Goal: Task Accomplishment & Management: Use online tool/utility

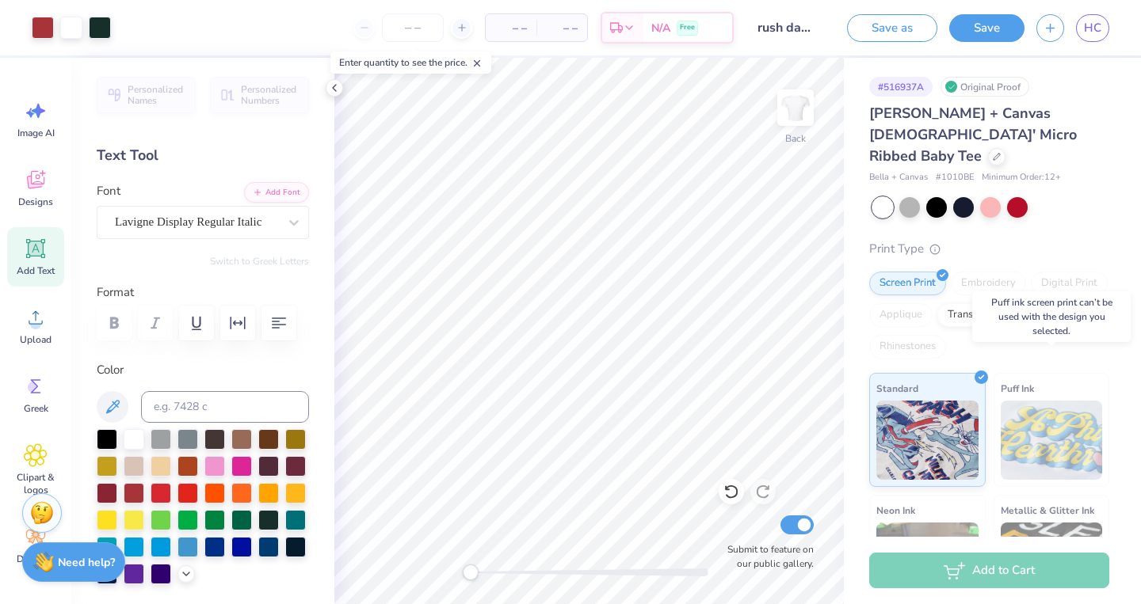
scroll to position [2, 0]
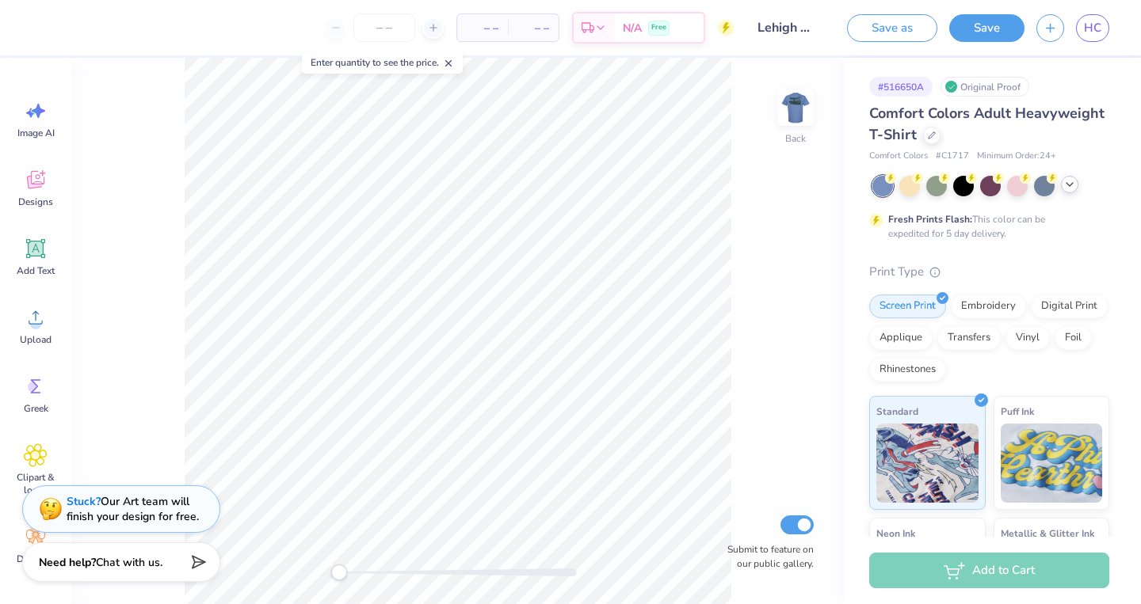
click at [1065, 185] on icon at bounding box center [1069, 184] width 13 height 13
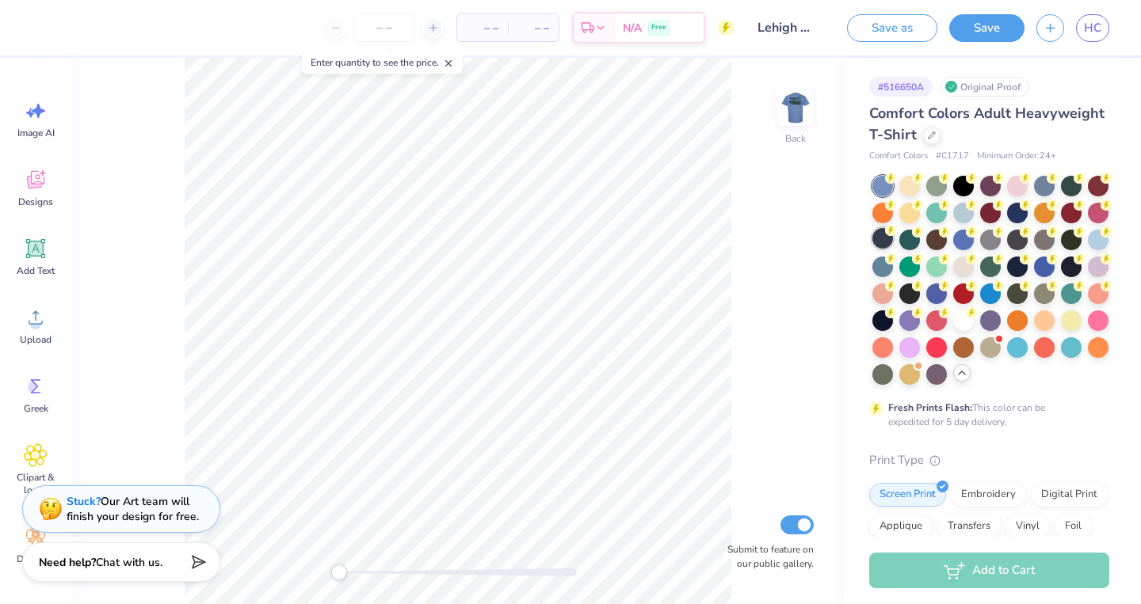
click at [887, 237] on div at bounding box center [882, 238] width 21 height 21
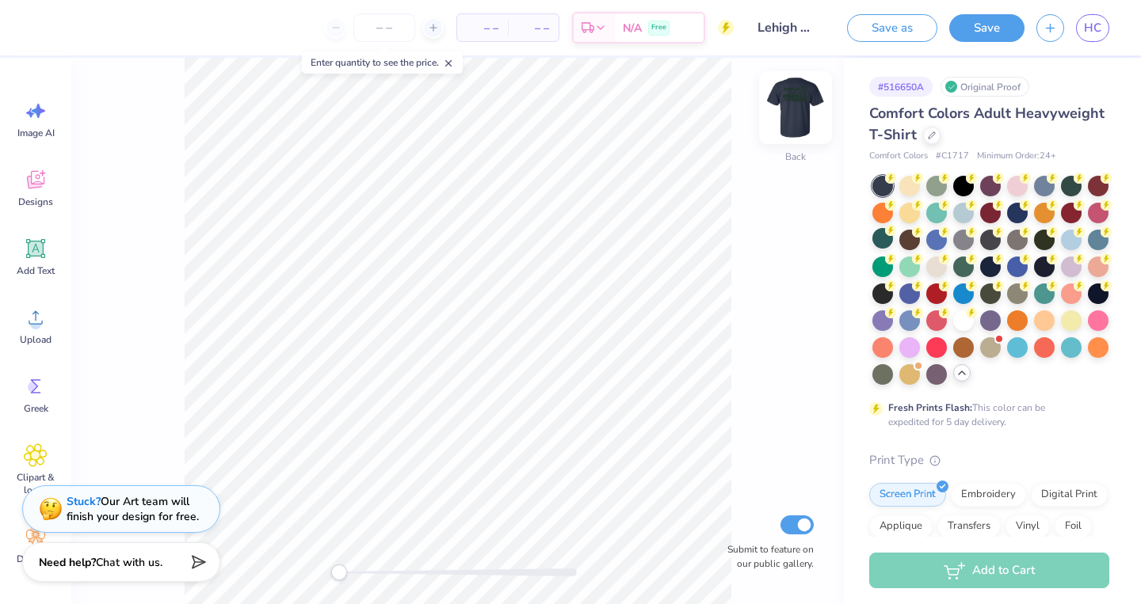
click at [791, 105] on img at bounding box center [795, 107] width 63 height 63
click at [887, 378] on div at bounding box center [882, 373] width 21 height 21
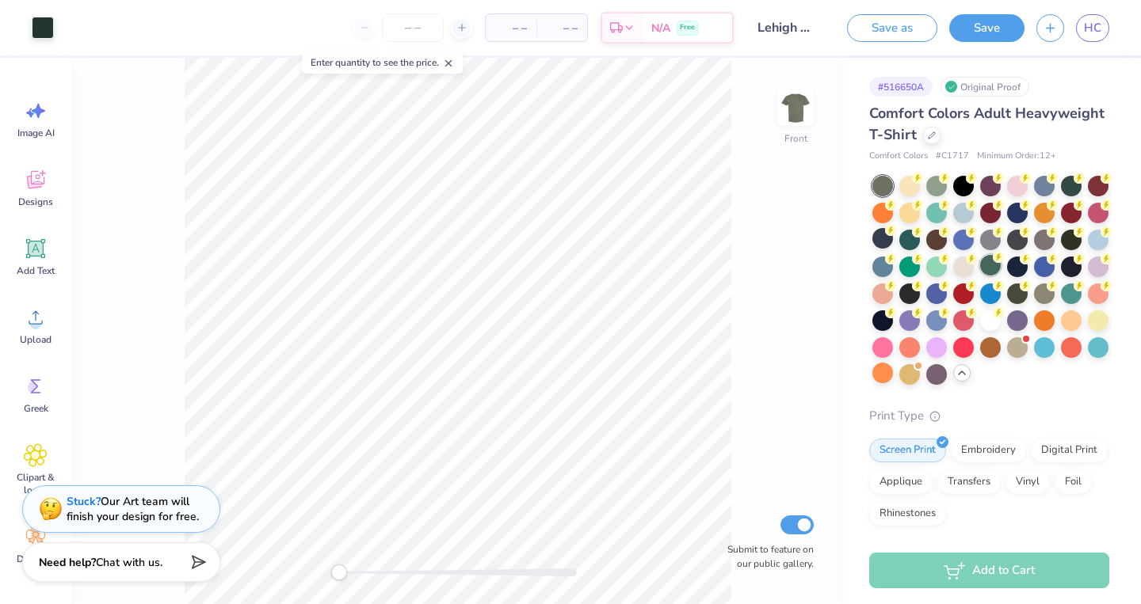
click at [988, 273] on div at bounding box center [990, 265] width 21 height 21
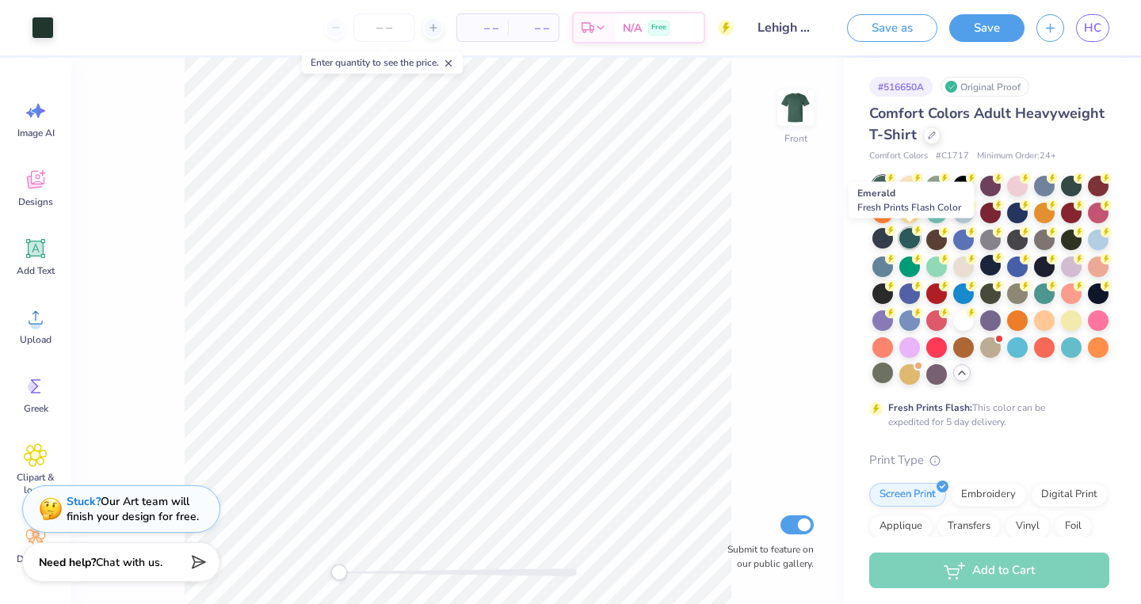
click at [909, 240] on div at bounding box center [909, 238] width 21 height 21
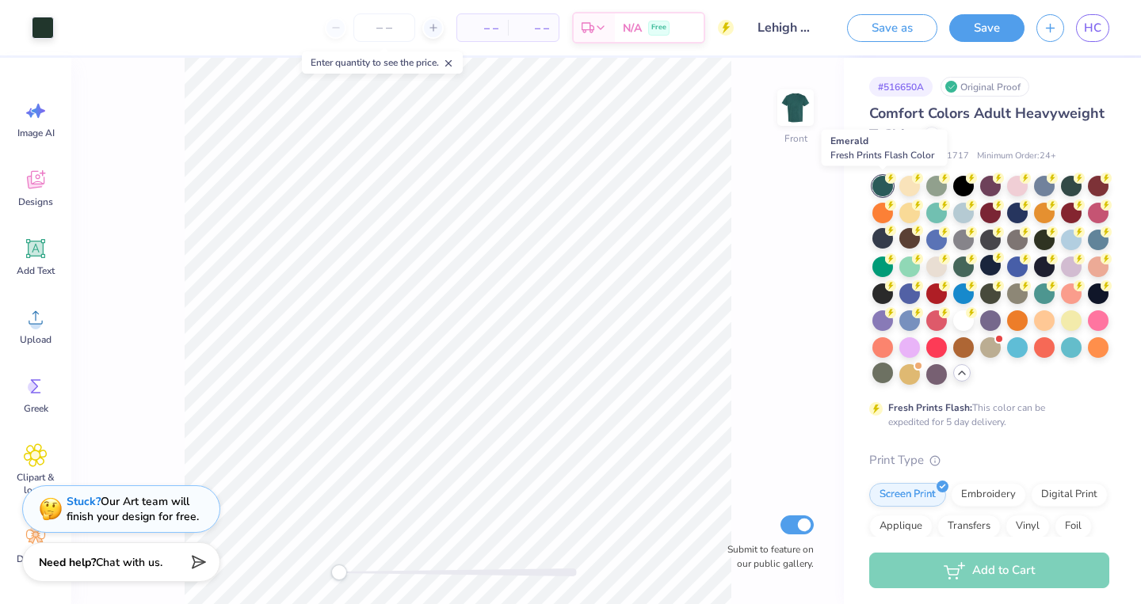
click at [885, 183] on div at bounding box center [882, 186] width 21 height 21
click at [884, 238] on div at bounding box center [882, 238] width 21 height 21
click at [880, 177] on div at bounding box center [882, 186] width 21 height 21
click at [883, 242] on div at bounding box center [882, 238] width 21 height 21
click at [985, 211] on div at bounding box center [990, 211] width 21 height 21
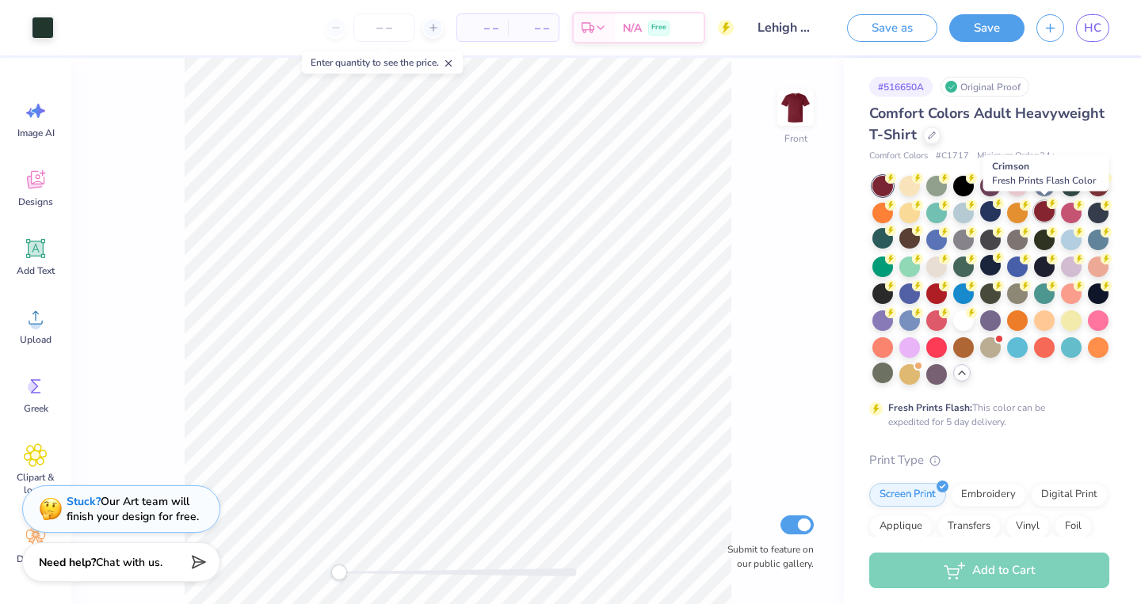
click at [1053, 208] on circle at bounding box center [1051, 203] width 11 height 11
click at [885, 181] on icon at bounding box center [890, 178] width 11 height 11
click at [882, 238] on div at bounding box center [882, 238] width 21 height 21
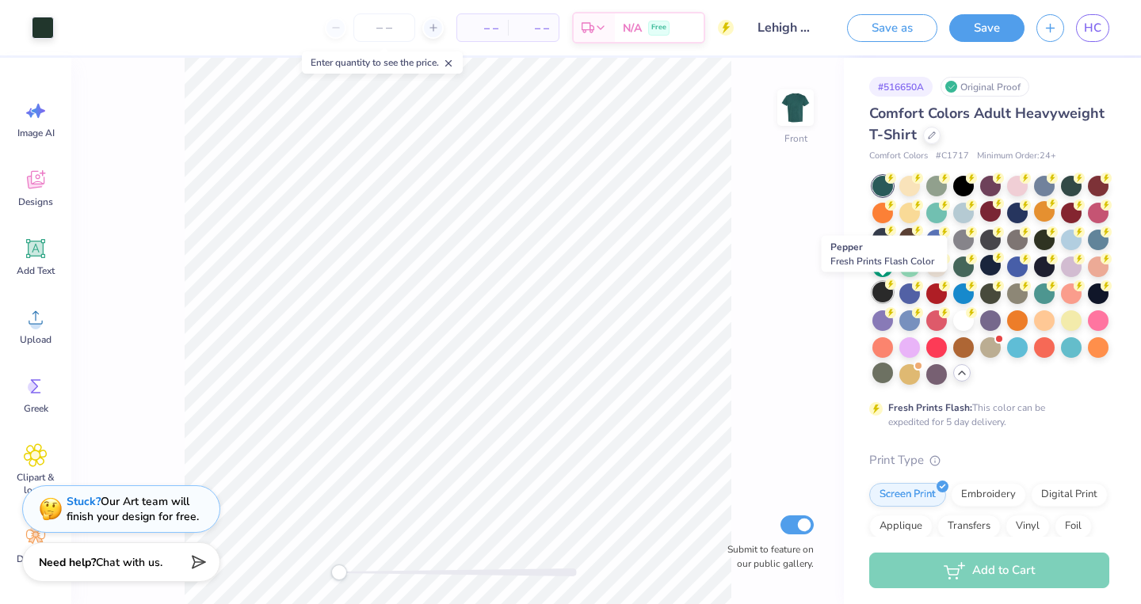
click at [887, 291] on div at bounding box center [882, 292] width 21 height 21
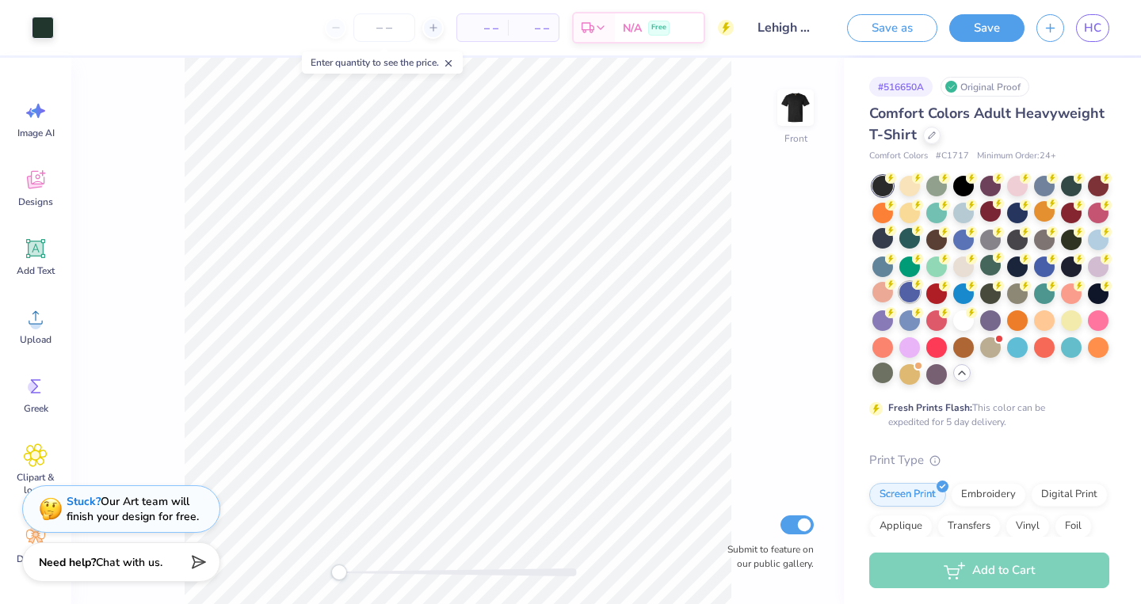
click at [907, 293] on div at bounding box center [909, 292] width 21 height 21
click at [1091, 285] on div at bounding box center [1098, 292] width 21 height 21
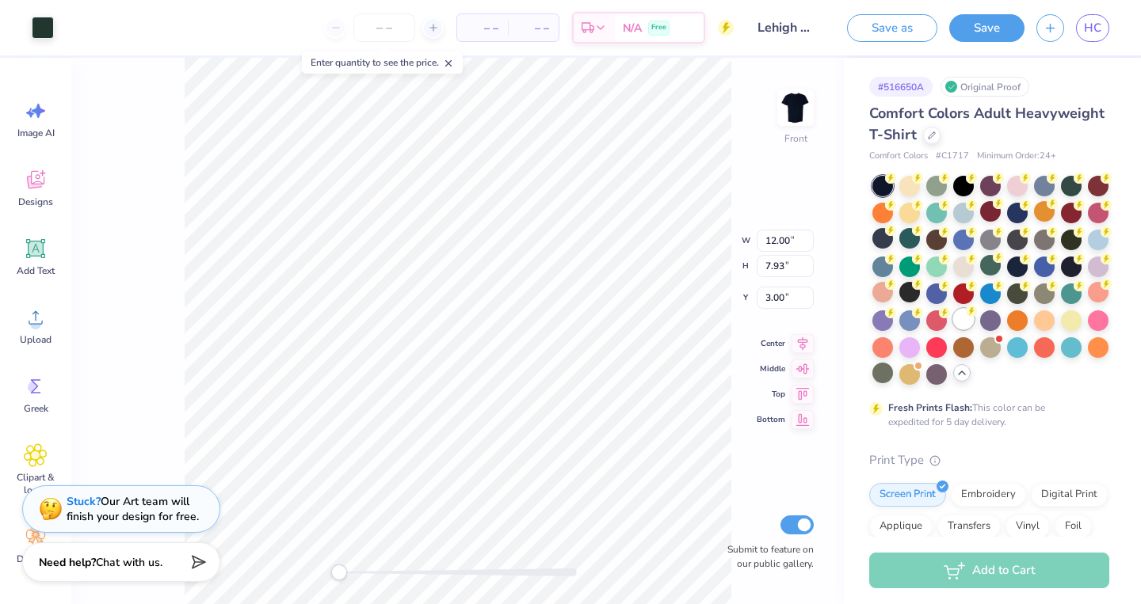
click at [961, 318] on div at bounding box center [963, 319] width 21 height 21
click at [1021, 362] on div at bounding box center [990, 280] width 237 height 209
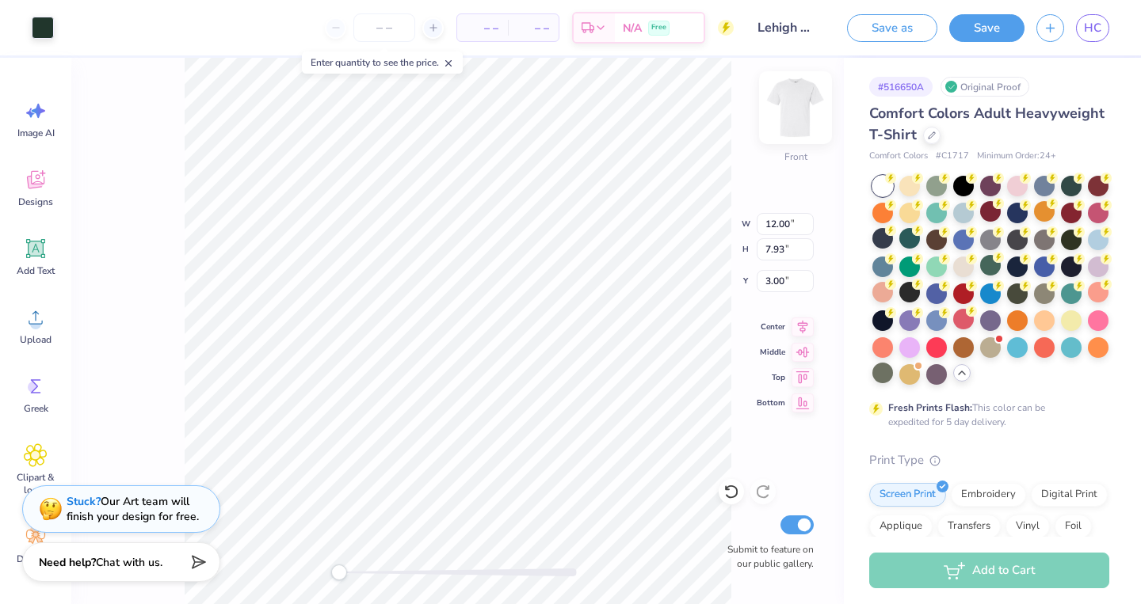
click at [799, 125] on img at bounding box center [795, 107] width 63 height 63
type input "6.50"
type input "1.32"
type input "3.81"
type input "7.34"
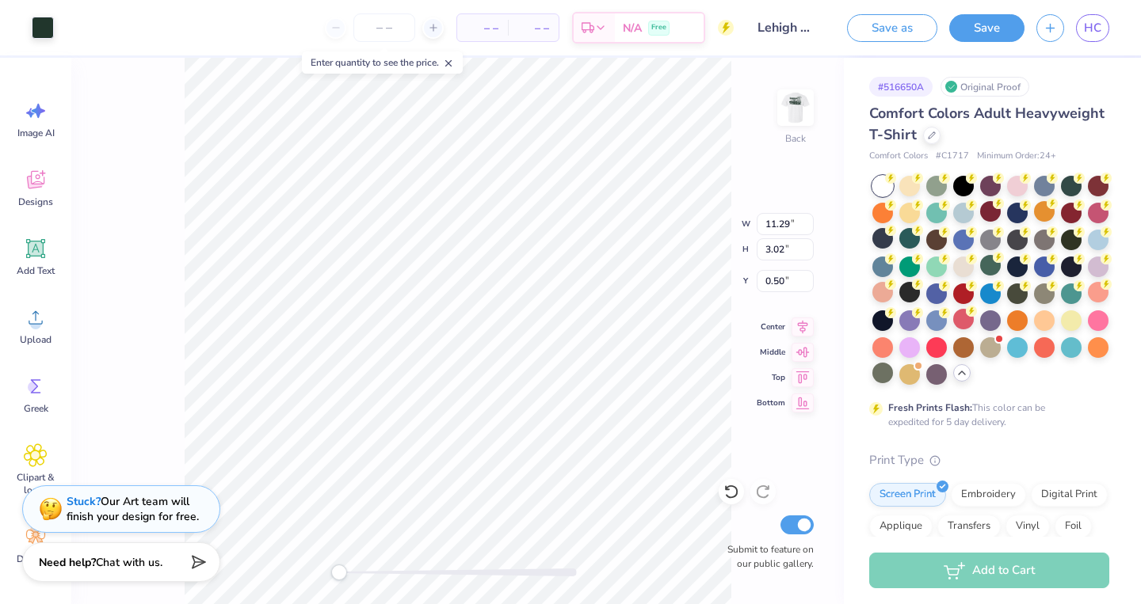
type input "1.70"
type input "1.64"
type input "11.29"
type input "3.02"
type input "0.50"
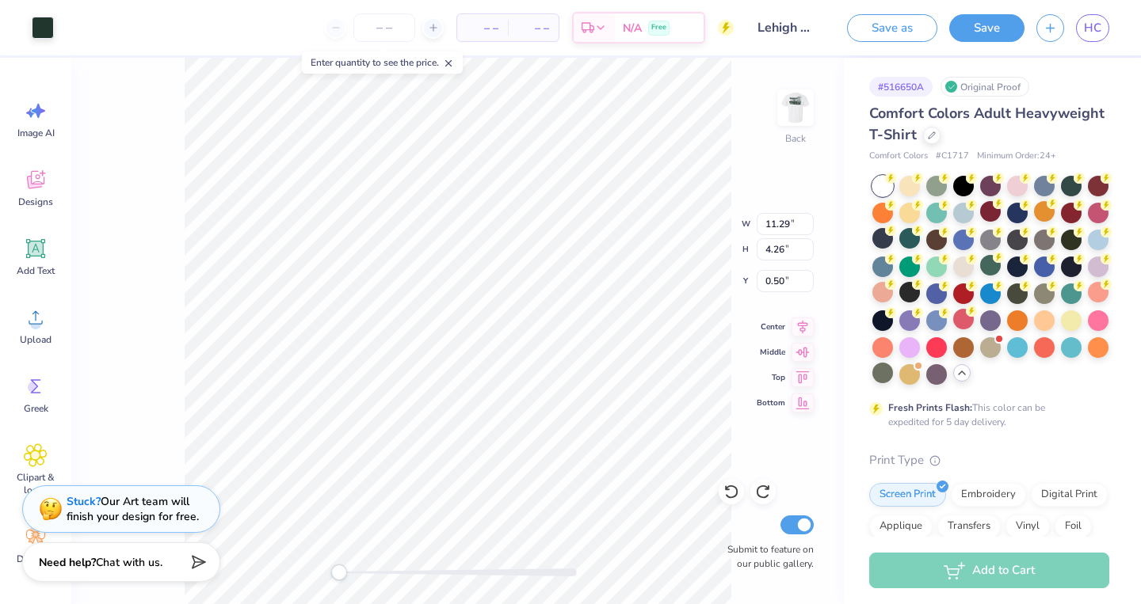
type input "6.52"
type input "2.37"
type input "11.29"
type input "4.26"
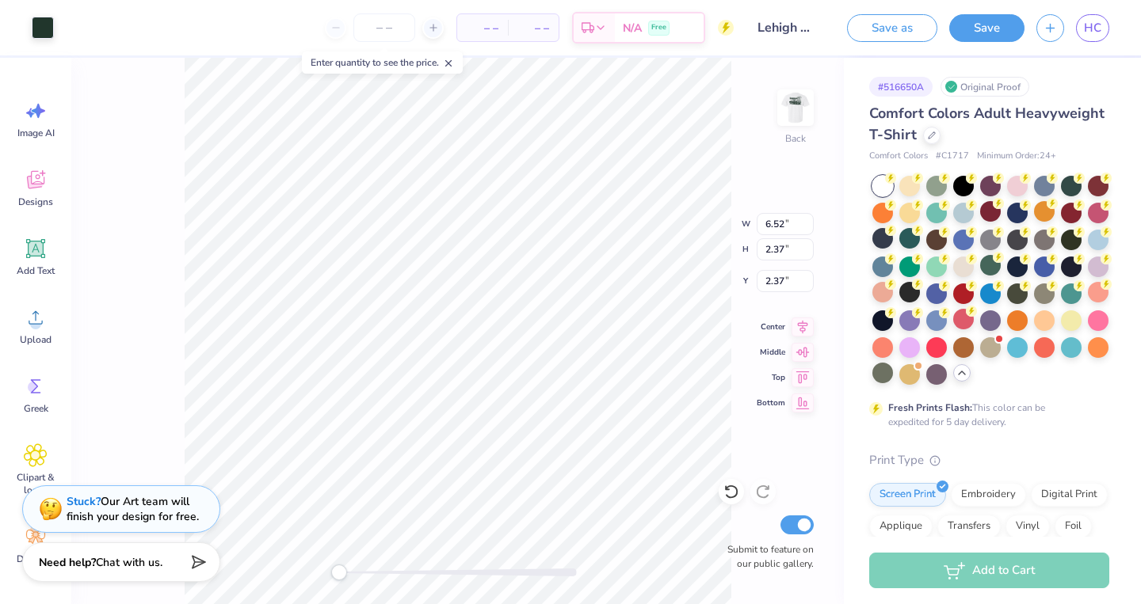
type input "0.50"
type input "6.38"
type input "2.34"
type input "3.66"
type input "6.99"
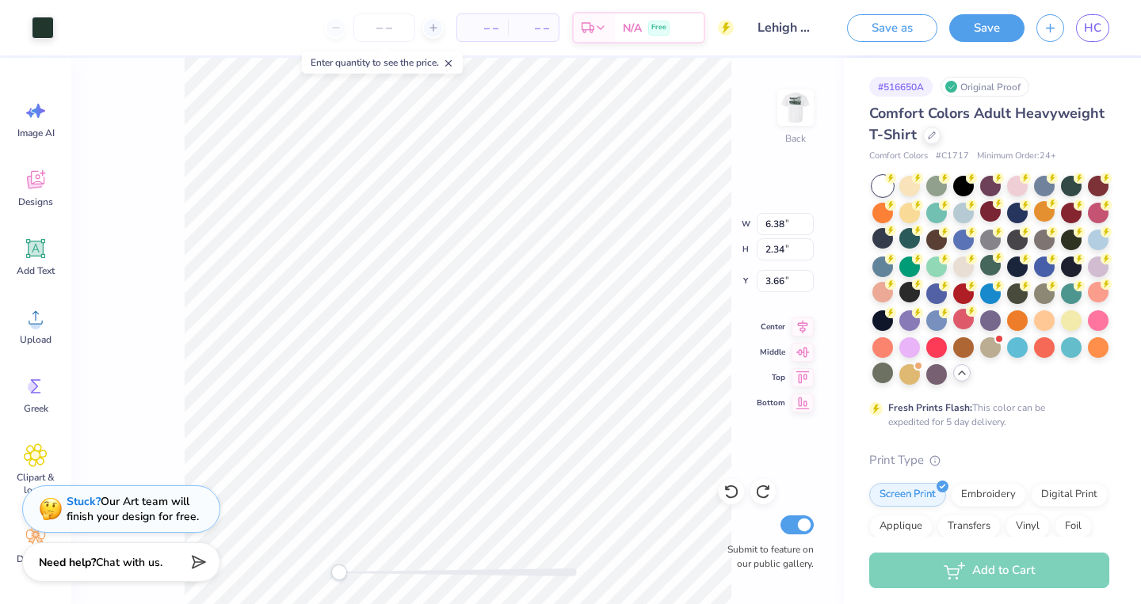
type input "2.64"
type input "2.12"
type input "3.87"
type input "1.42"
type input "3.33"
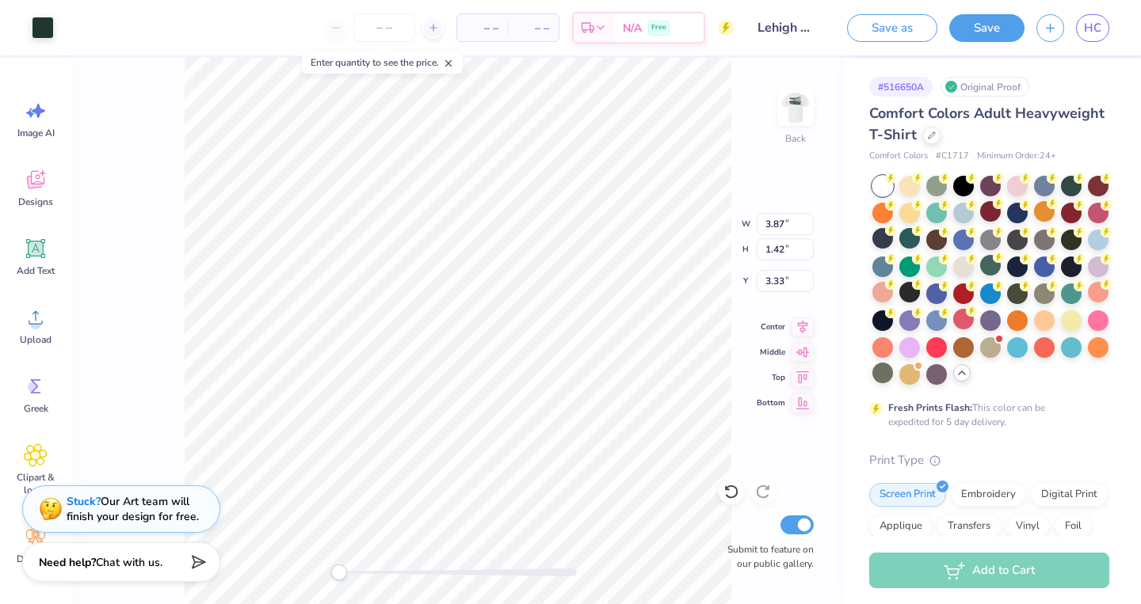
type input "6.99"
type input "2.64"
type input "2.12"
type input "1.75"
type input "1.10"
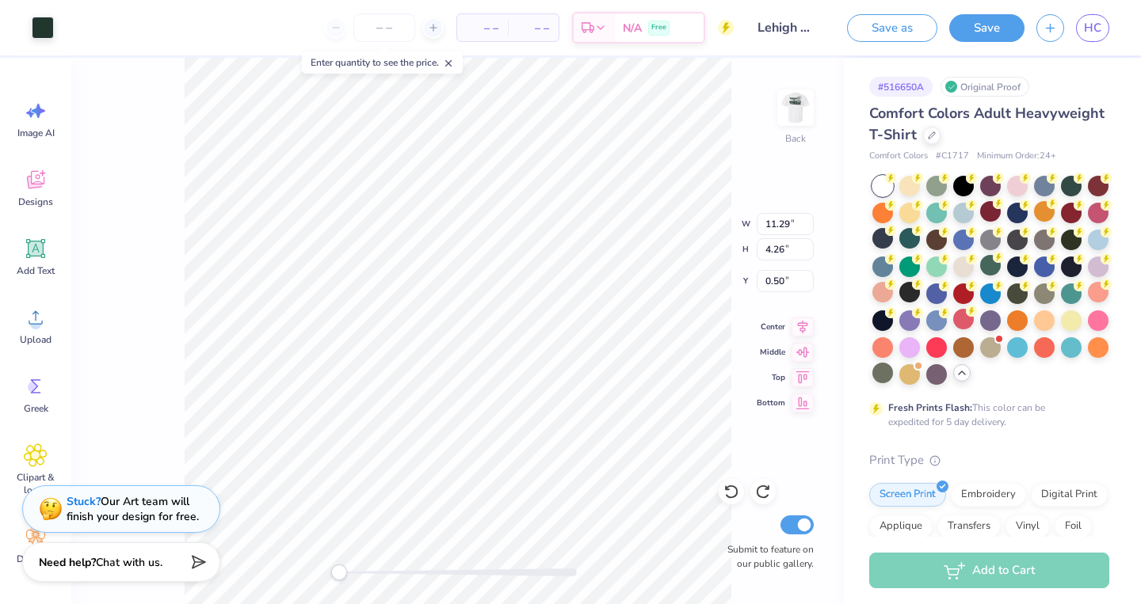
type input "5.63"
type input "2.06"
type input "2.67"
type input "11.29"
type input "4.26"
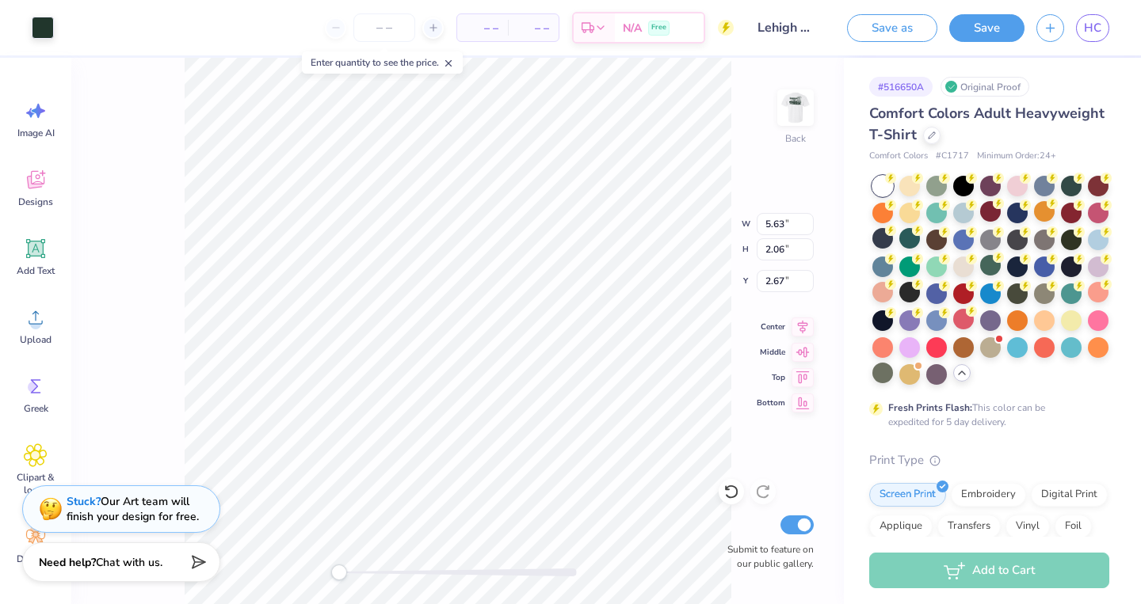
type input "0.50"
type input "5.75"
type input "2.11"
type input "2.63"
type input "11.29"
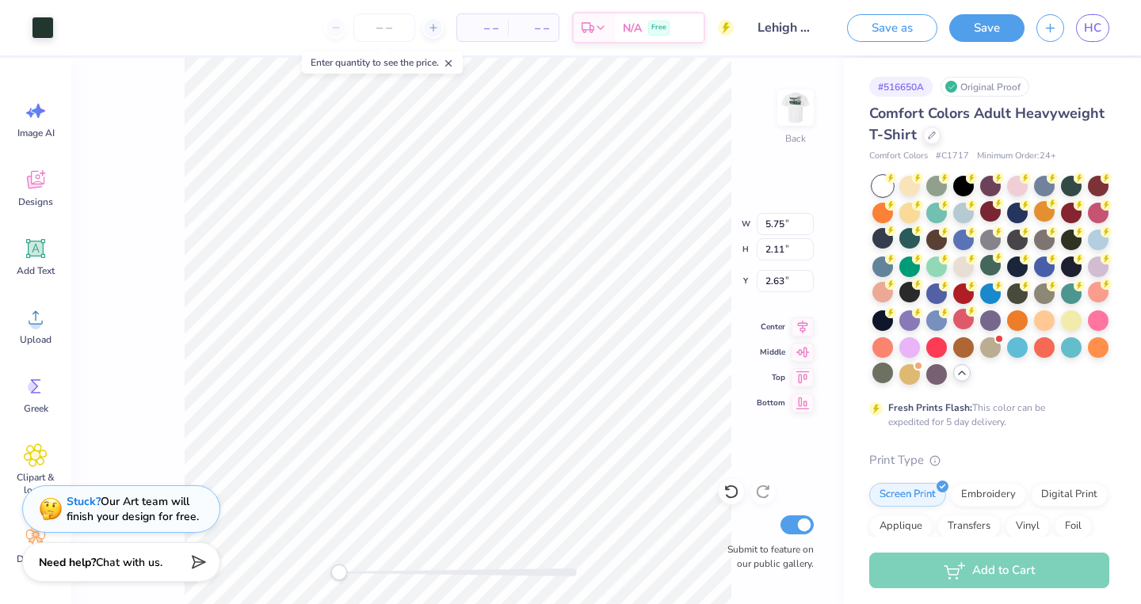
type input "4.26"
type input "0.50"
type input "5.74"
type input "2.10"
type input "2.63"
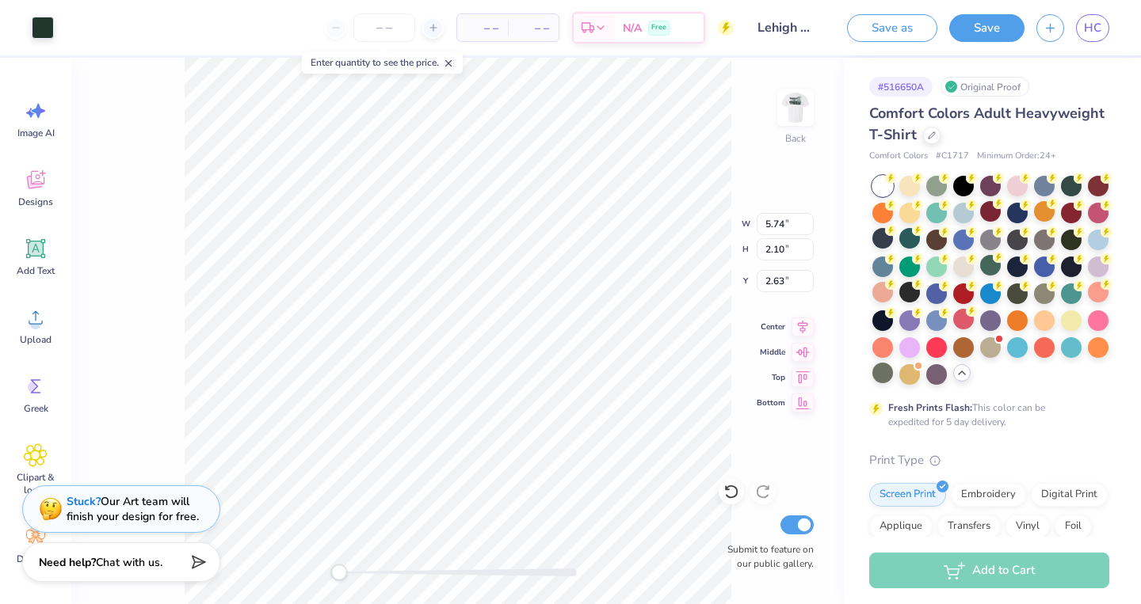
type input "11.29"
type input "4.26"
type input "0.50"
type input "5.33"
type input "1.96"
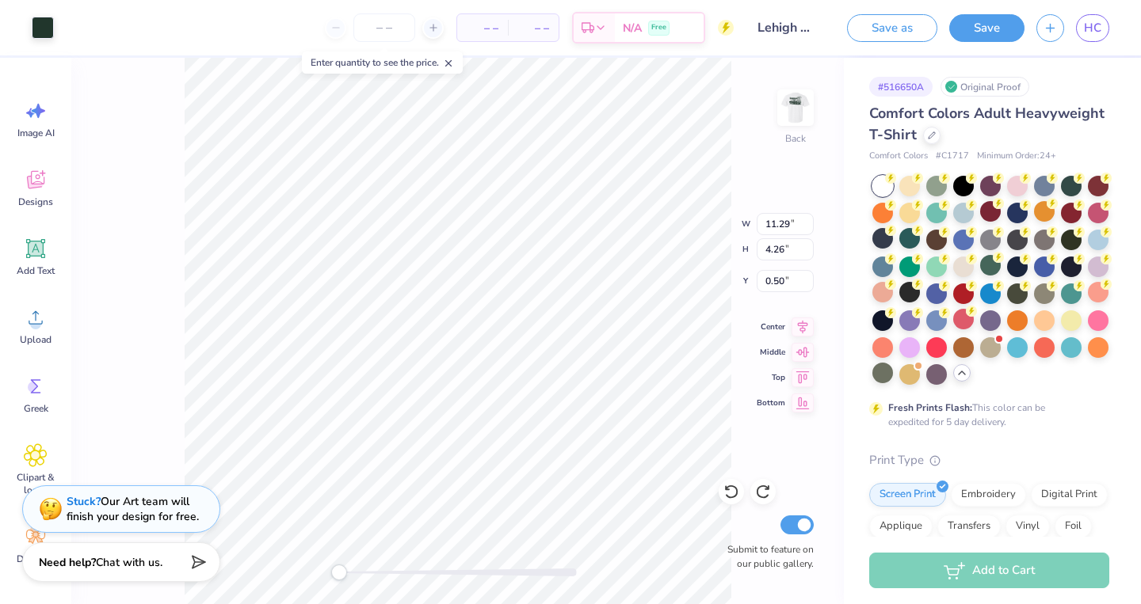
type input "2.78"
type input "11.29"
type input "4.26"
type input "0.50"
type input "5.71"
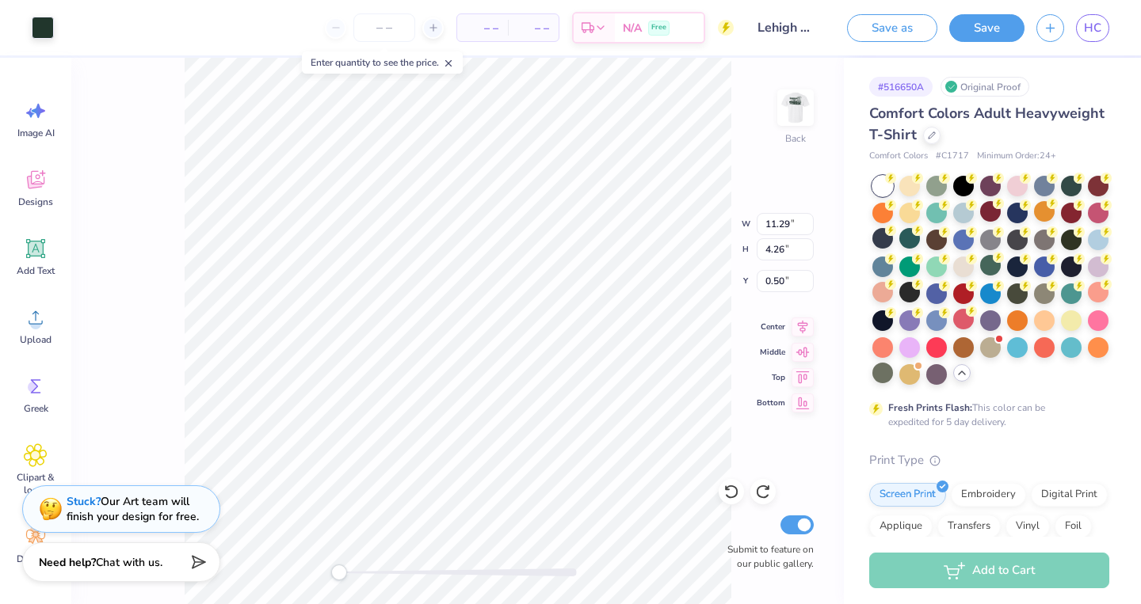
type input "2.10"
type input "2.64"
type input "11.29"
type input "4.26"
type input "0.50"
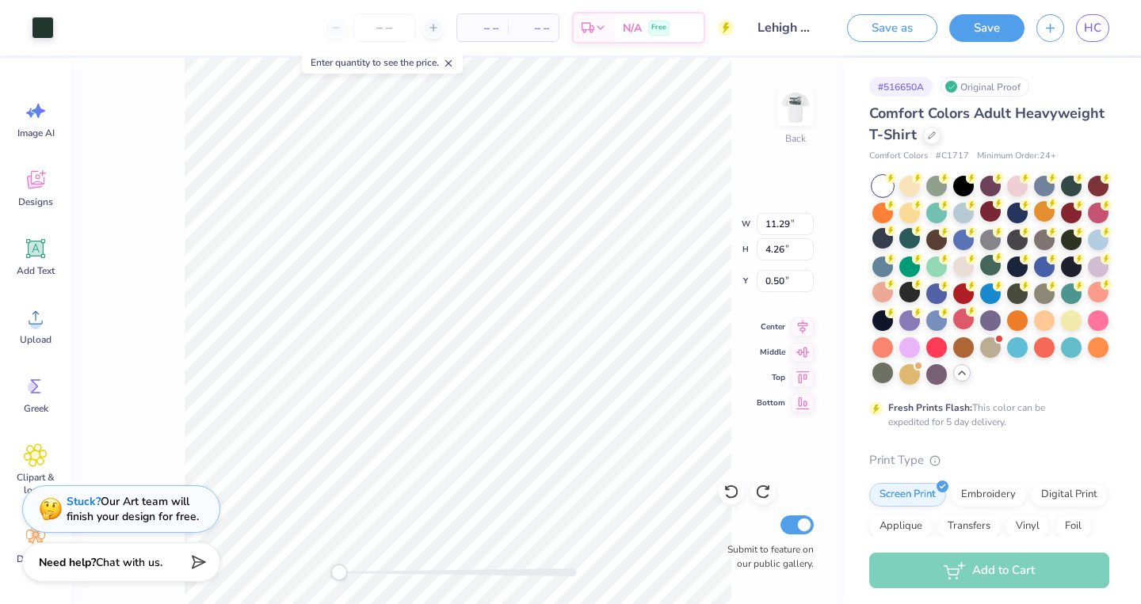
type input "7.65"
type input "2.85"
type input "0.75"
type input "11.29"
type input "4.26"
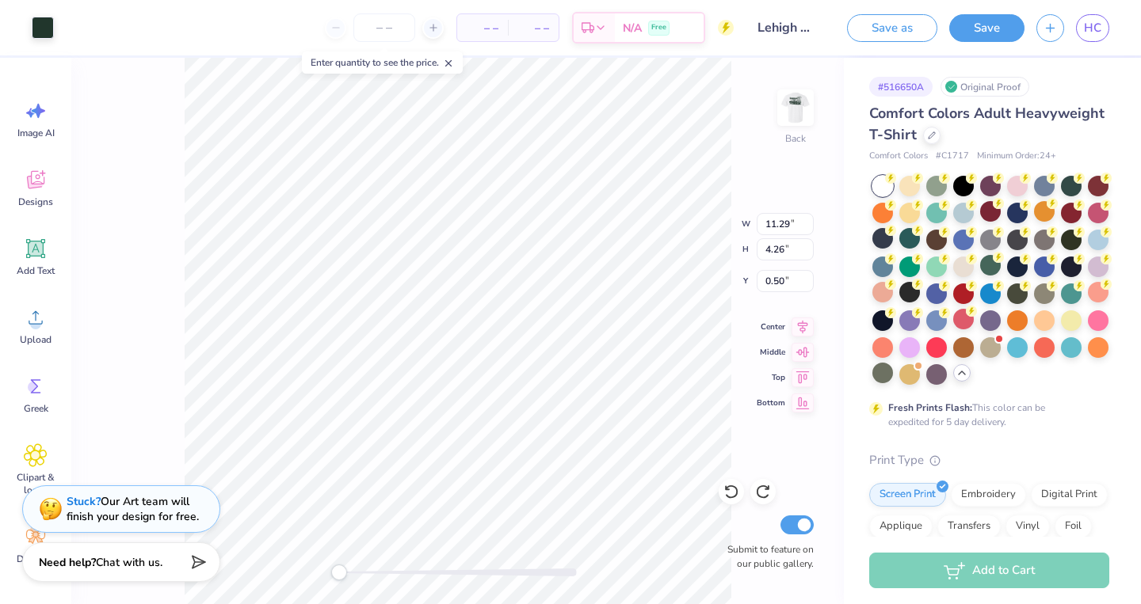
type input "3.24"
type input "8.69"
type input "3.26"
type input "4.23"
type input "11.29"
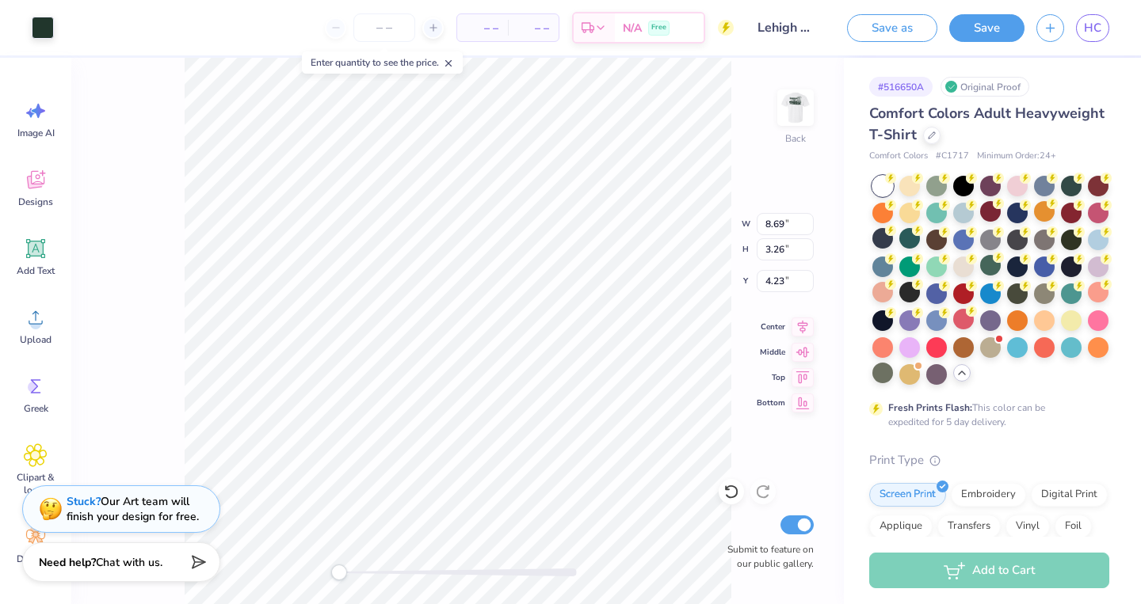
type input "4.26"
type input "3.24"
type input "6.30"
type input "2.09"
type input "5.10"
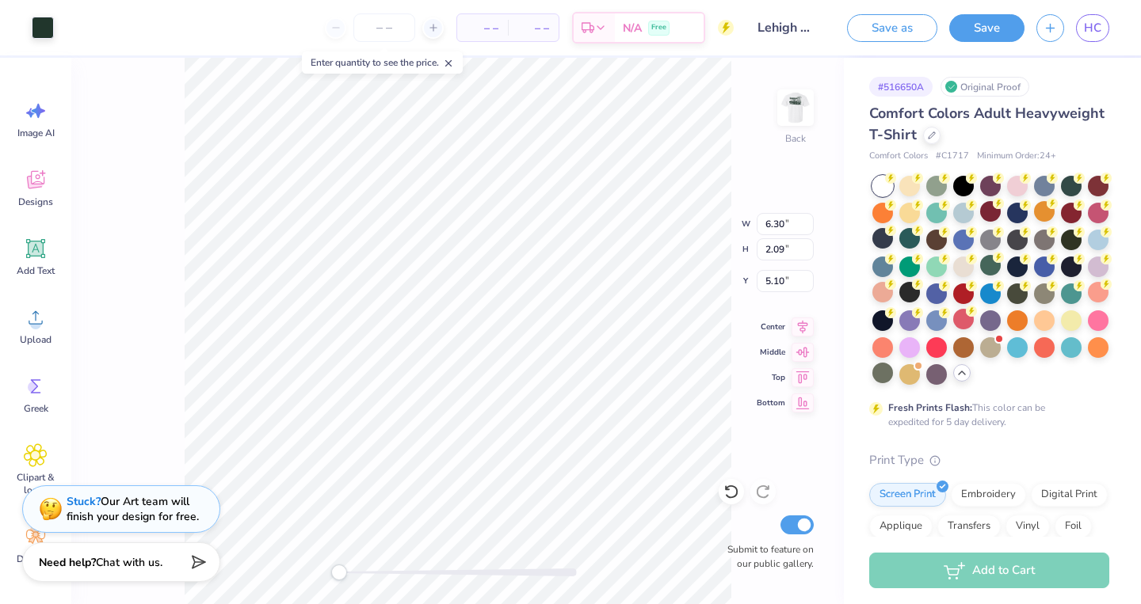
type input "11.29"
type input "4.06"
type input "3.24"
type input "5.86"
type input "2.15"
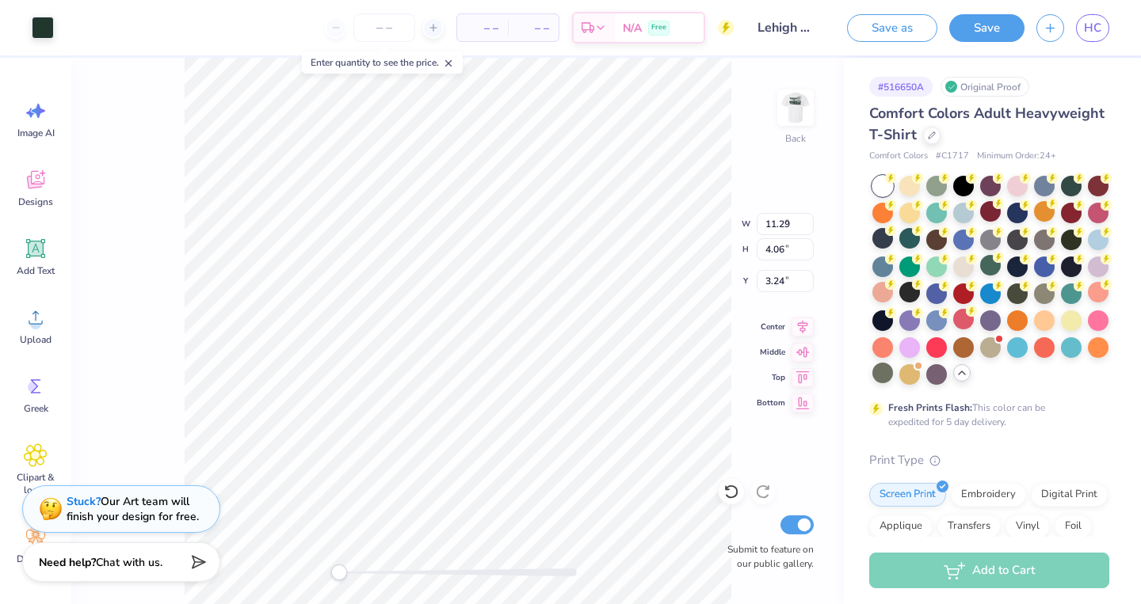
type input "5.34"
type input "6.19"
type input "2.26"
type input "5.22"
type input "11.29"
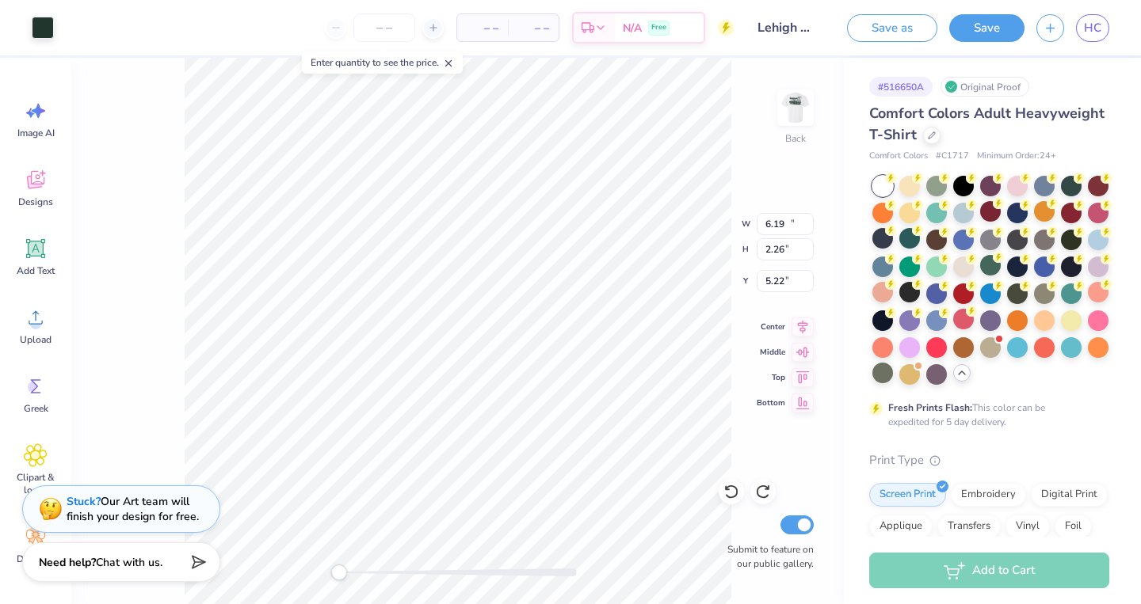
type input "4.26"
type input "3.24"
type input "6.62"
type input "2.42"
type input "5.07"
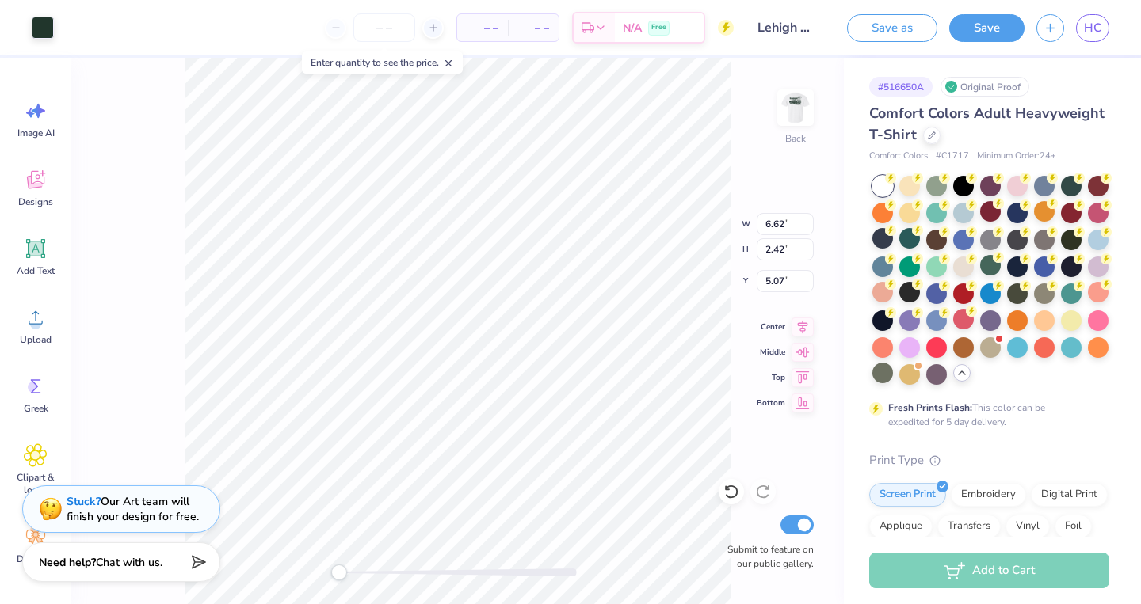
type input "11.29"
type input "4.26"
type input "3.24"
type input "7.33"
type input "2.72"
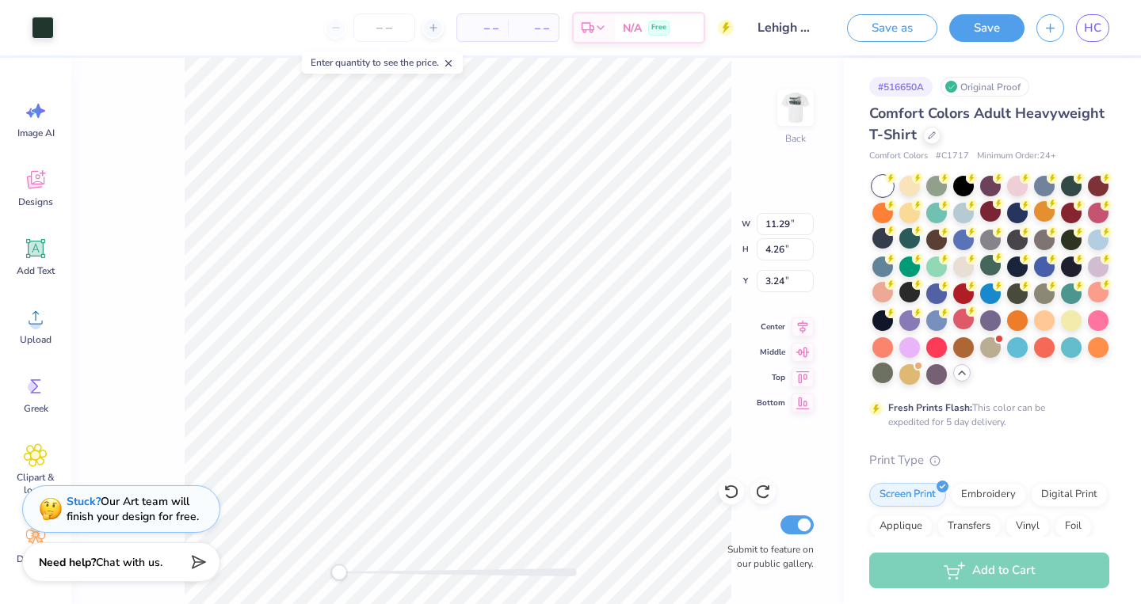
type input "4.77"
type input "11.29"
type input "4.26"
type input "3.24"
type input "7.85"
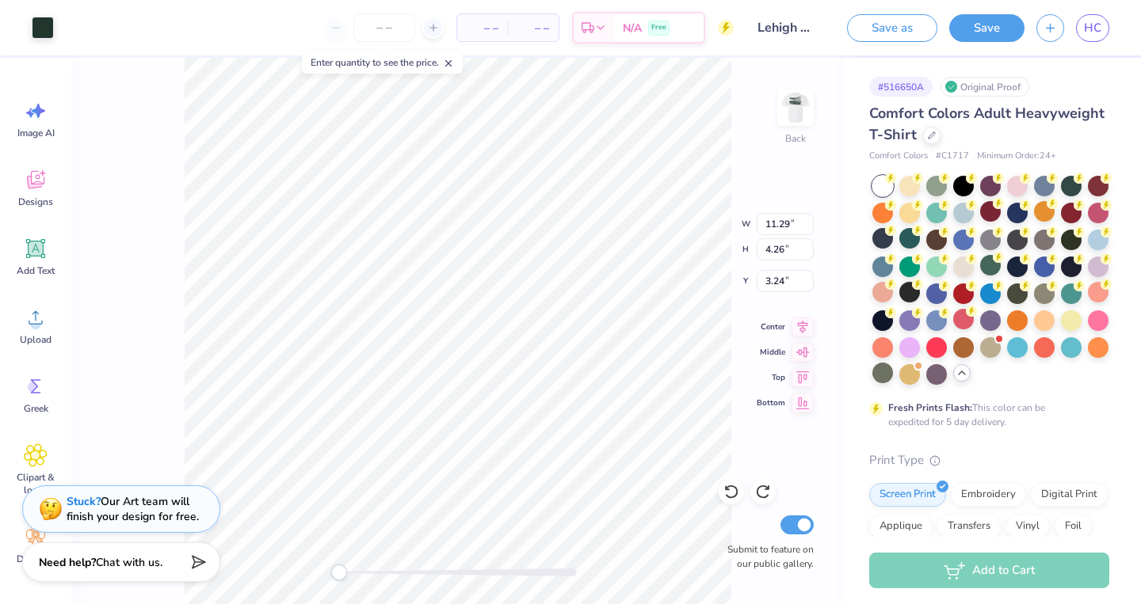
type input "2.94"
type input "4.54"
type input "11.29"
type input "4.26"
type input "3.24"
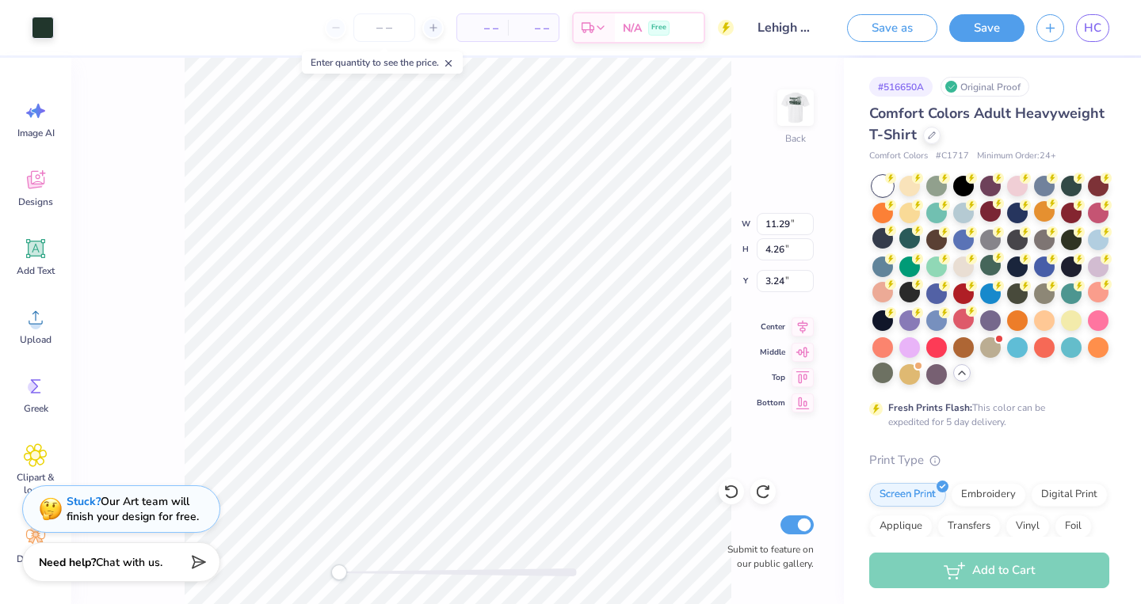
type input "8.02"
type input "3.01"
type input "4.48"
type input "11.29"
type input "4.26"
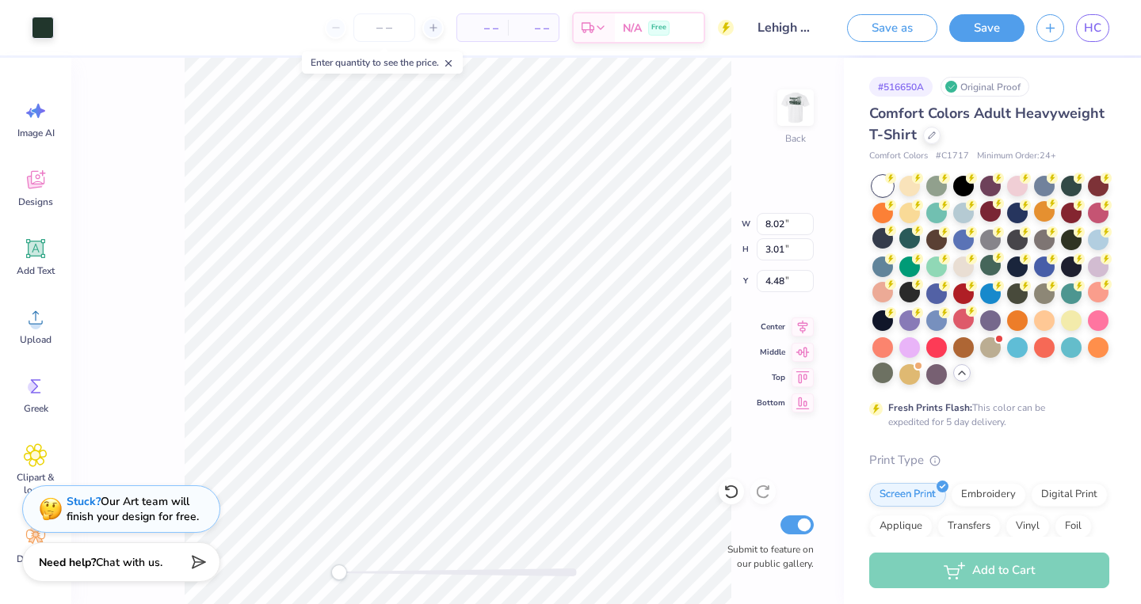
type input "3.24"
type input "8.96"
type input "3.37"
type input "3.42"
type input "11.29"
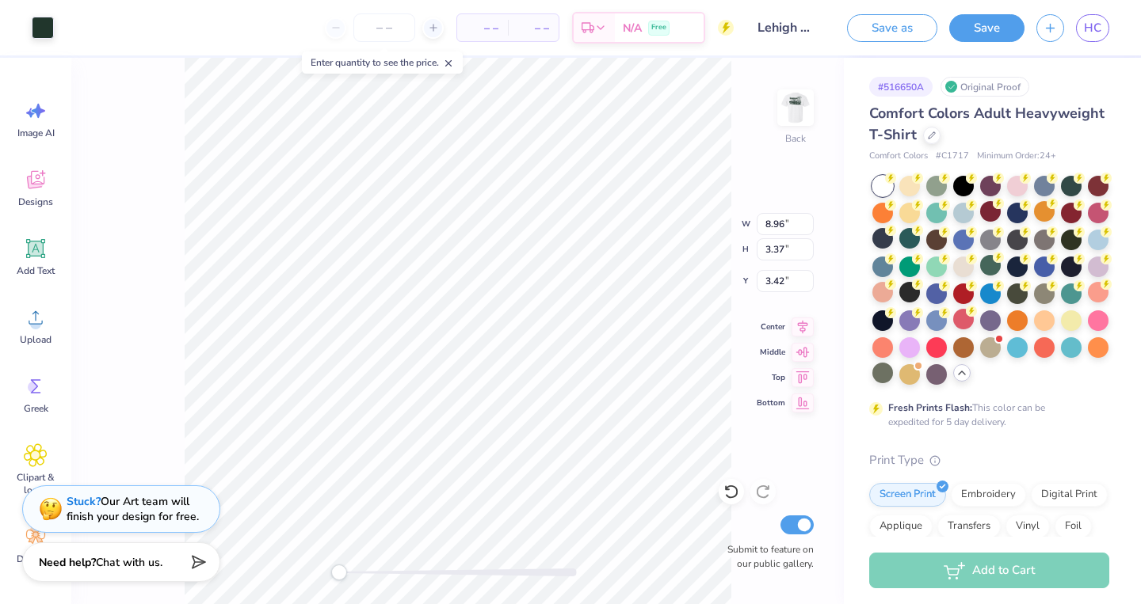
type input "4.26"
type input "3.24"
type input "7.88"
type input "2.73"
type input "4.48"
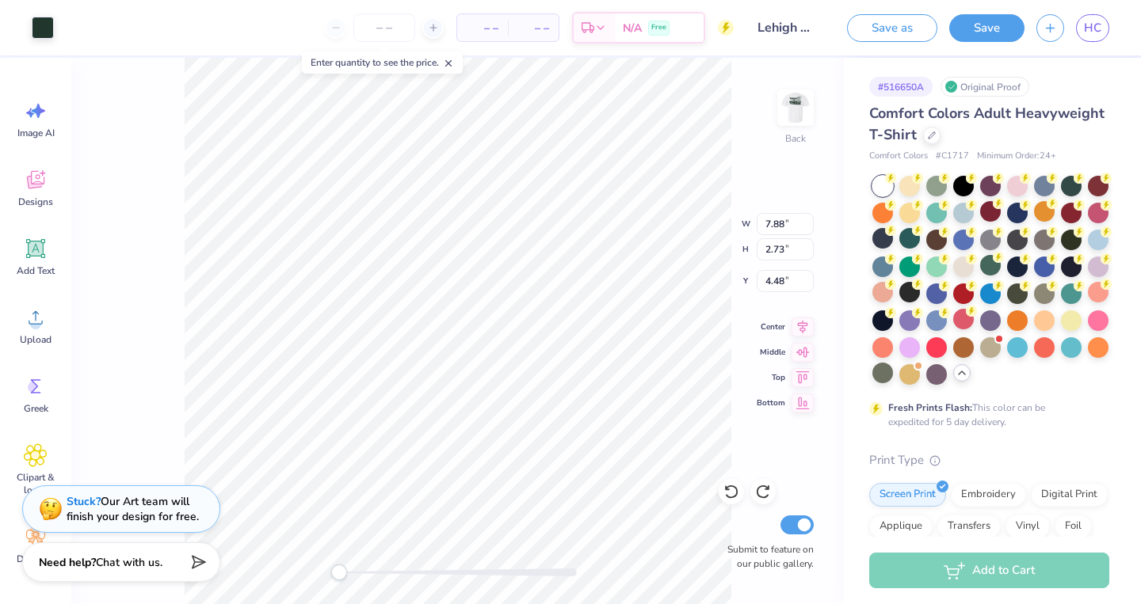
type input "11.29"
type input "4.06"
type input "3.24"
type input "8.61"
type input "3.23"
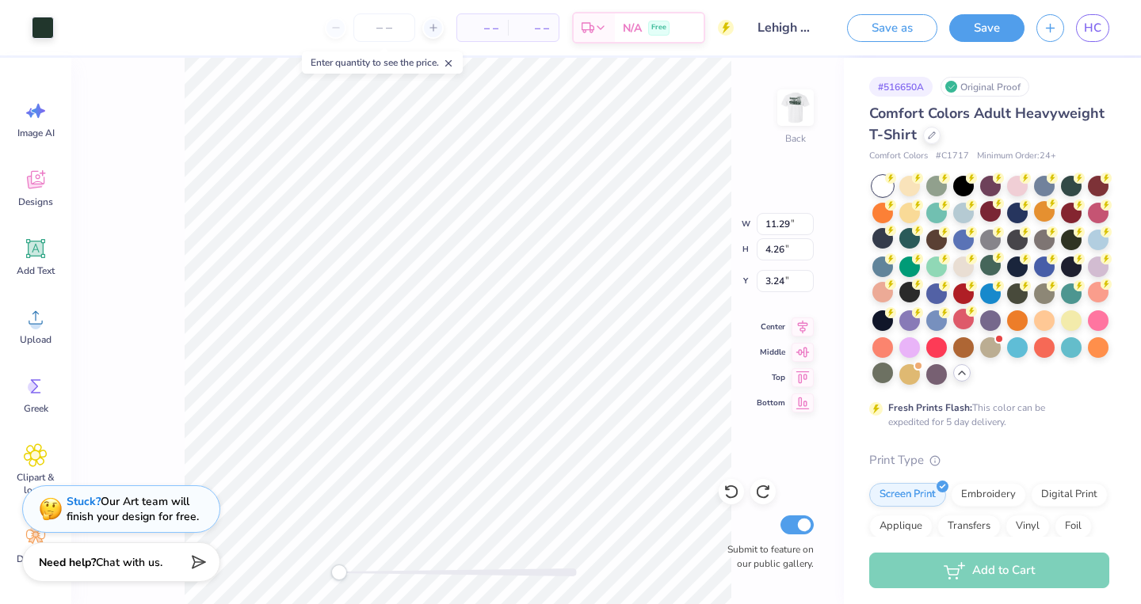
type input "4.26"
click at [802, 227] on input "11.24" at bounding box center [785, 224] width 57 height 22
type input "11.03"
click at [802, 227] on input "11.03" at bounding box center [785, 224] width 57 height 22
drag, startPoint x: 783, startPoint y: 226, endPoint x: 731, endPoint y: 227, distance: 51.5
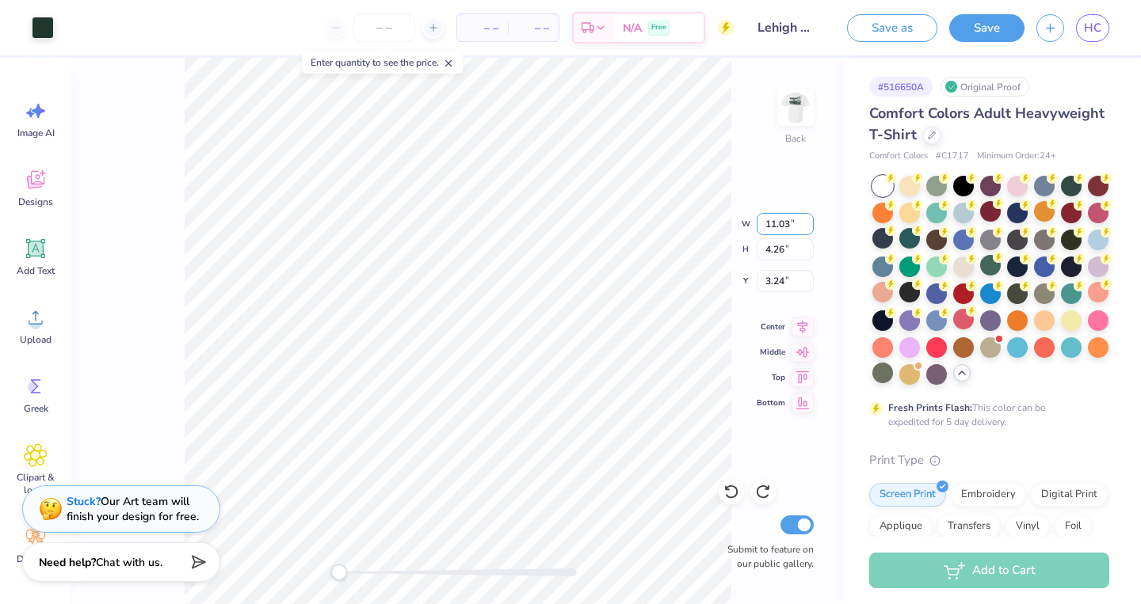
click at [731, 227] on div "Back W 11.03 11.03 " H 4.26 4.26 " Y 3.24 3.24 " Center Middle Top Bottom Submi…" at bounding box center [457, 331] width 772 height 547
click at [772, 225] on input "11.29" at bounding box center [785, 224] width 57 height 22
type input "6.39"
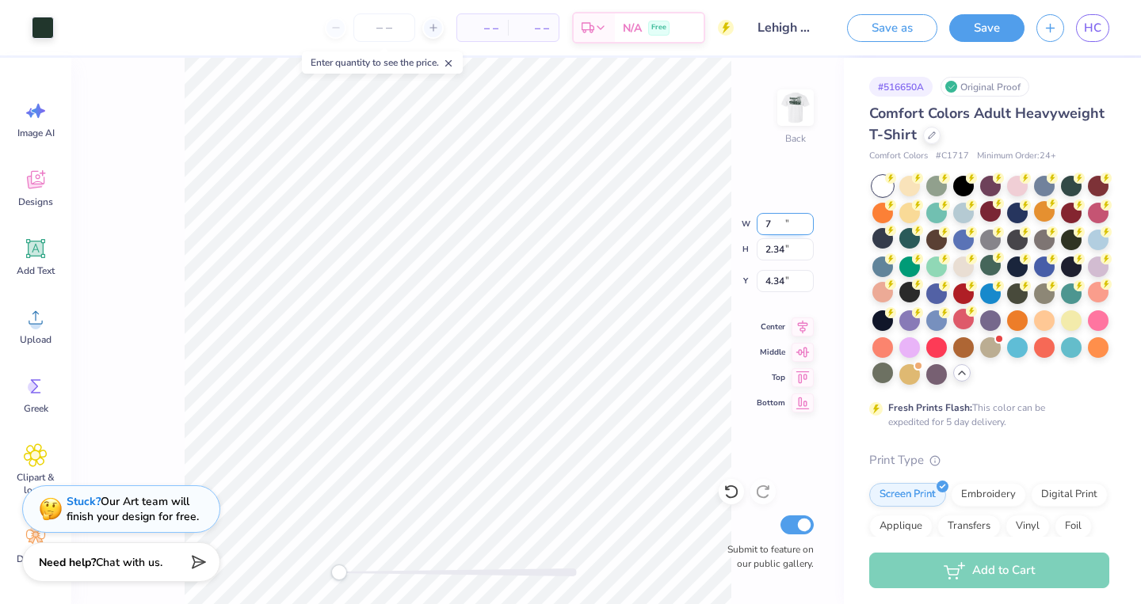
type input "2.34"
type input "4.34"
click at [775, 252] on input "2.34" at bounding box center [785, 249] width 57 height 22
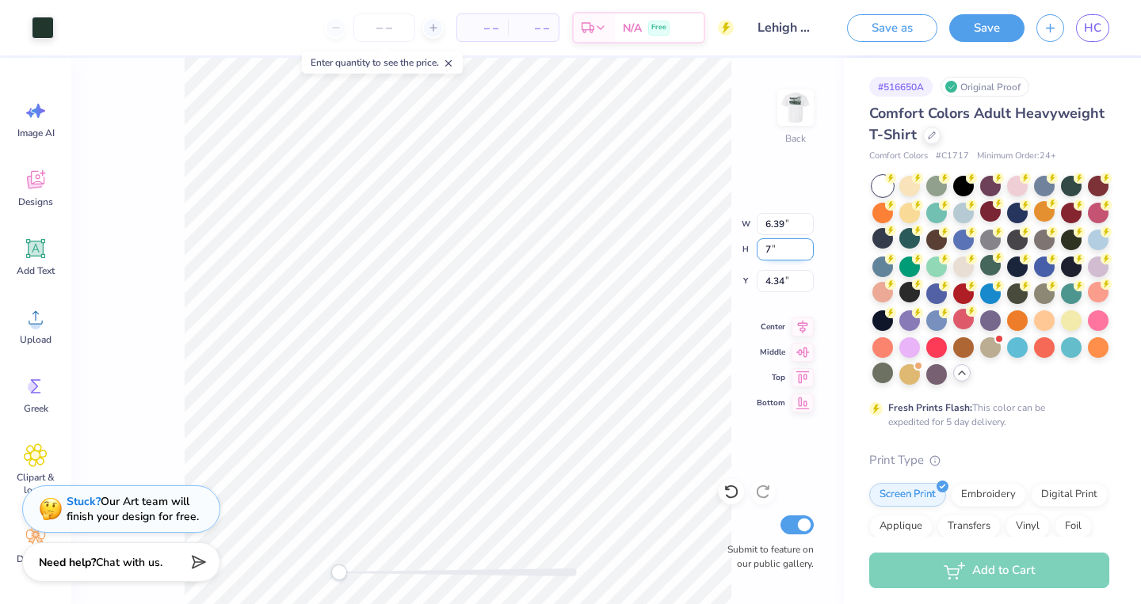
type input "7"
type input "12.73"
type input "5.50"
type input "2.70"
click at [768, 242] on input "2.64" at bounding box center [785, 249] width 57 height 22
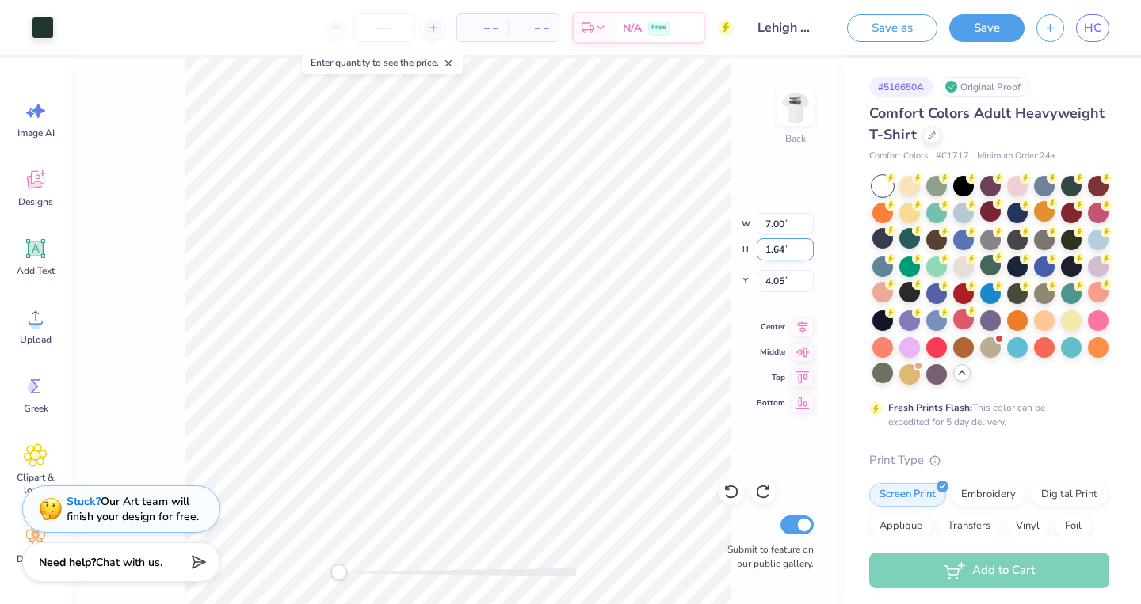
type input "1.64"
type input "3.97"
type input "1.45"
type input "4.73"
click at [806, 349] on icon at bounding box center [802, 350] width 13 height 10
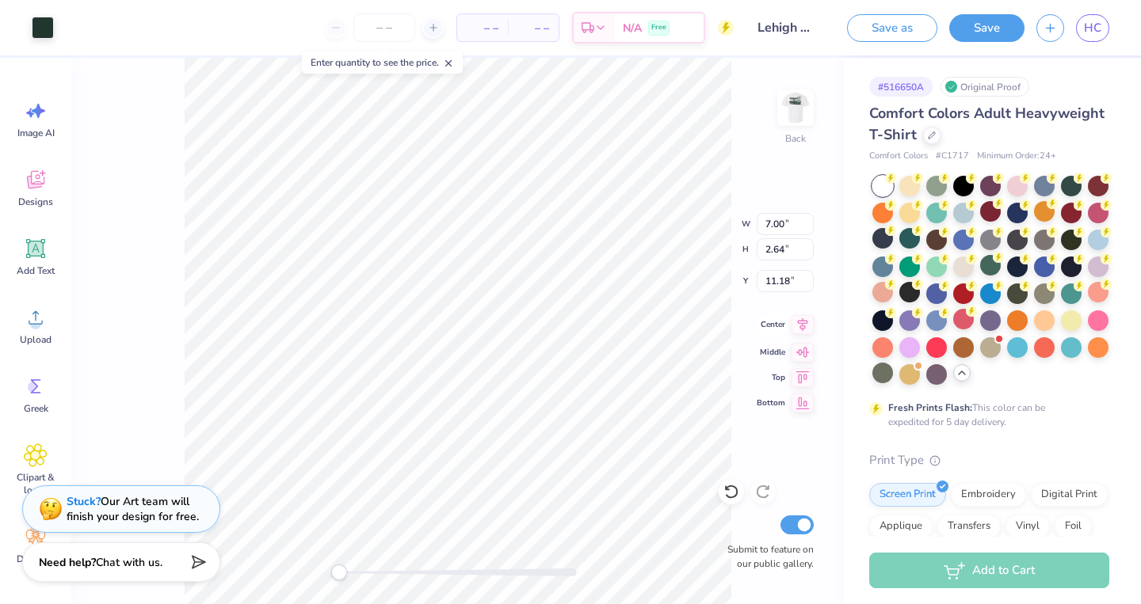
click at [801, 323] on icon at bounding box center [803, 324] width 10 height 13
click at [802, 375] on icon at bounding box center [802, 375] width 22 height 19
type input "4.57"
type input "4.23"
type input "1.42"
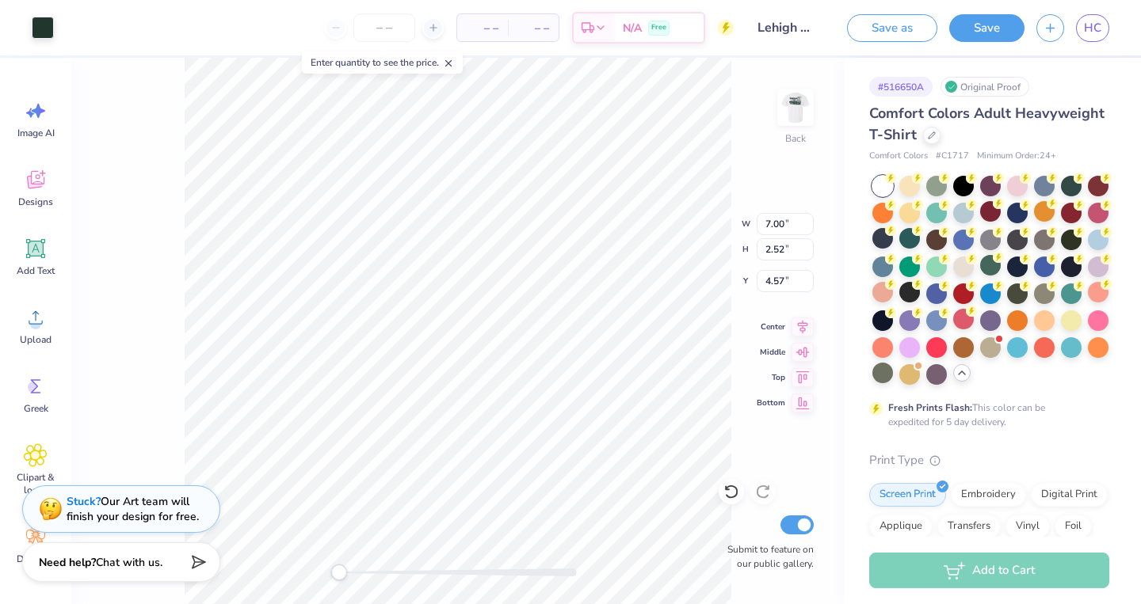
type input "5.61"
type input "5.93"
type input "2.14"
type input "4.96"
type input "7.00"
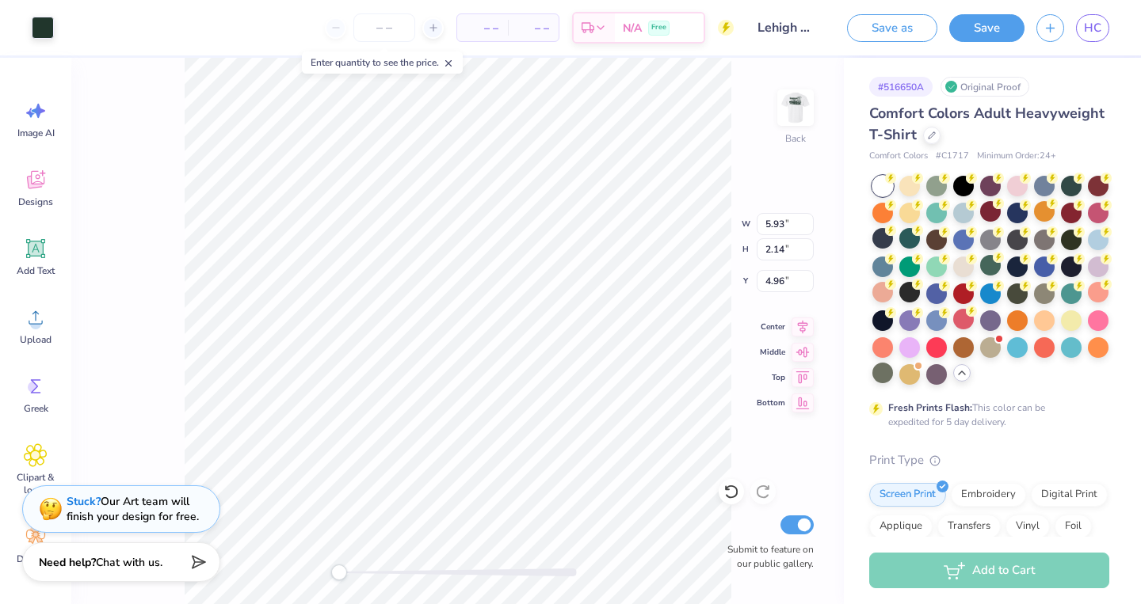
type input "2.54"
type input "4.57"
click at [804, 226] on input "6.99" at bounding box center [785, 224] width 57 height 22
click at [804, 226] on input "6.98" at bounding box center [785, 224] width 57 height 22
click at [804, 226] on input "6.97" at bounding box center [785, 224] width 57 height 22
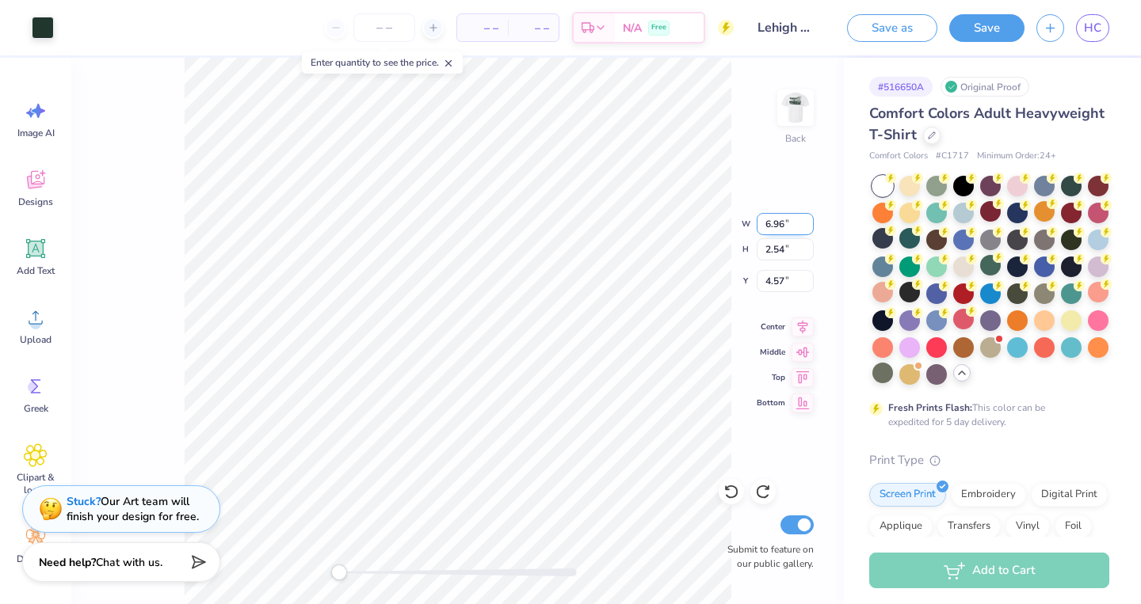
click at [804, 226] on input "6.96" at bounding box center [785, 224] width 57 height 22
click at [804, 226] on input "6.95" at bounding box center [785, 224] width 57 height 22
click at [804, 226] on input "6.94" at bounding box center [785, 224] width 57 height 22
click at [804, 226] on input "6.93" at bounding box center [785, 224] width 57 height 22
click at [804, 226] on input "6.92" at bounding box center [785, 224] width 57 height 22
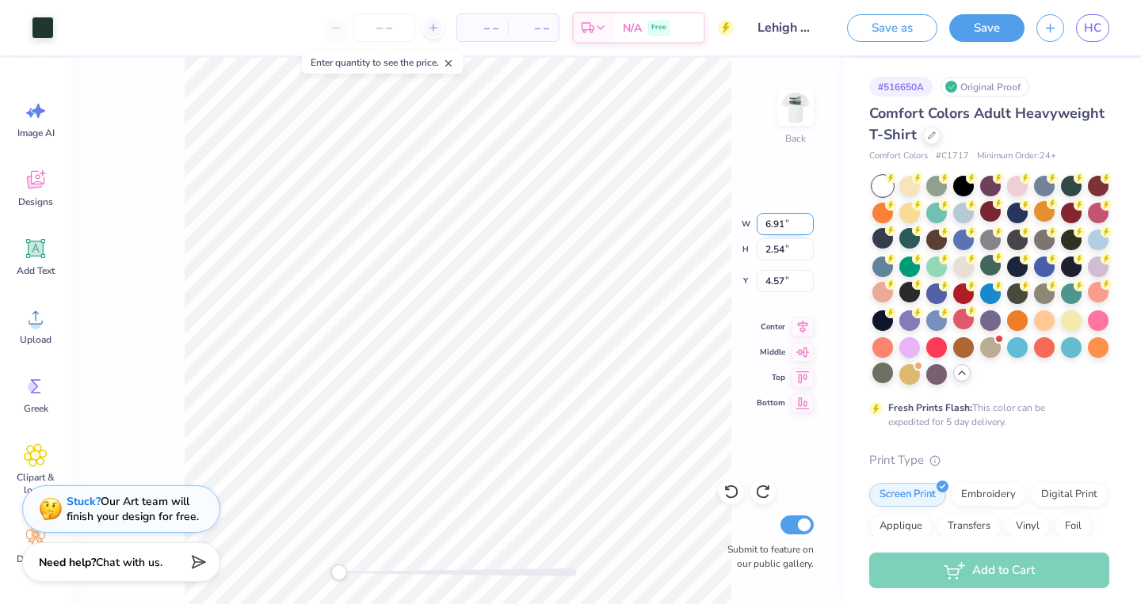
click at [804, 226] on input "6.91" at bounding box center [785, 224] width 57 height 22
click at [804, 226] on input "6.9" at bounding box center [785, 224] width 57 height 22
click at [804, 226] on input "6.89" at bounding box center [785, 224] width 57 height 22
click at [804, 226] on input "6.88" at bounding box center [785, 224] width 57 height 22
click at [804, 226] on input "6.87" at bounding box center [785, 224] width 57 height 22
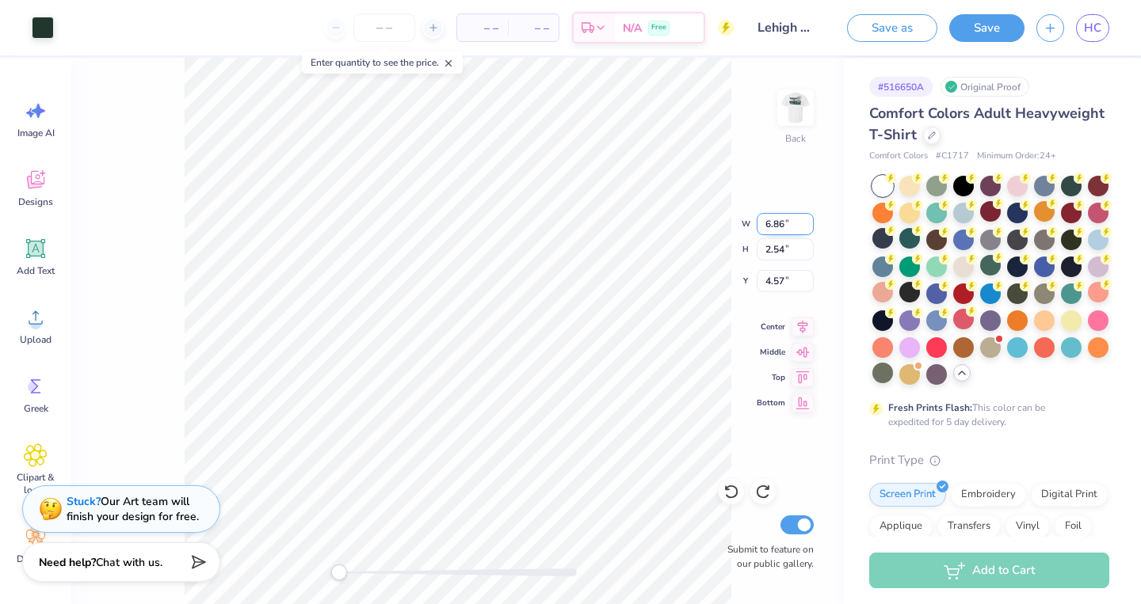
click at [804, 226] on input "6.86" at bounding box center [785, 224] width 57 height 22
click at [804, 226] on input "6.85" at bounding box center [785, 224] width 57 height 22
click at [804, 226] on input "6.84" at bounding box center [785, 224] width 57 height 22
click at [804, 226] on input "6.83" at bounding box center [785, 224] width 57 height 22
click at [804, 226] on input "6.82" at bounding box center [785, 224] width 57 height 22
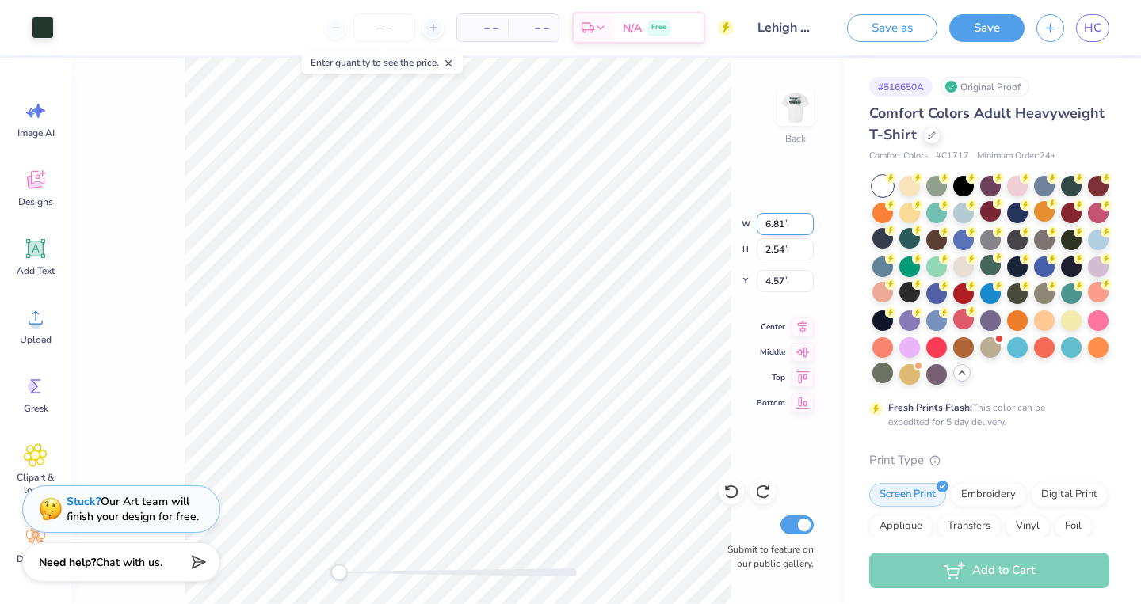
click at [804, 226] on input "6.81" at bounding box center [785, 224] width 57 height 22
click at [804, 226] on input "6.8" at bounding box center [785, 224] width 57 height 22
click at [804, 226] on input "6.79" at bounding box center [785, 224] width 57 height 22
click at [804, 226] on input "6.78" at bounding box center [785, 224] width 57 height 22
click at [804, 226] on input "6.77" at bounding box center [785, 224] width 57 height 22
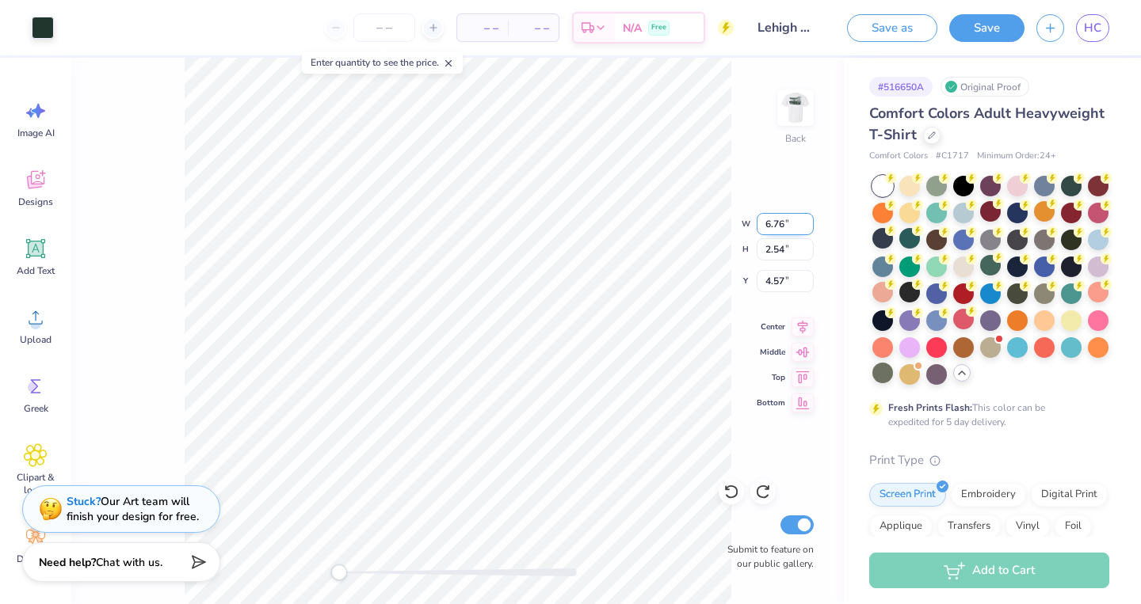
click at [804, 226] on input "6.76" at bounding box center [785, 224] width 57 height 22
click at [804, 226] on input "6.75" at bounding box center [785, 224] width 57 height 22
click at [804, 226] on input "6.74" at bounding box center [785, 224] width 57 height 22
click at [804, 226] on input "6.73" at bounding box center [785, 224] width 57 height 22
click at [804, 226] on input "6.72" at bounding box center [785, 224] width 57 height 22
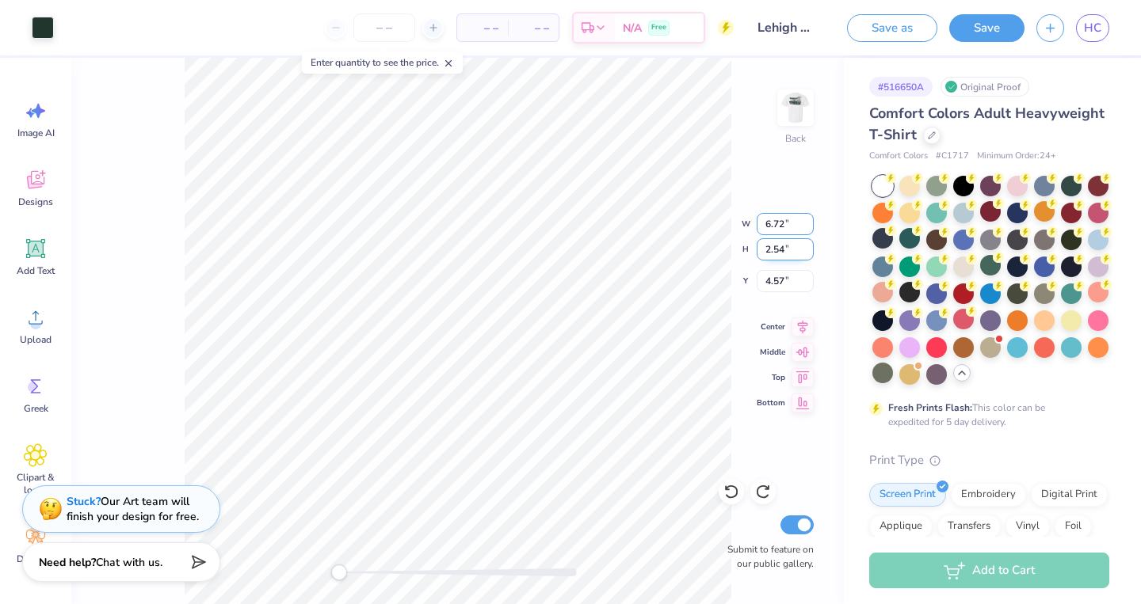
type input "6.64"
type input "2.41"
type input "4.65"
click at [794, 136] on img at bounding box center [795, 107] width 63 height 63
click at [960, 189] on div at bounding box center [963, 184] width 21 height 21
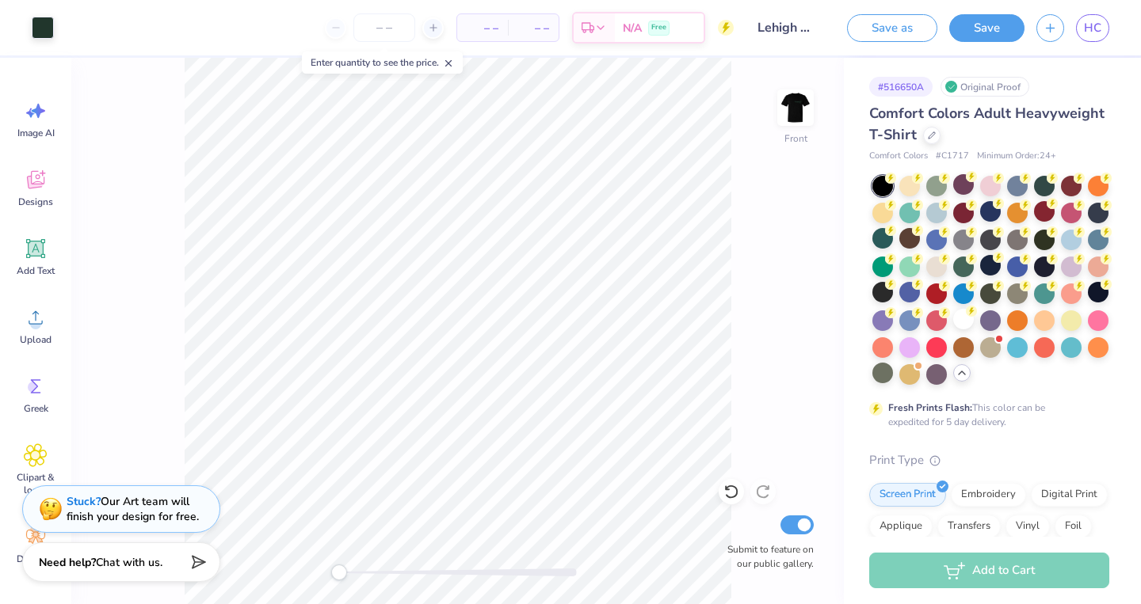
click at [890, 185] on div at bounding box center [882, 186] width 21 height 21
click at [879, 242] on div at bounding box center [882, 238] width 21 height 21
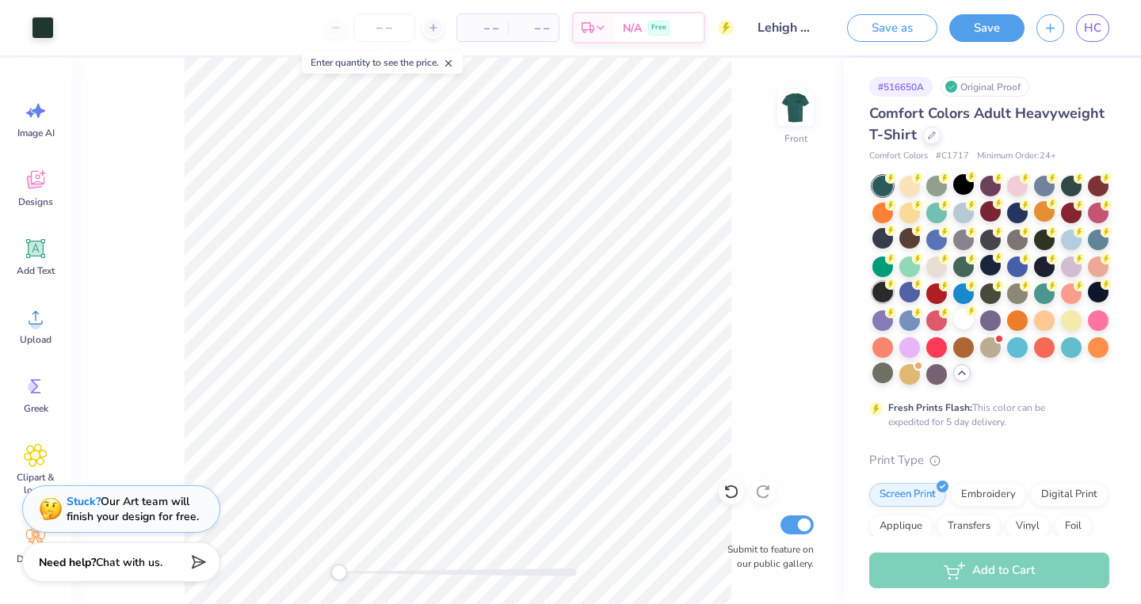
click at [884, 288] on div at bounding box center [882, 292] width 21 height 21
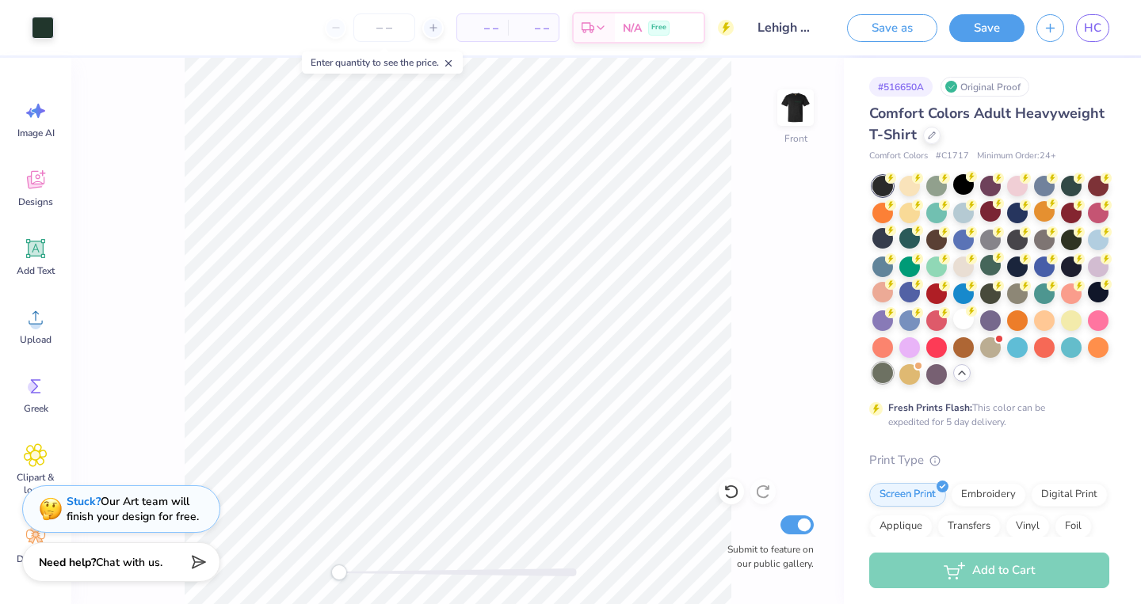
click at [884, 372] on div at bounding box center [882, 373] width 21 height 21
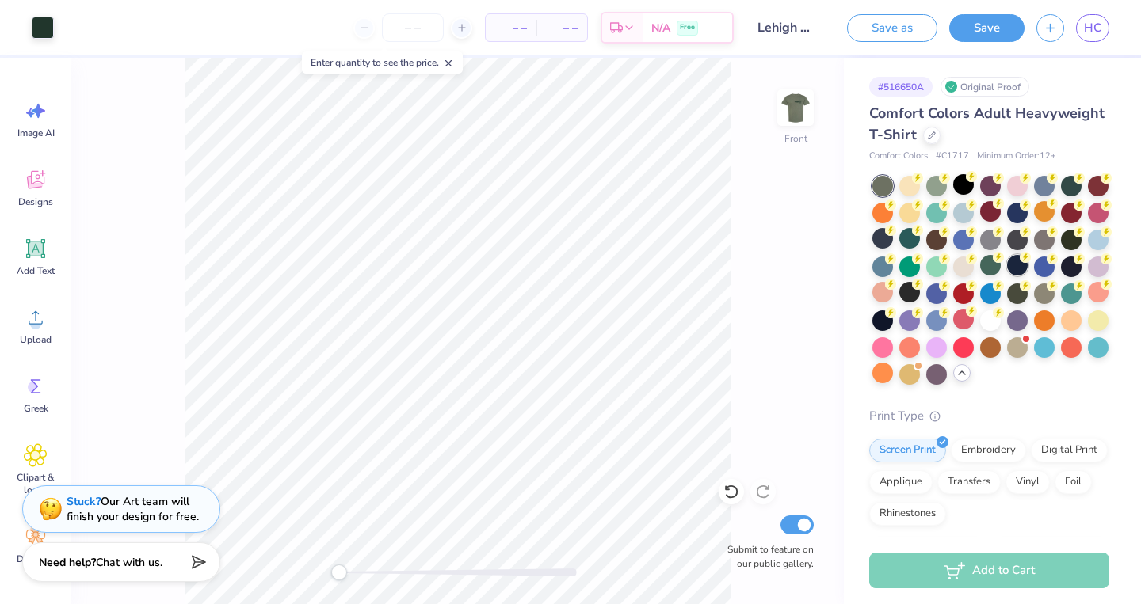
click at [1008, 264] on div at bounding box center [1017, 265] width 21 height 21
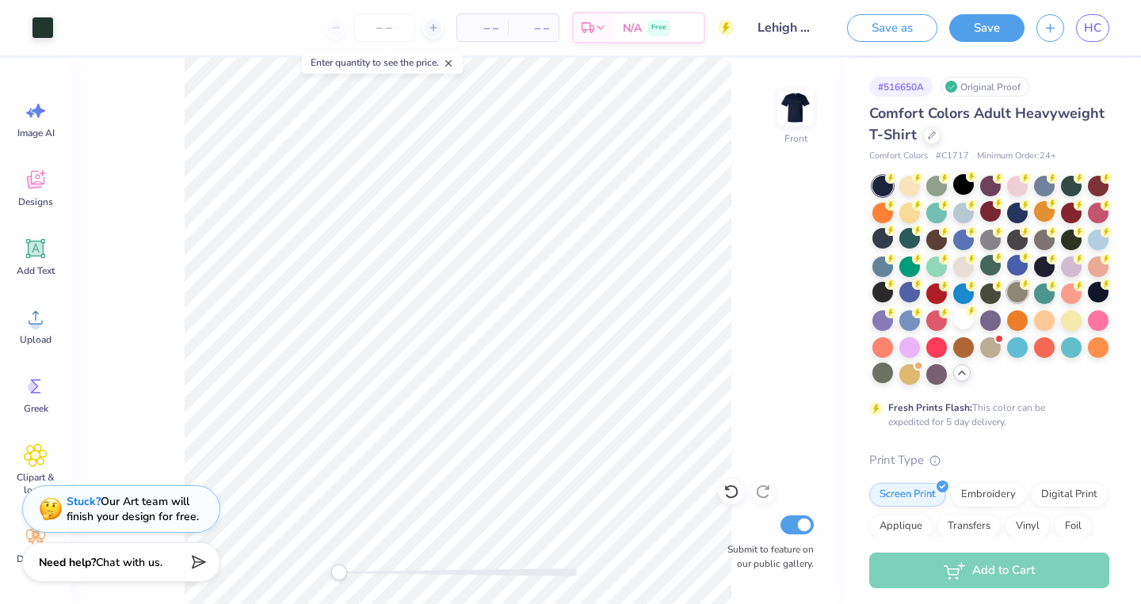
click at [1016, 298] on div at bounding box center [1017, 292] width 21 height 21
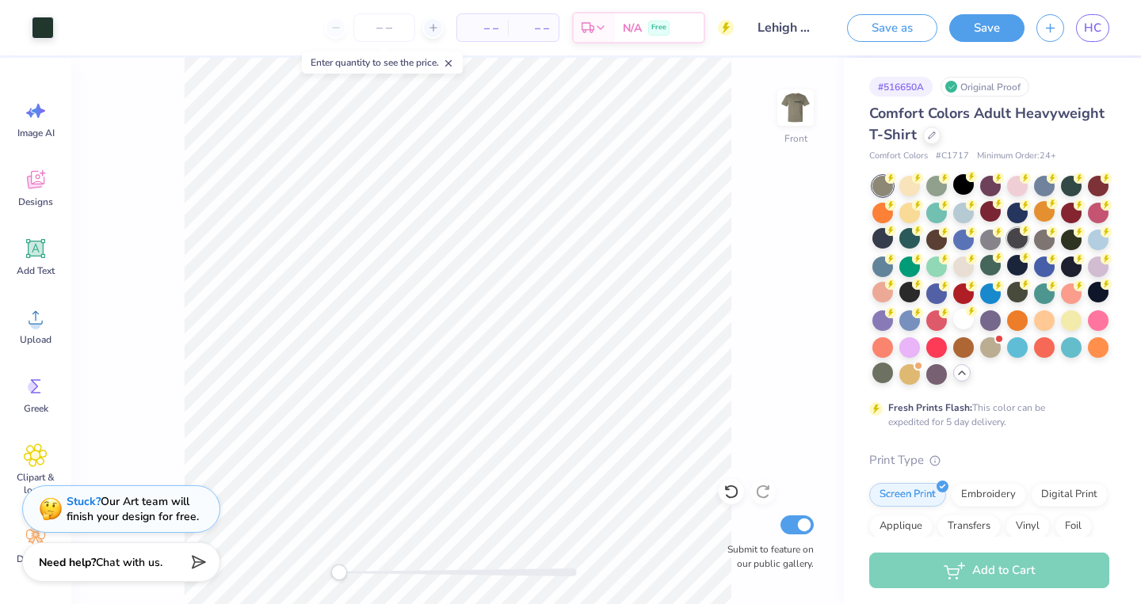
click at [1020, 242] on div at bounding box center [1017, 238] width 21 height 21
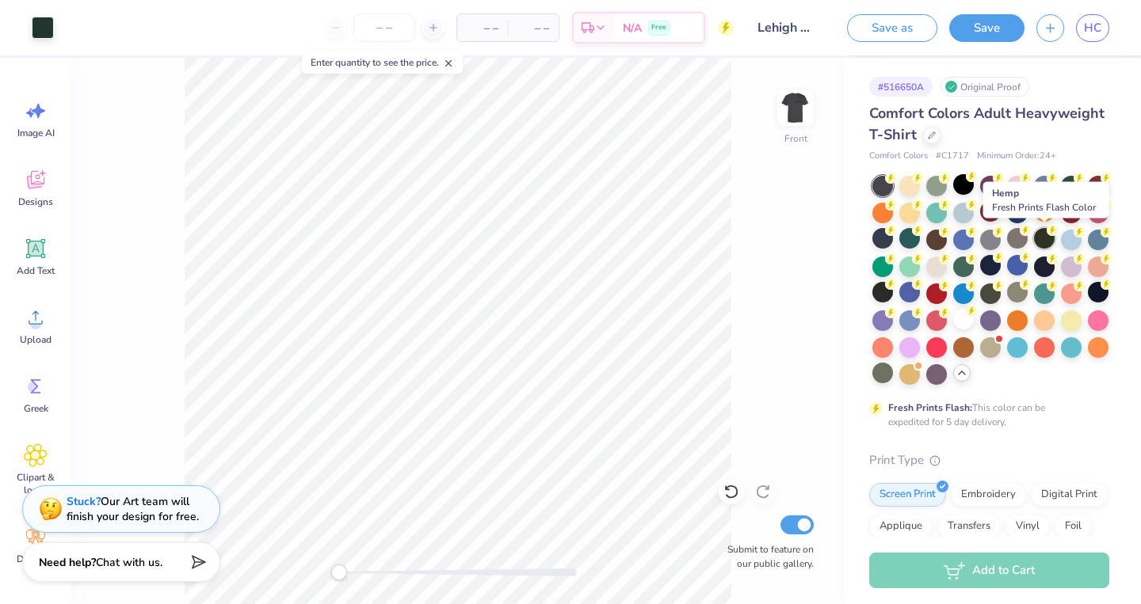
click at [1046, 242] on div at bounding box center [1044, 238] width 21 height 21
click at [1024, 242] on div at bounding box center [1017, 238] width 21 height 21
click at [1046, 264] on div at bounding box center [1044, 265] width 21 height 21
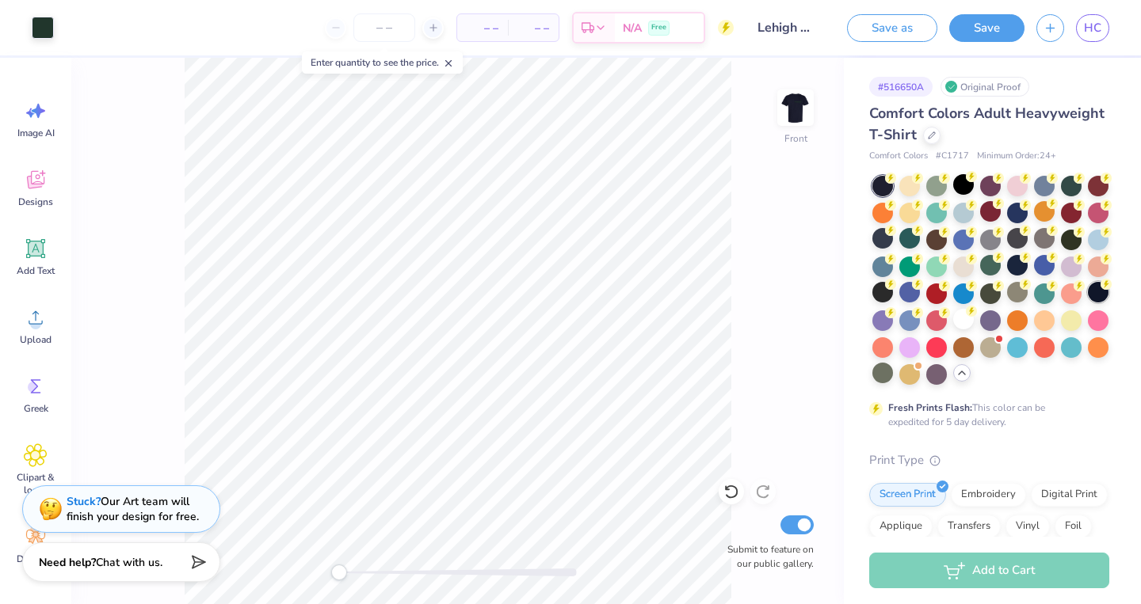
click at [1100, 298] on div at bounding box center [1098, 292] width 21 height 21
click at [1073, 212] on div at bounding box center [1071, 211] width 21 height 21
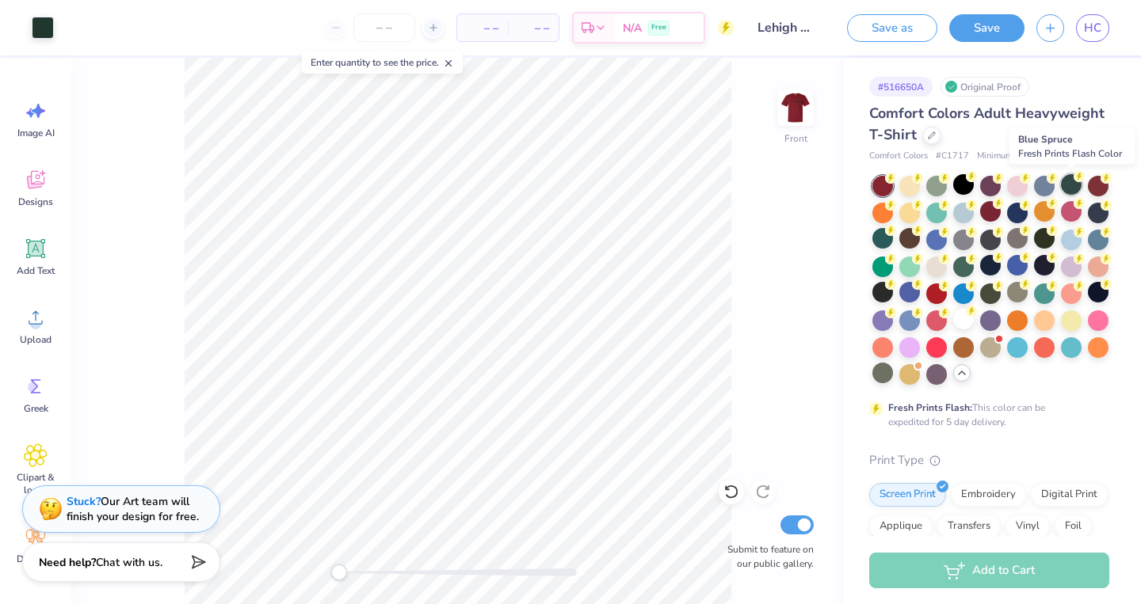
click at [1073, 183] on div at bounding box center [1071, 184] width 21 height 21
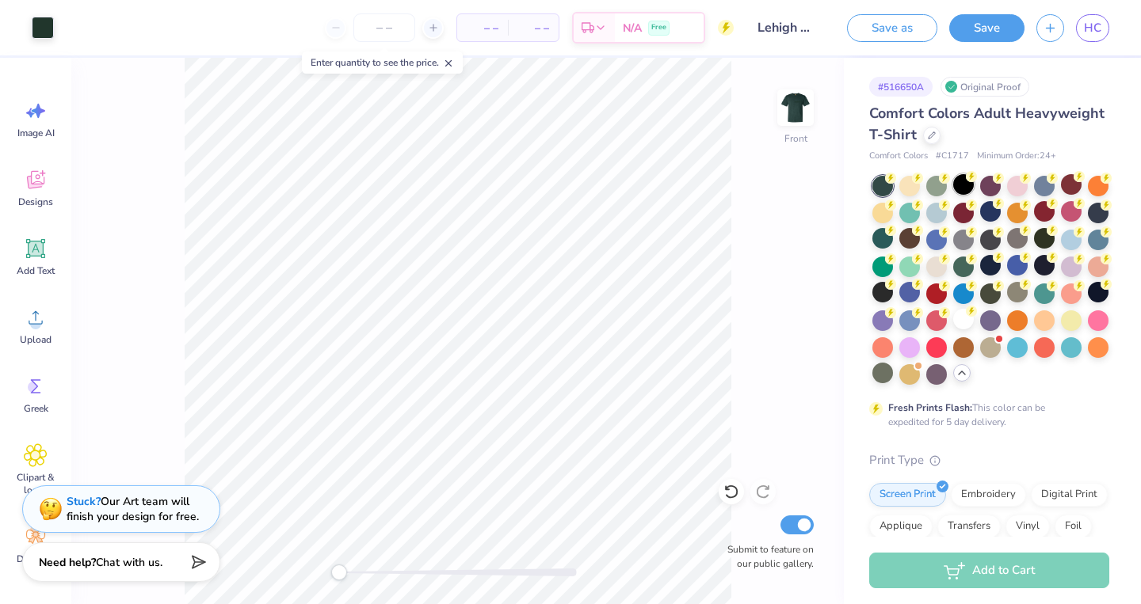
click at [972, 189] on div at bounding box center [963, 184] width 21 height 21
click at [954, 187] on div at bounding box center [963, 184] width 21 height 21
click at [953, 190] on div at bounding box center [963, 184] width 21 height 21
click at [989, 238] on div at bounding box center [990, 238] width 21 height 21
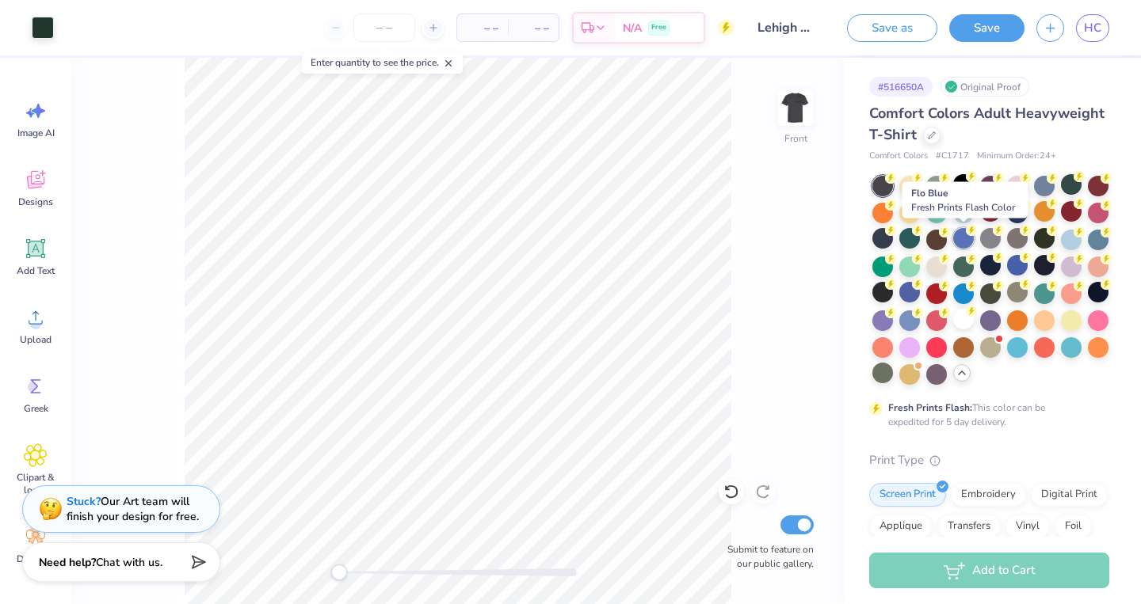
click at [969, 240] on div at bounding box center [963, 238] width 21 height 21
click at [937, 239] on div at bounding box center [936, 238] width 21 height 21
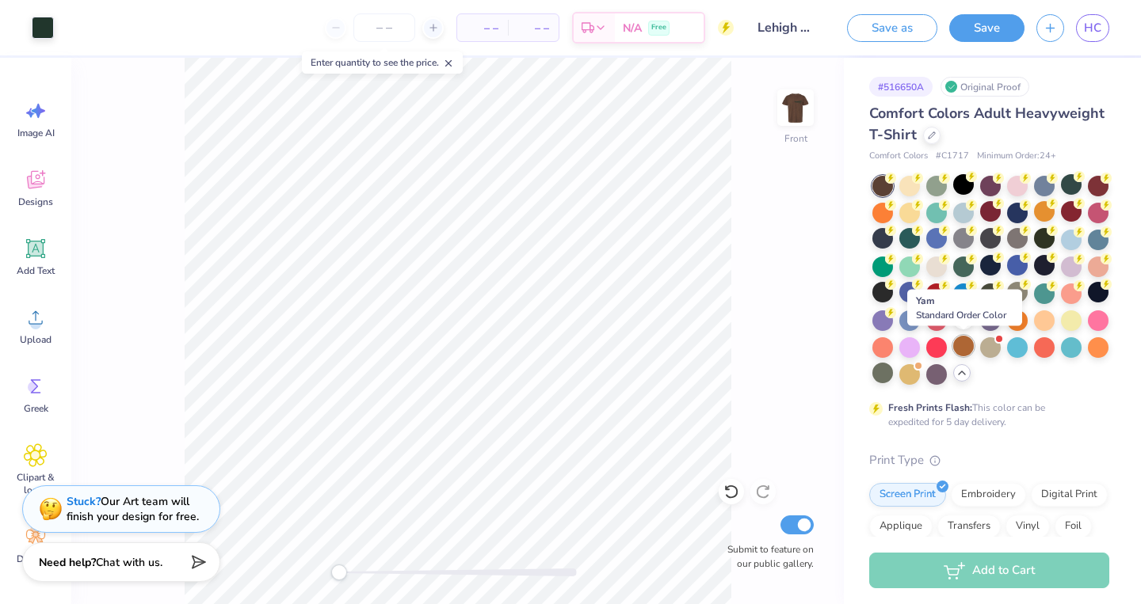
click at [955, 348] on div at bounding box center [963, 346] width 21 height 21
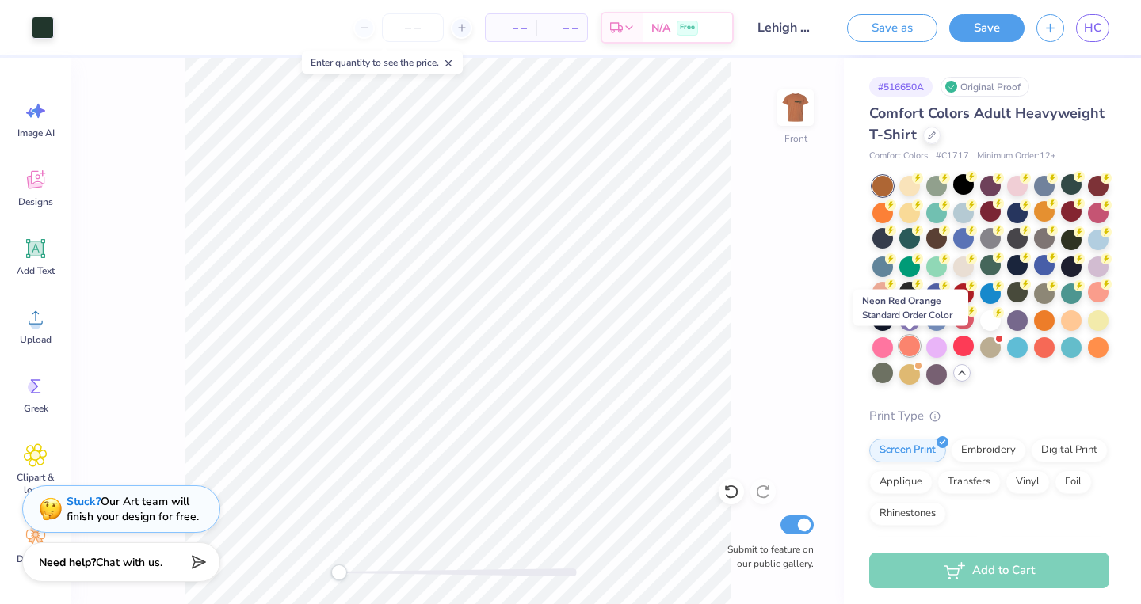
click at [911, 347] on div at bounding box center [909, 346] width 21 height 21
click at [886, 189] on div at bounding box center [882, 186] width 21 height 21
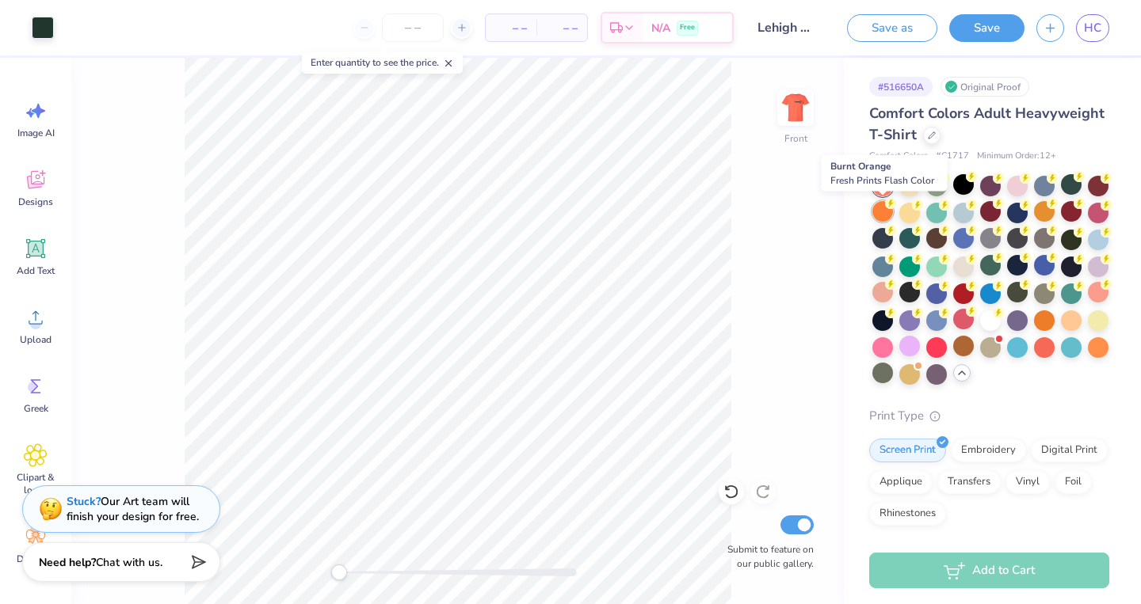
click at [883, 214] on div at bounding box center [882, 211] width 21 height 21
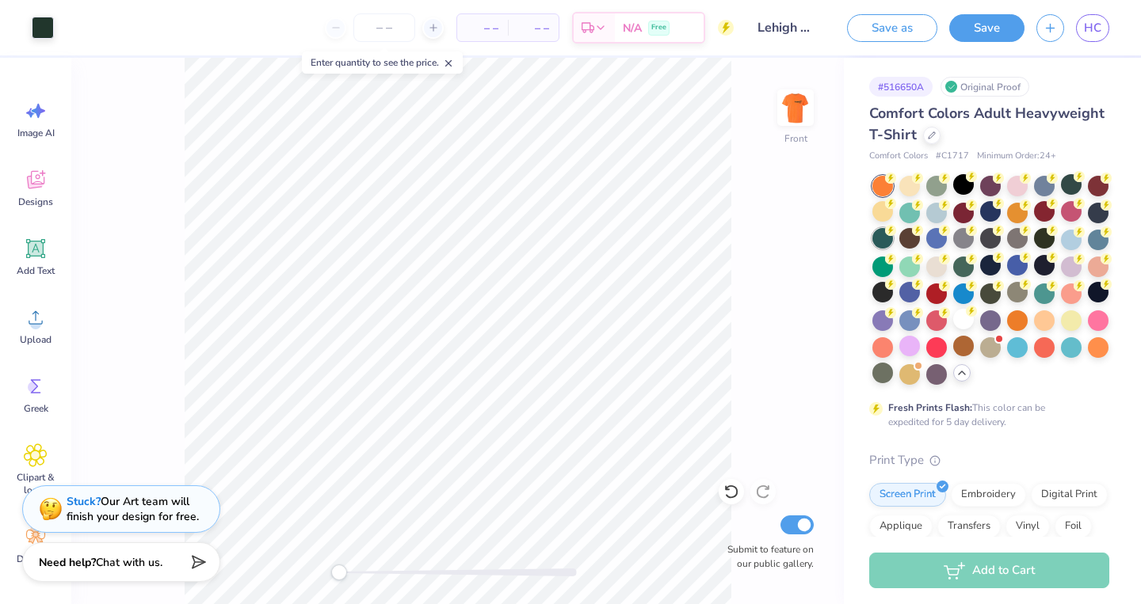
click at [884, 238] on div at bounding box center [882, 238] width 21 height 21
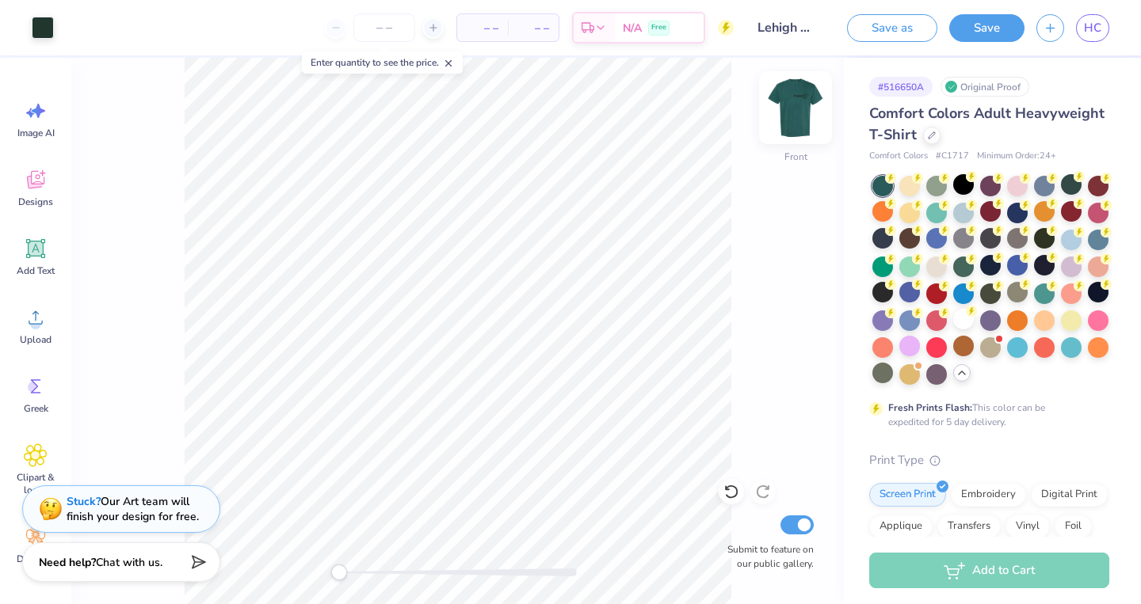
click at [795, 105] on img at bounding box center [795, 107] width 63 height 63
click at [791, 115] on img at bounding box center [795, 107] width 63 height 63
click at [799, 112] on img at bounding box center [795, 107] width 63 height 63
click at [797, 114] on img at bounding box center [795, 107] width 63 height 63
click at [802, 109] on img at bounding box center [795, 107] width 63 height 63
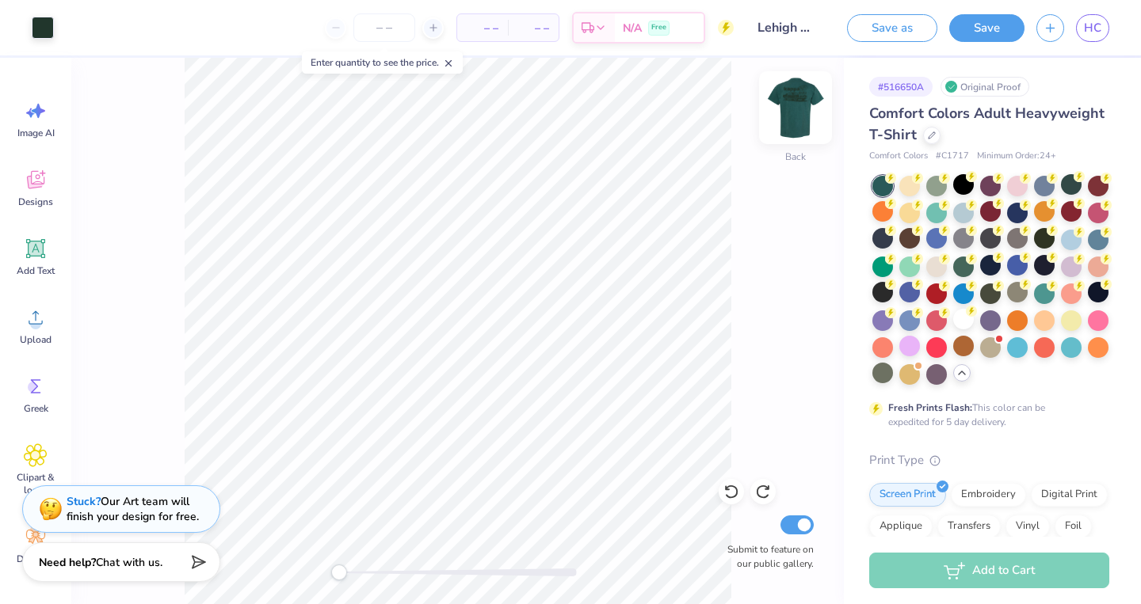
click at [803, 105] on img at bounding box center [795, 107] width 63 height 63
click at [889, 379] on div at bounding box center [882, 373] width 21 height 21
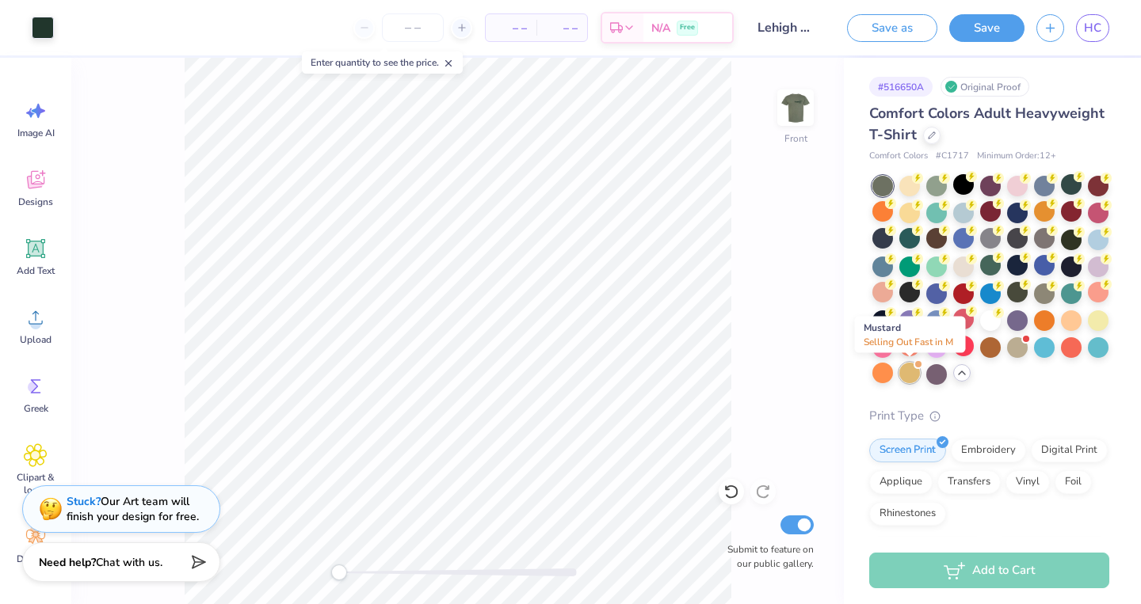
click at [913, 375] on div at bounding box center [909, 373] width 21 height 21
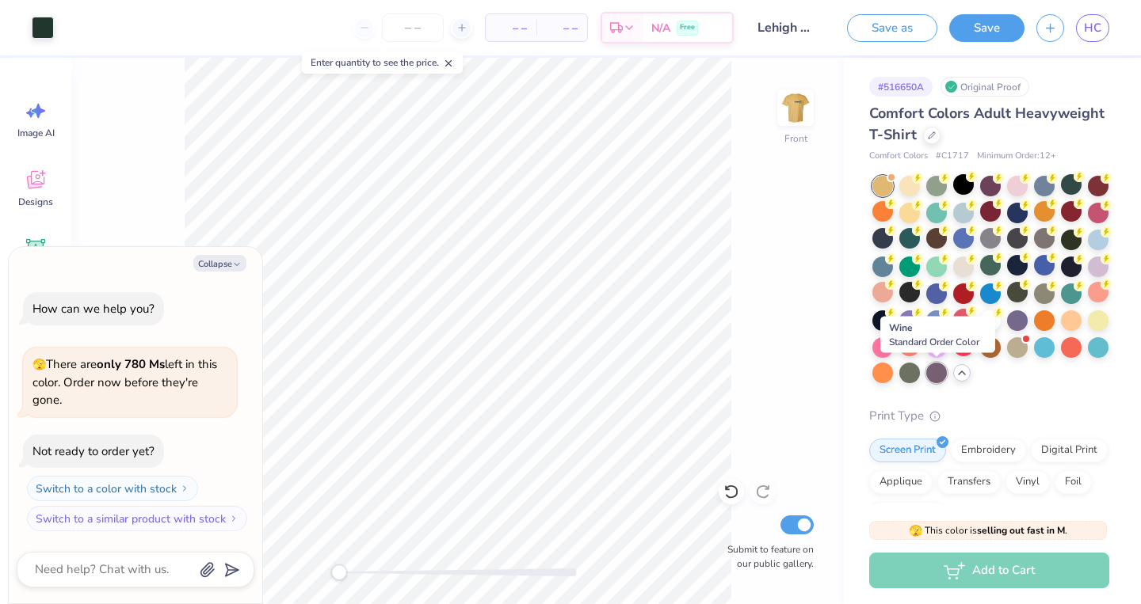
click at [941, 373] on div at bounding box center [936, 373] width 21 height 21
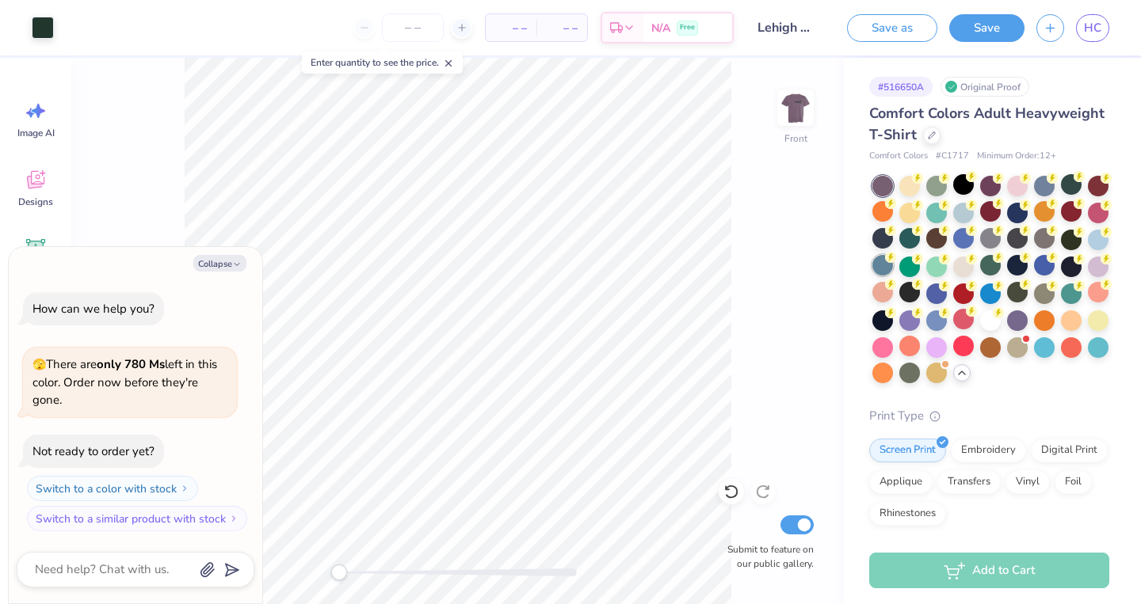
click at [886, 265] on div at bounding box center [882, 265] width 21 height 21
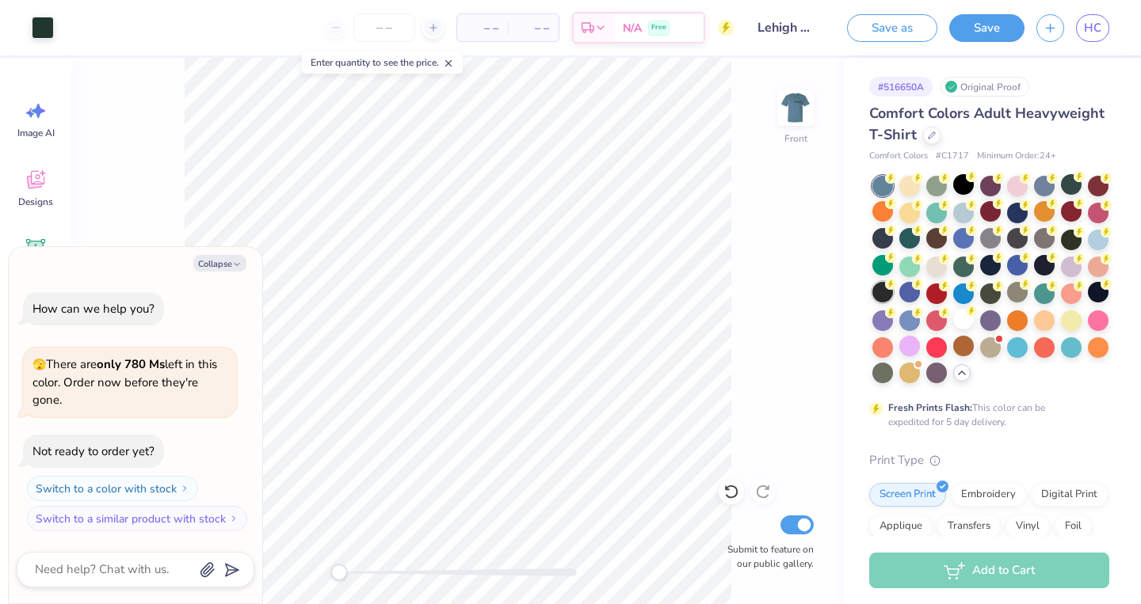
click at [888, 289] on icon at bounding box center [890, 284] width 11 height 11
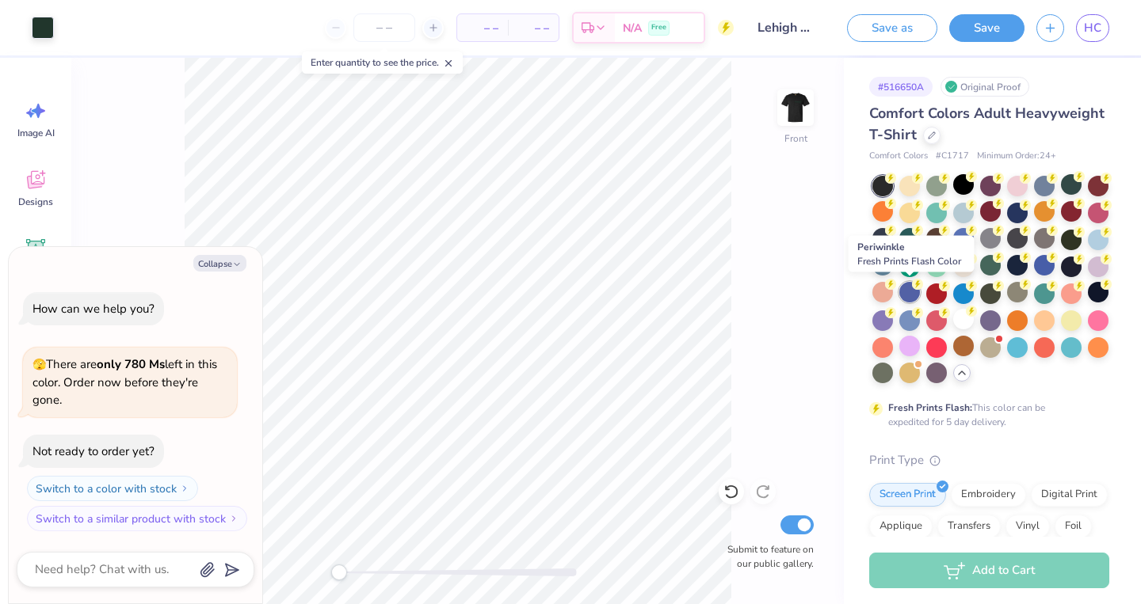
click at [904, 296] on div at bounding box center [909, 292] width 21 height 21
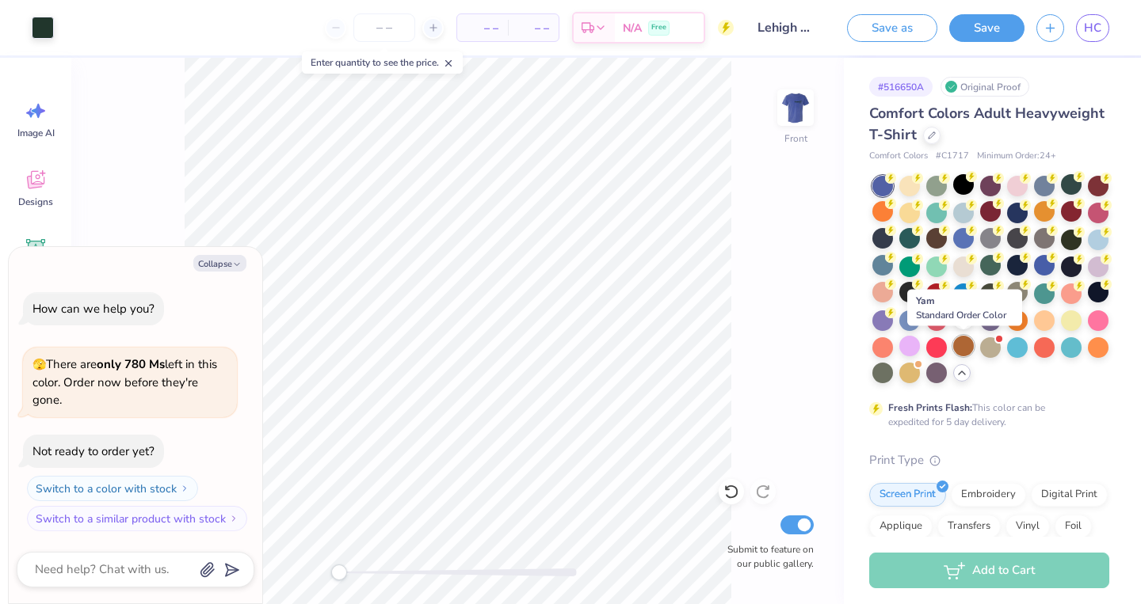
click at [963, 345] on div at bounding box center [963, 346] width 21 height 21
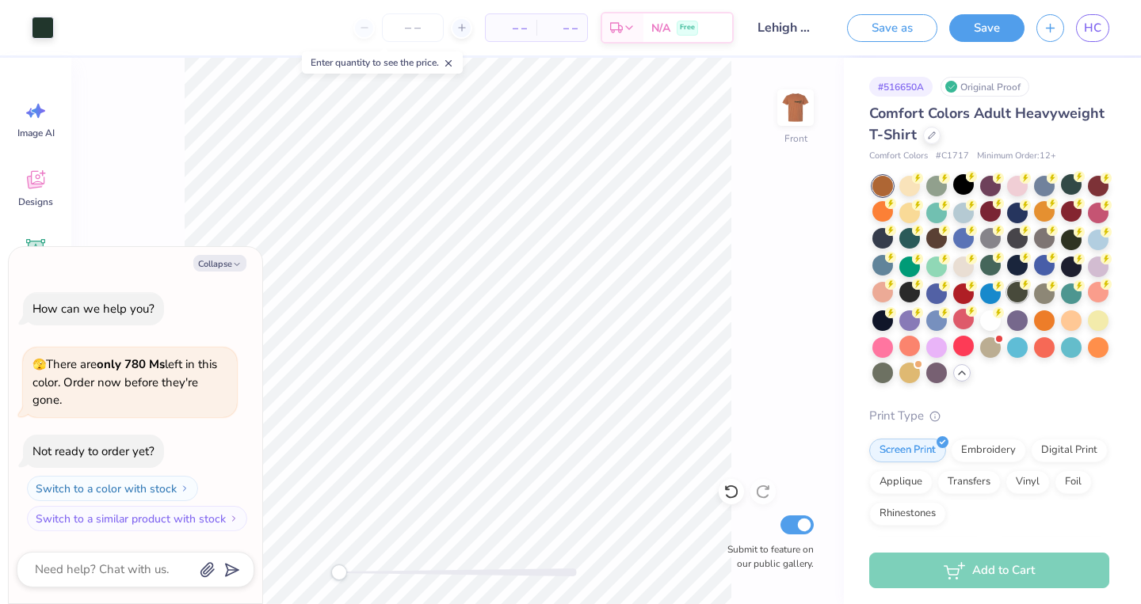
click at [1012, 291] on div at bounding box center [1017, 292] width 21 height 21
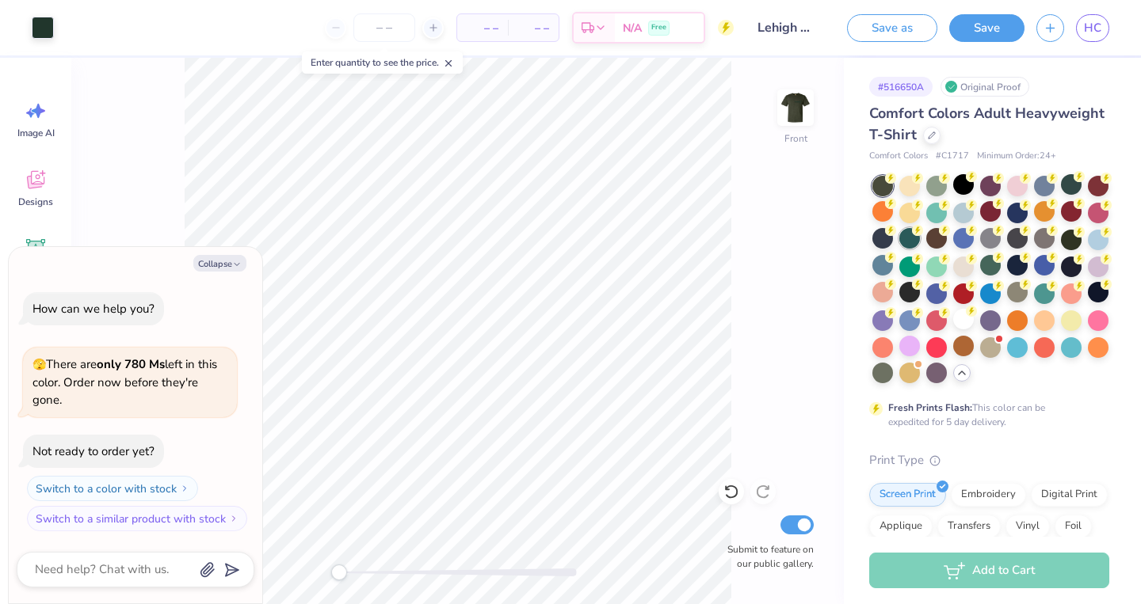
click at [914, 236] on div at bounding box center [909, 238] width 21 height 21
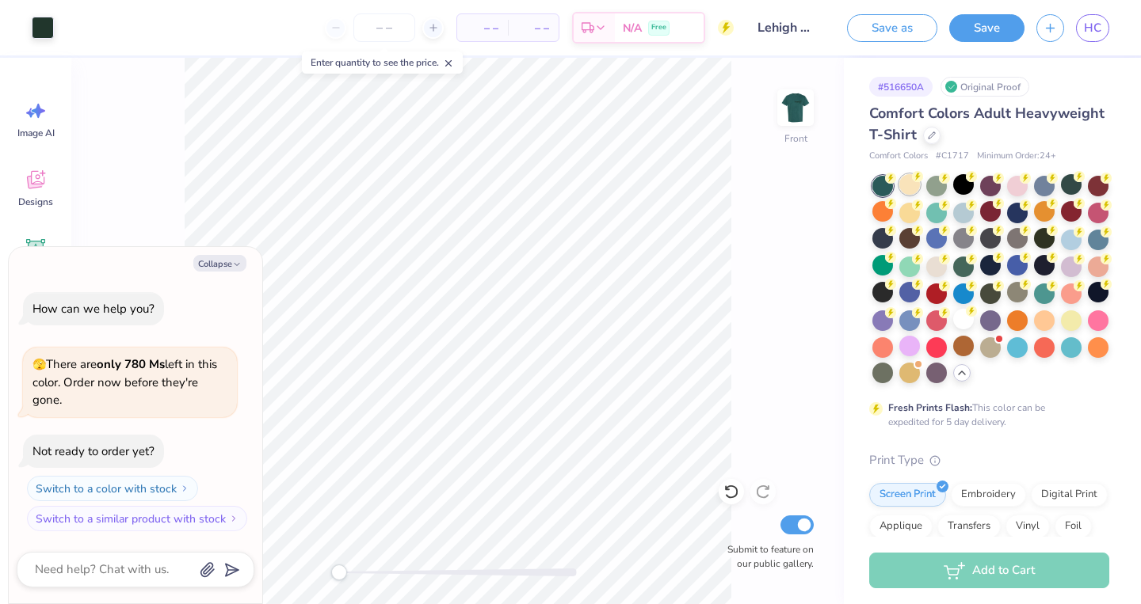
click at [913, 192] on div at bounding box center [909, 184] width 21 height 21
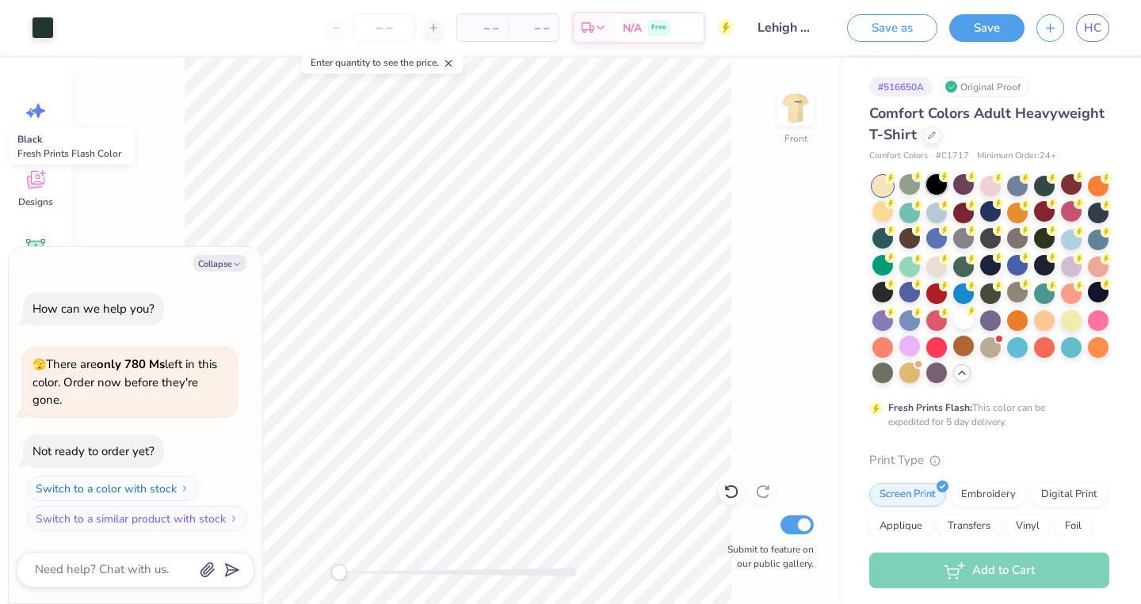
click at [941, 189] on div at bounding box center [936, 184] width 21 height 21
click at [913, 214] on div at bounding box center [909, 211] width 21 height 21
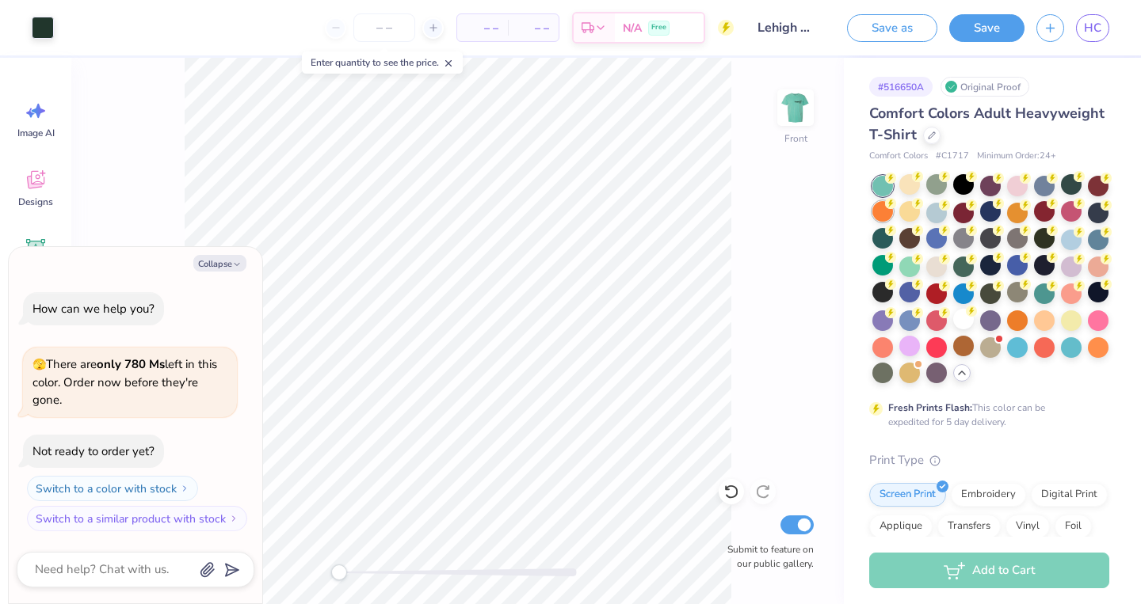
click at [889, 212] on div at bounding box center [882, 211] width 21 height 21
click at [987, 234] on div at bounding box center [990, 238] width 21 height 21
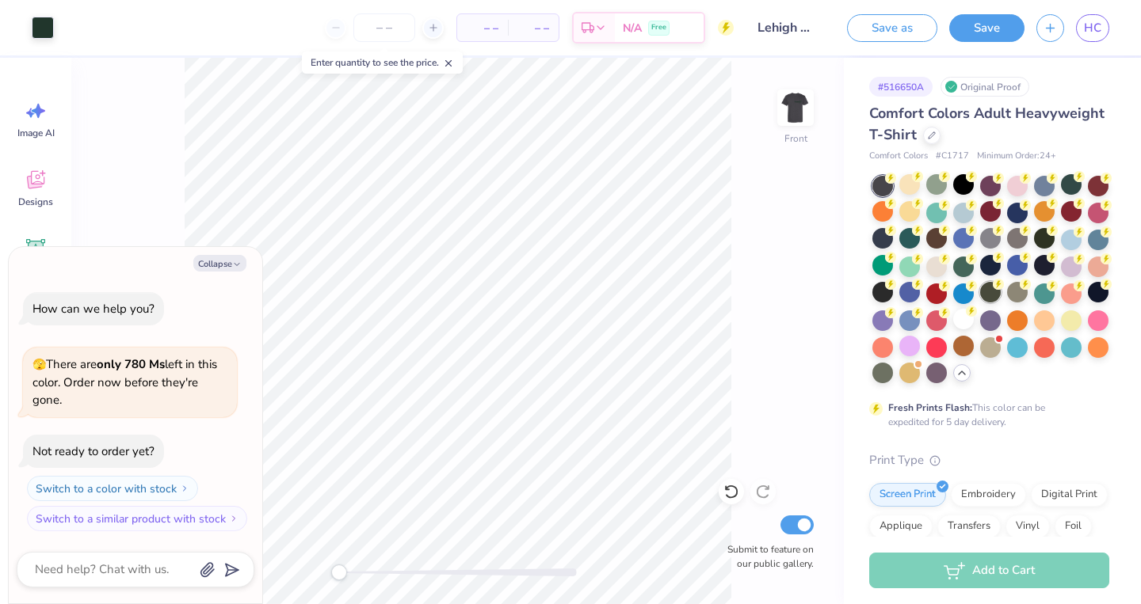
click at [986, 297] on div at bounding box center [990, 292] width 21 height 21
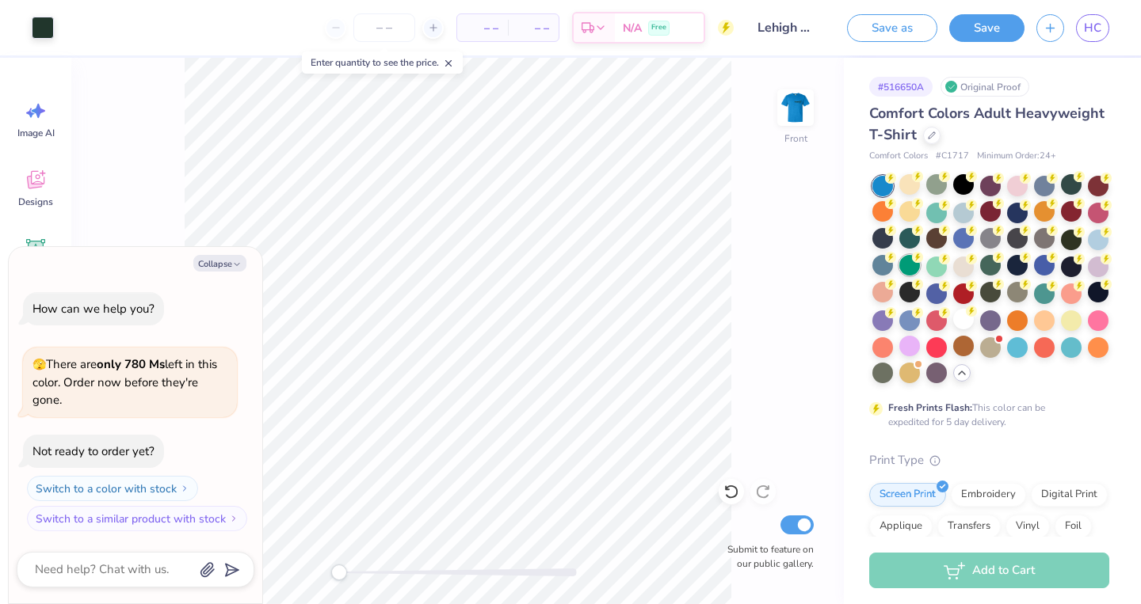
click at [911, 265] on div at bounding box center [909, 265] width 21 height 21
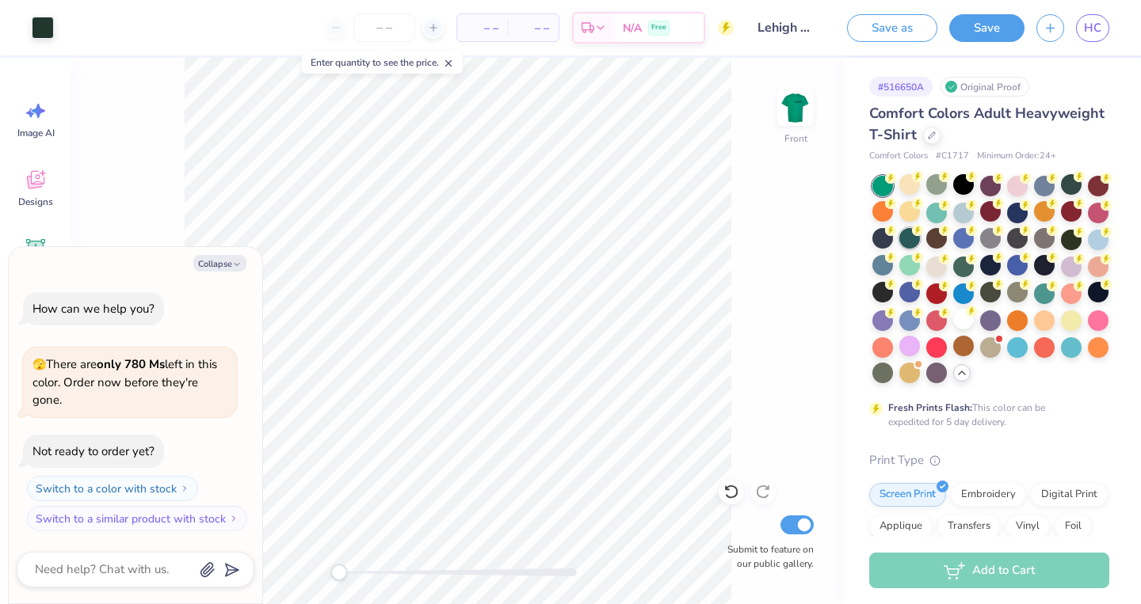
click at [909, 242] on div at bounding box center [909, 238] width 21 height 21
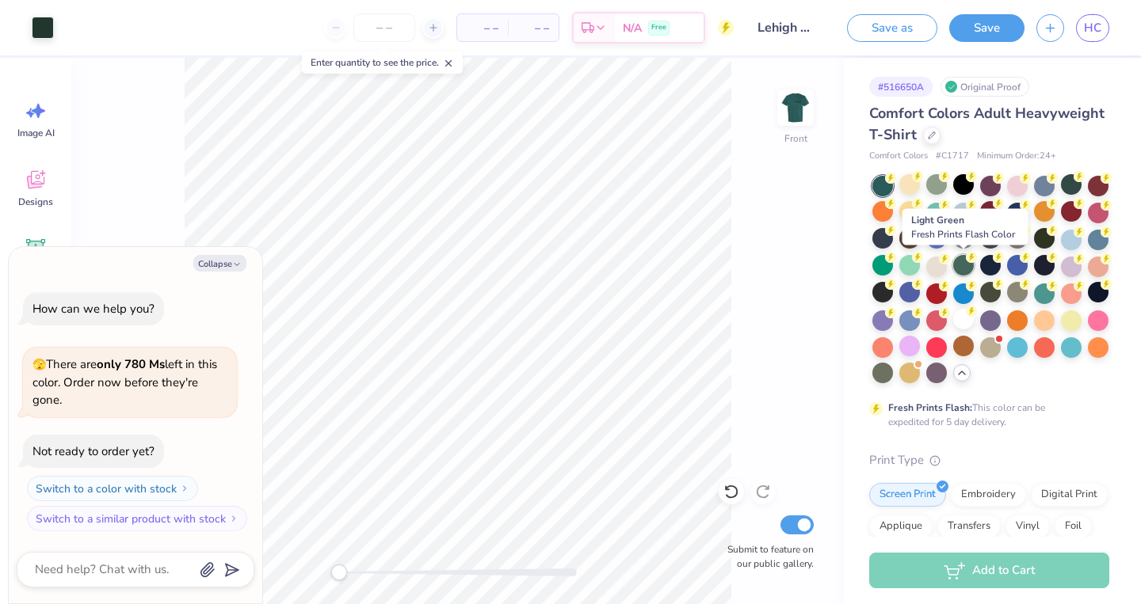
click at [971, 261] on circle at bounding box center [971, 257] width 11 height 11
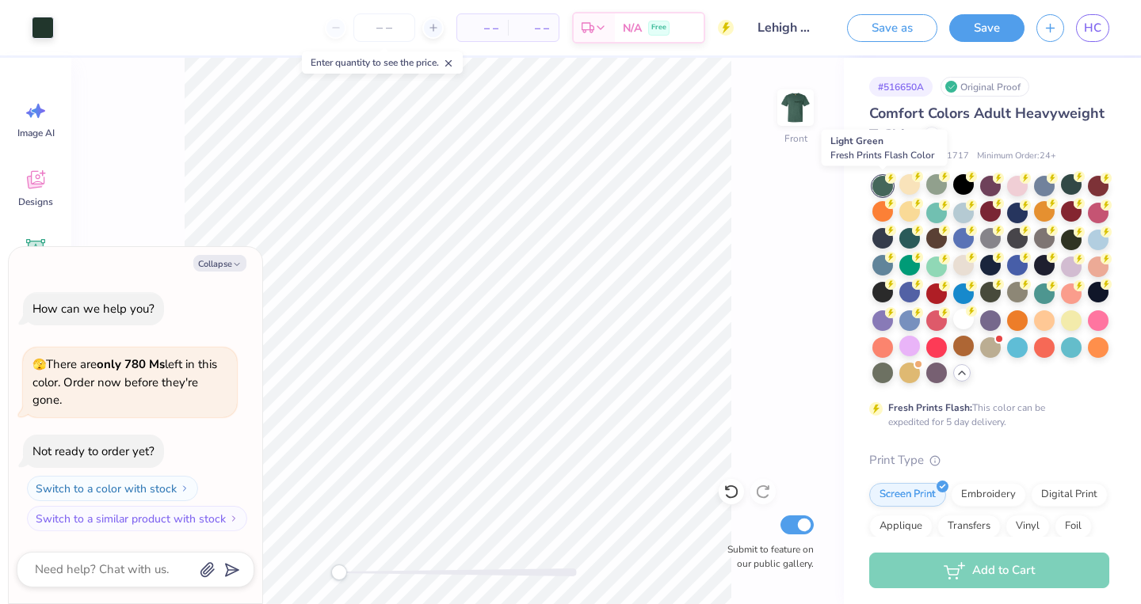
click at [890, 189] on div at bounding box center [882, 186] width 21 height 21
click at [1077, 190] on div at bounding box center [1071, 184] width 21 height 21
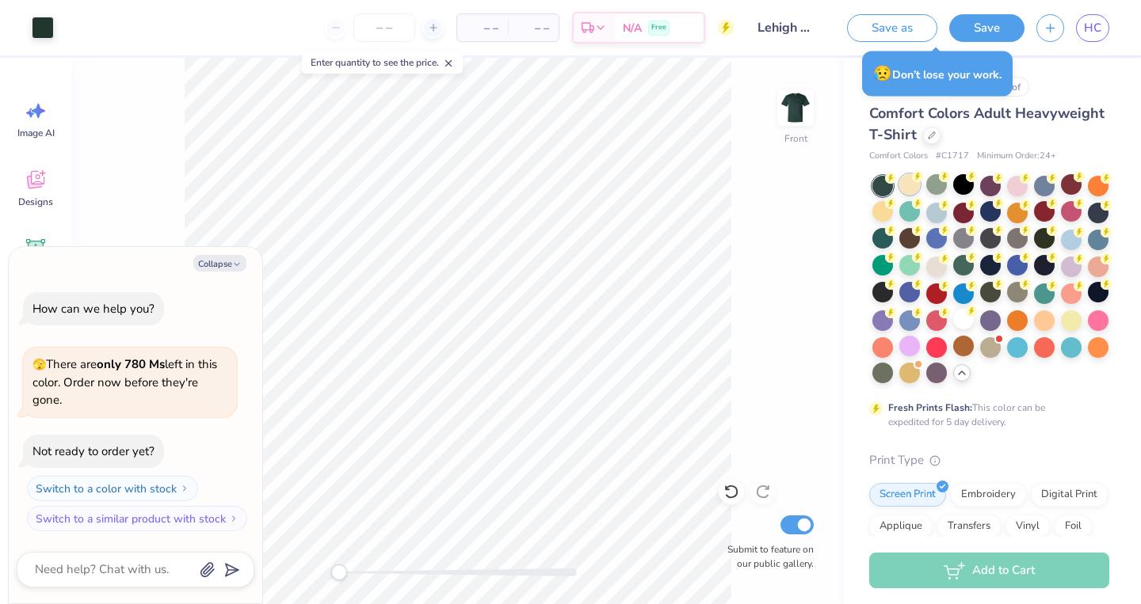
click at [906, 188] on div at bounding box center [909, 184] width 21 height 21
click at [883, 207] on div at bounding box center [882, 211] width 21 height 21
click at [913, 188] on div at bounding box center [909, 184] width 21 height 21
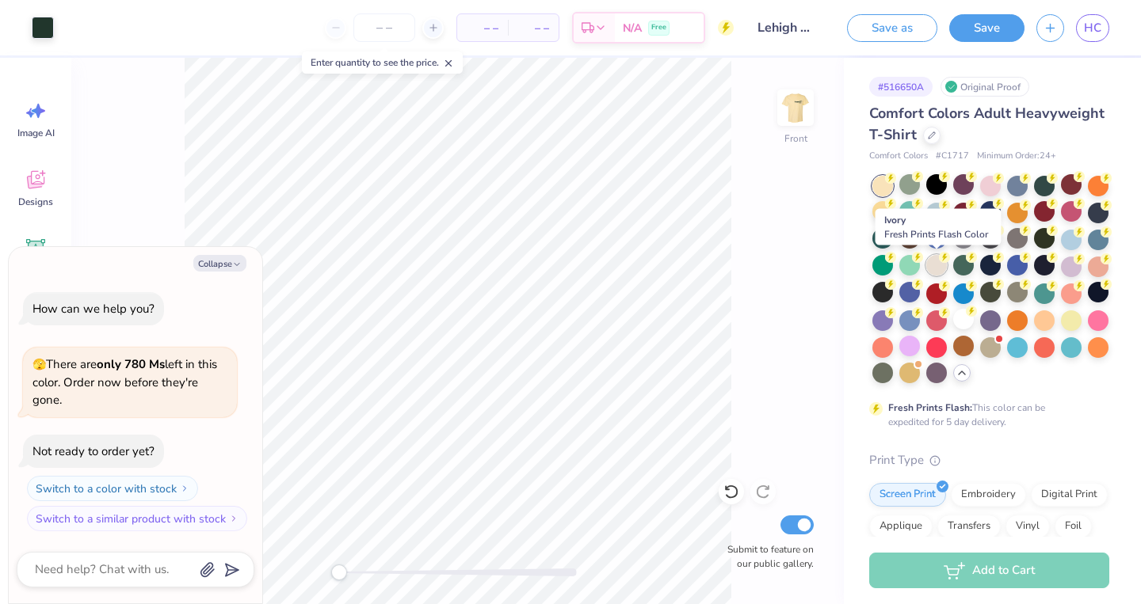
click at [942, 261] on circle at bounding box center [944, 257] width 11 height 11
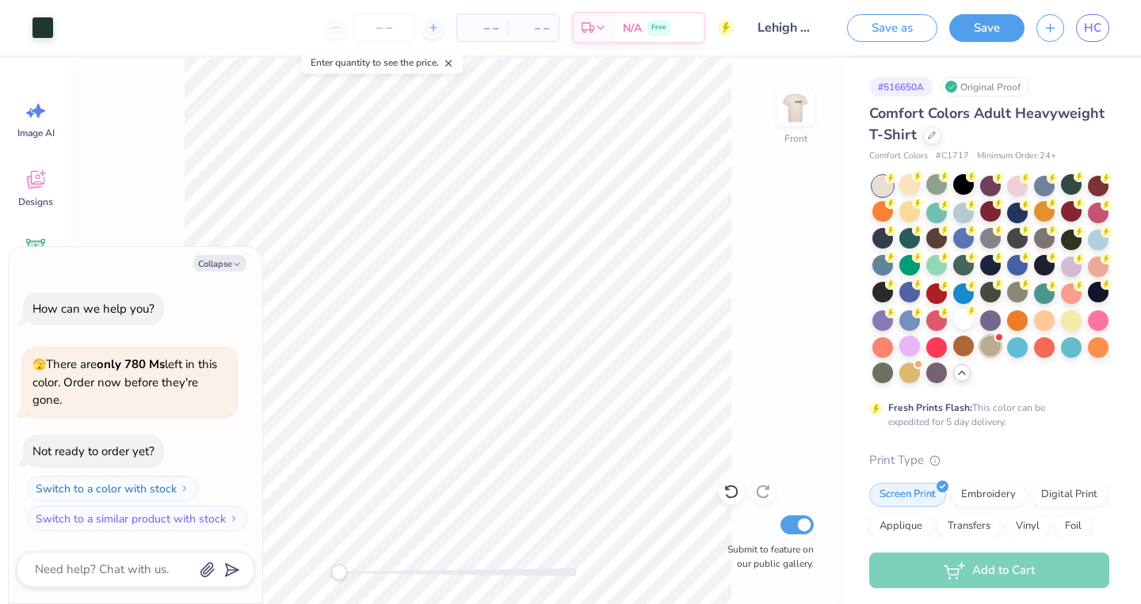
click at [985, 355] on div at bounding box center [990, 346] width 21 height 21
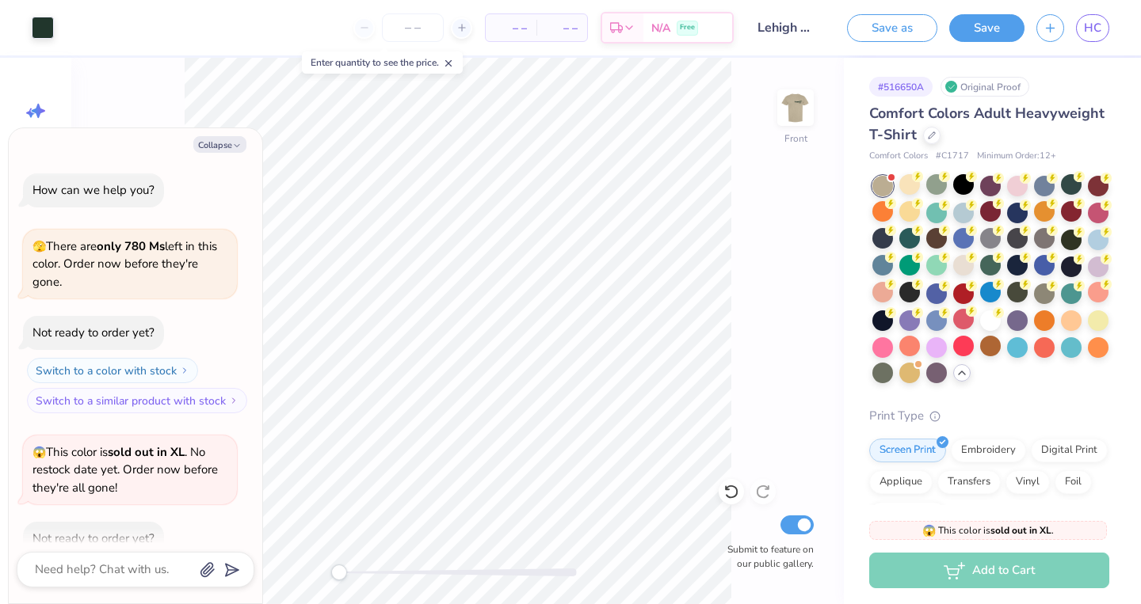
scroll to position [87, 0]
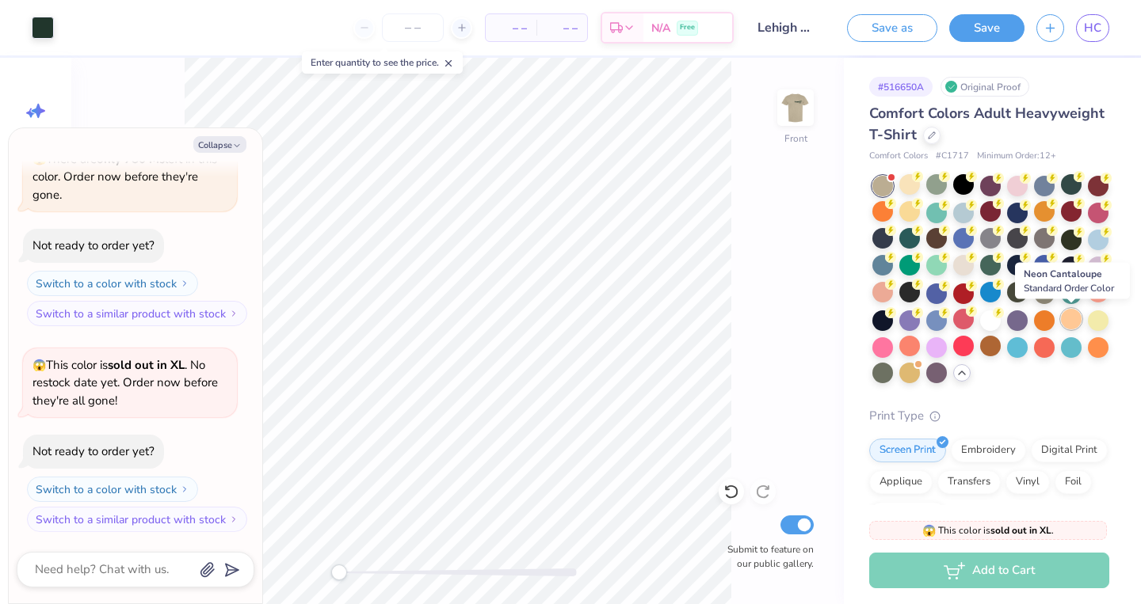
click at [1070, 322] on div at bounding box center [1071, 319] width 21 height 21
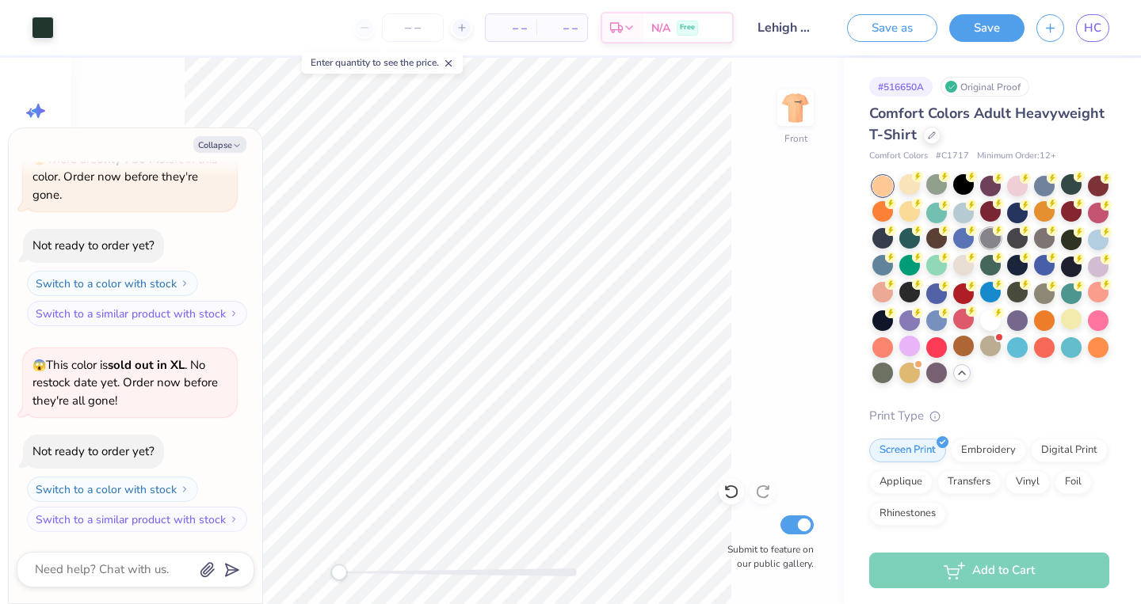
click at [989, 245] on div at bounding box center [990, 238] width 21 height 21
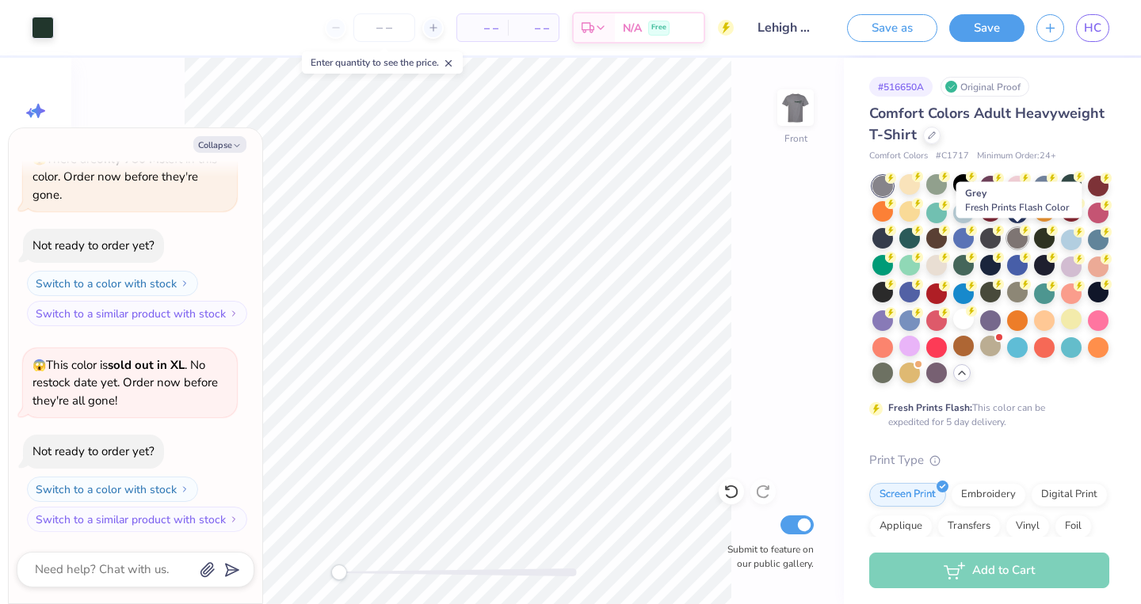
click at [1027, 242] on div at bounding box center [1017, 238] width 21 height 21
click at [977, 267] on div at bounding box center [990, 280] width 237 height 209
click at [980, 267] on div at bounding box center [990, 265] width 21 height 21
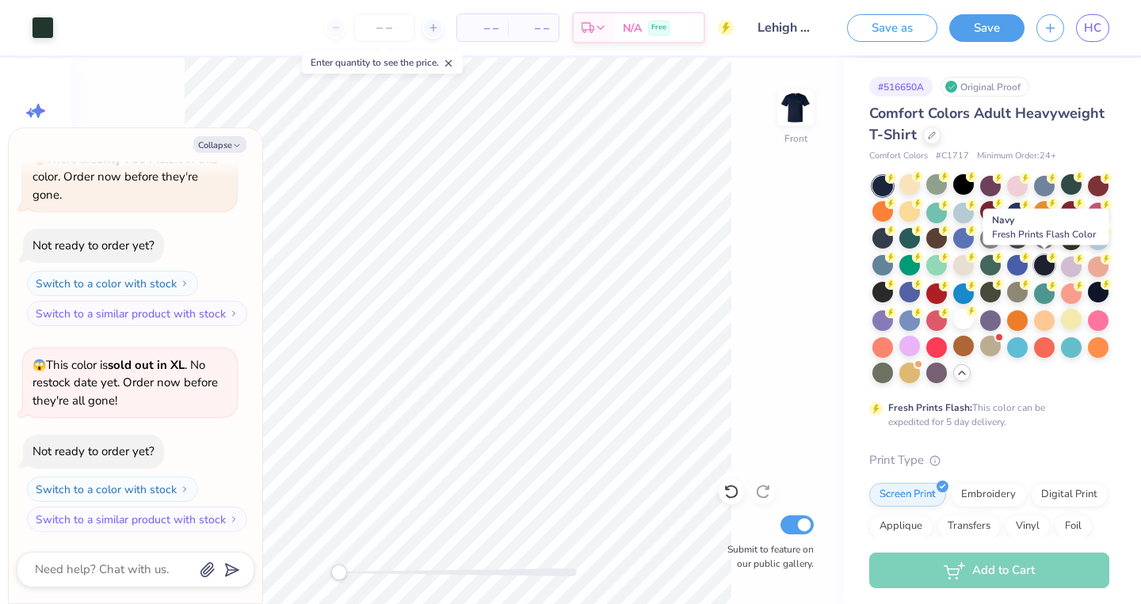
click at [1041, 273] on div at bounding box center [1044, 265] width 21 height 21
click at [966, 218] on div at bounding box center [963, 211] width 21 height 21
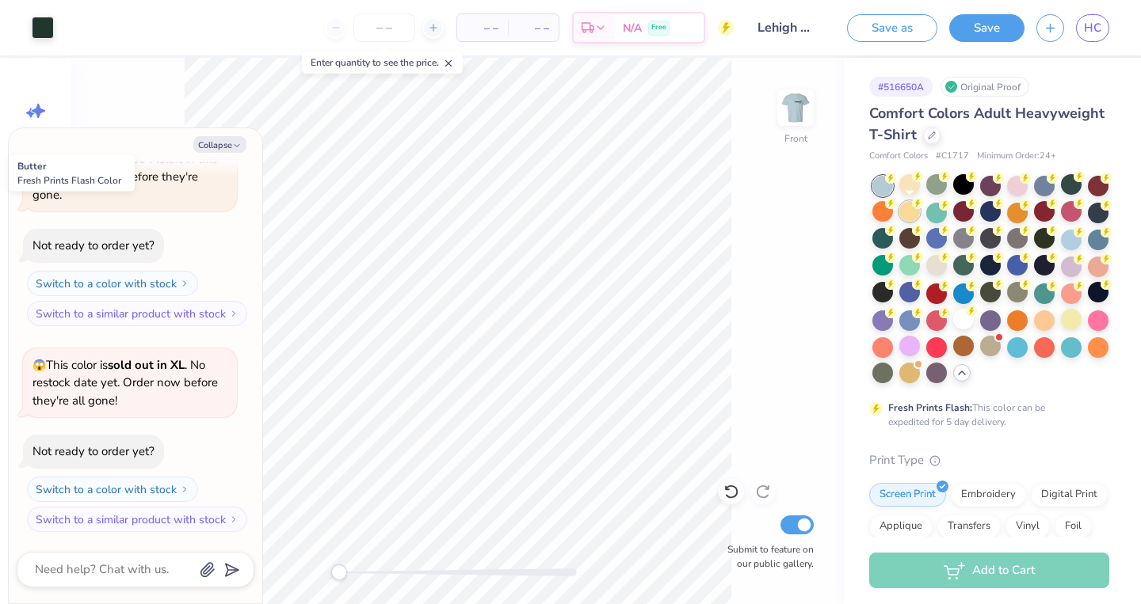
click at [913, 212] on div at bounding box center [909, 211] width 21 height 21
click at [890, 207] on circle at bounding box center [890, 203] width 11 height 11
click at [899, 252] on div at bounding box center [990, 280] width 237 height 209
click at [889, 242] on div at bounding box center [882, 238] width 21 height 21
click at [957, 189] on div at bounding box center [963, 184] width 21 height 21
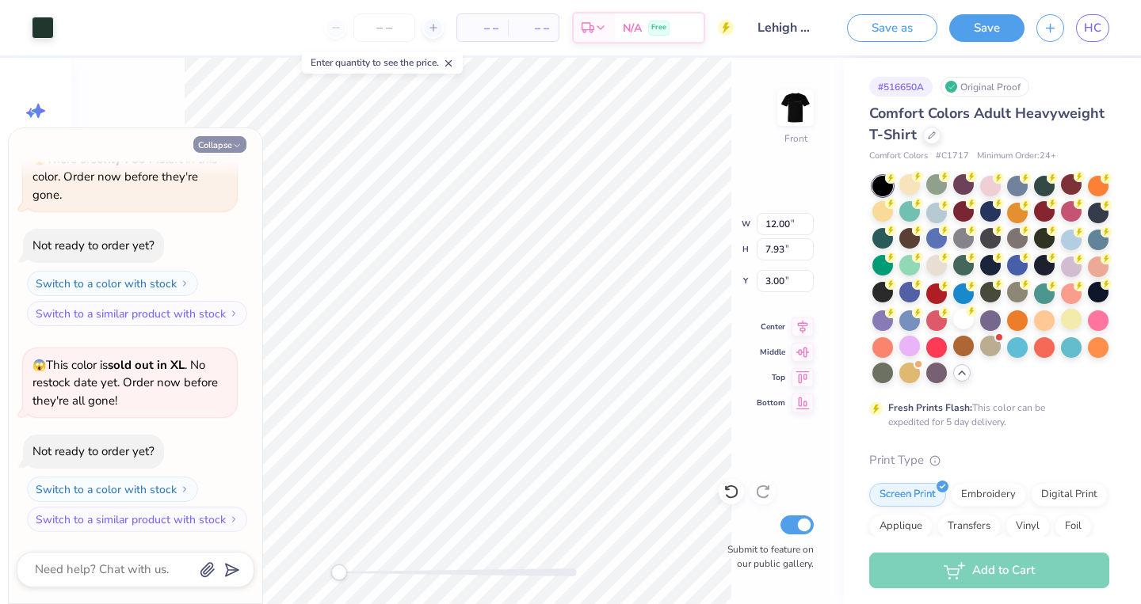
click at [232, 137] on button "Collapse" at bounding box center [219, 144] width 53 height 17
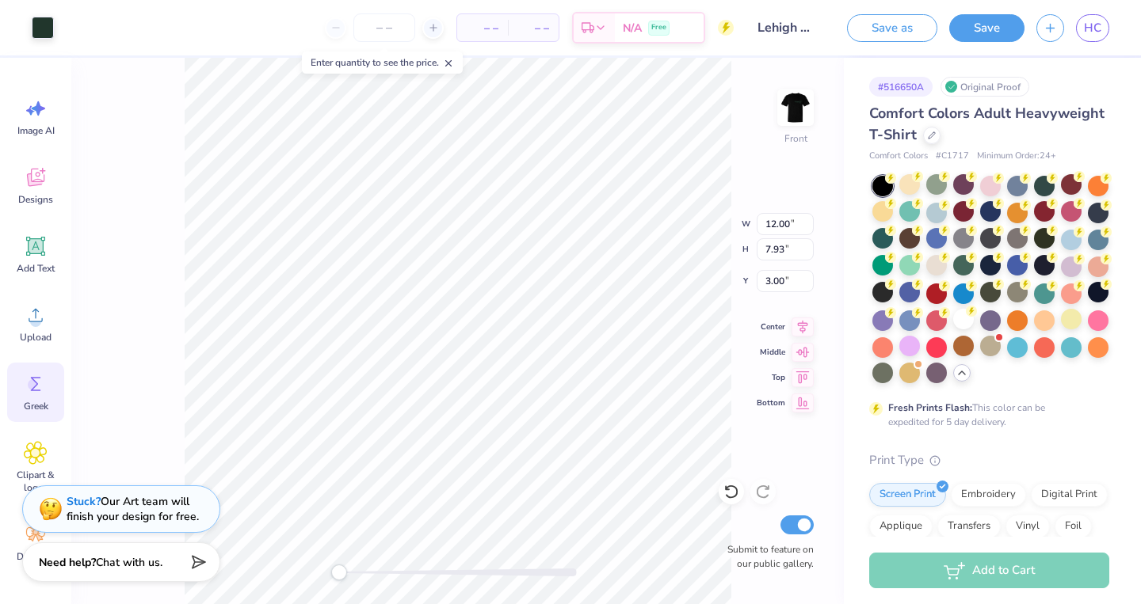
scroll to position [0, 0]
click at [174, 320] on div "Front W 12.00 12.00 " H 7.93 7.93 " Y 3.00 3.00 " Center Middle Top Bottom Subm…" at bounding box center [457, 331] width 772 height 547
click at [971, 330] on div at bounding box center [990, 280] width 237 height 209
click at [962, 314] on div at bounding box center [963, 319] width 21 height 21
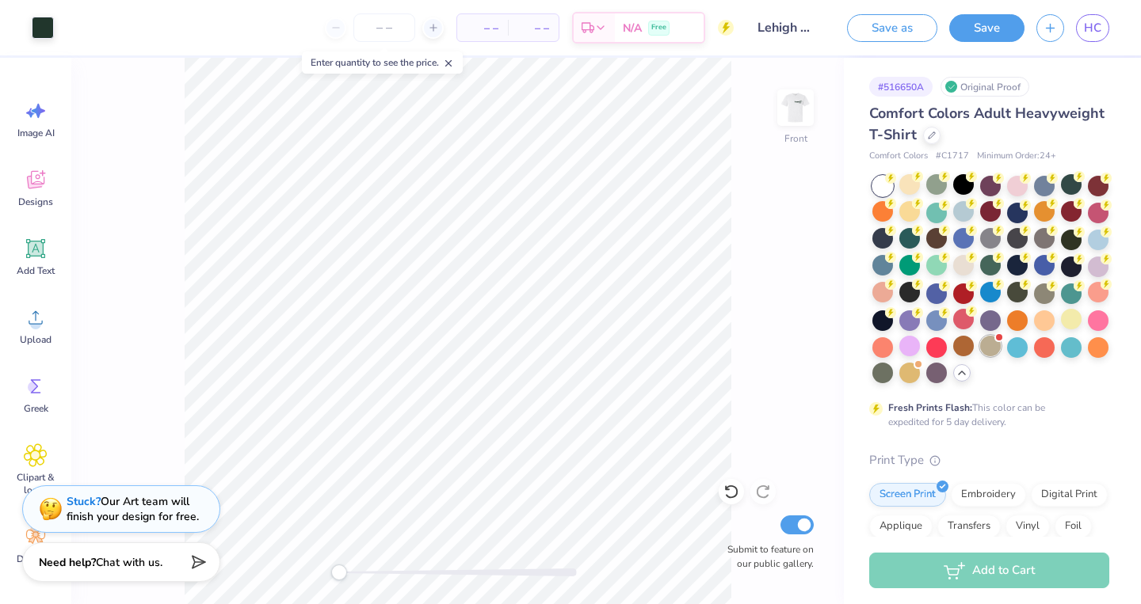
click at [998, 342] on div at bounding box center [990, 346] width 21 height 21
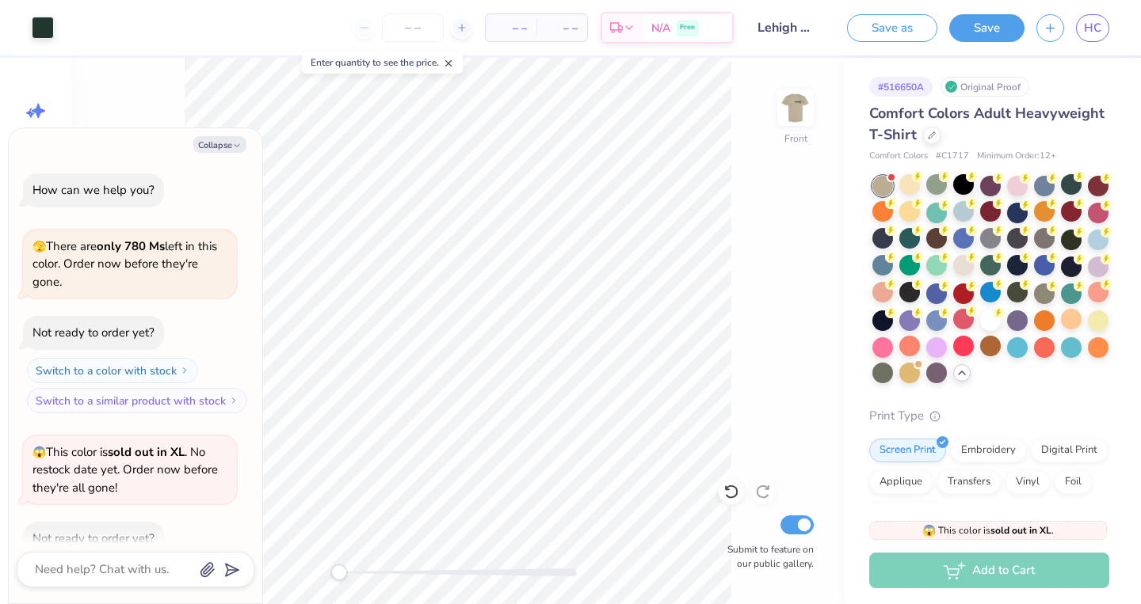
scroll to position [293, 0]
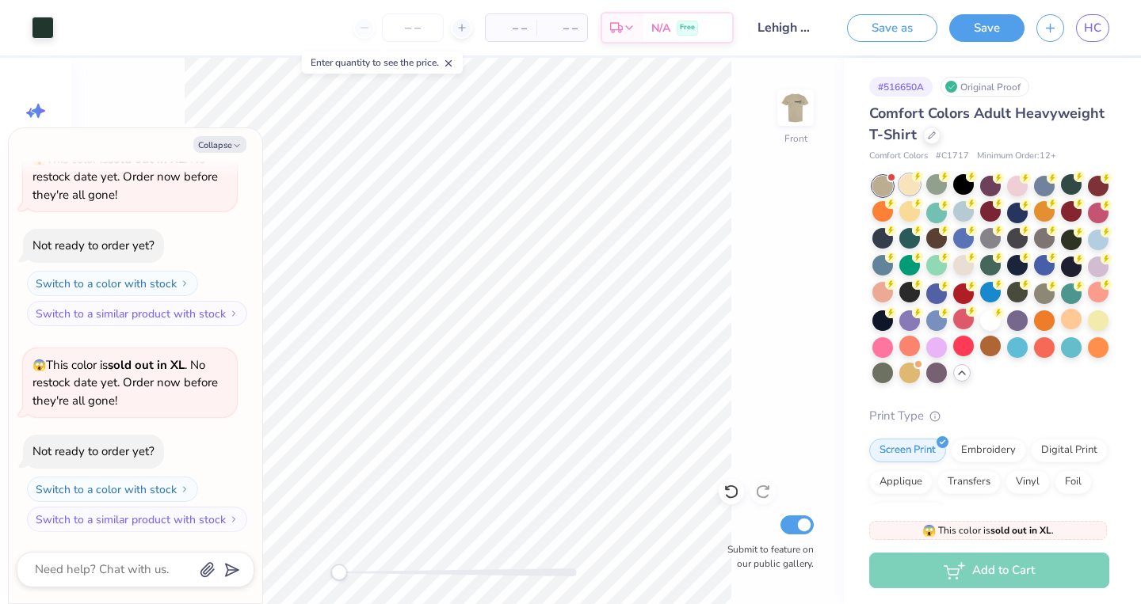
click at [906, 191] on div at bounding box center [909, 184] width 21 height 21
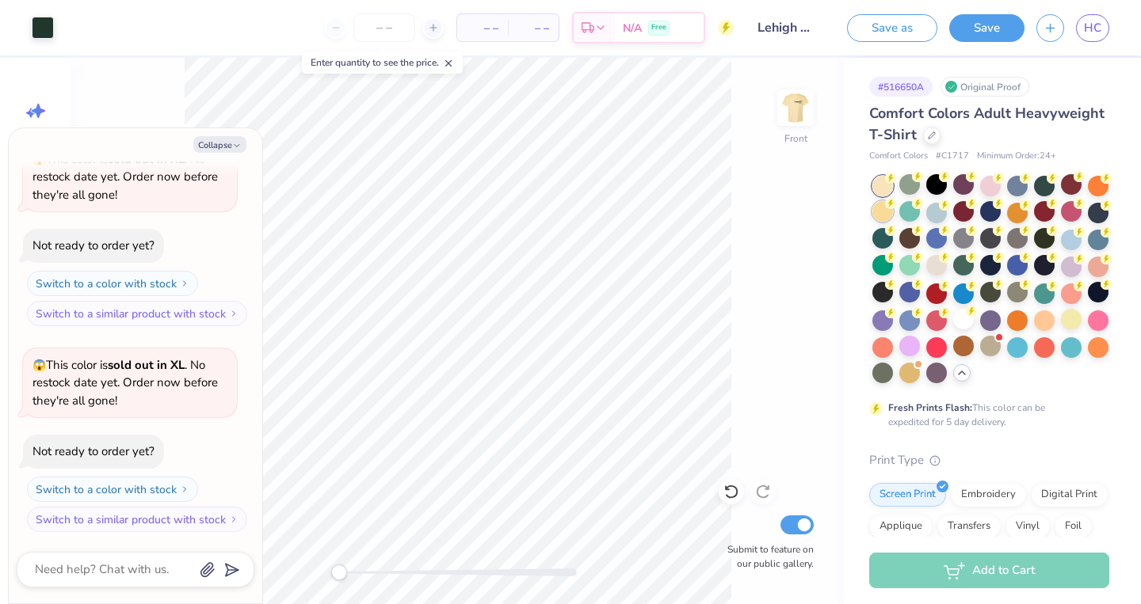
click at [886, 212] on div at bounding box center [882, 211] width 21 height 21
click at [928, 269] on div at bounding box center [936, 265] width 21 height 21
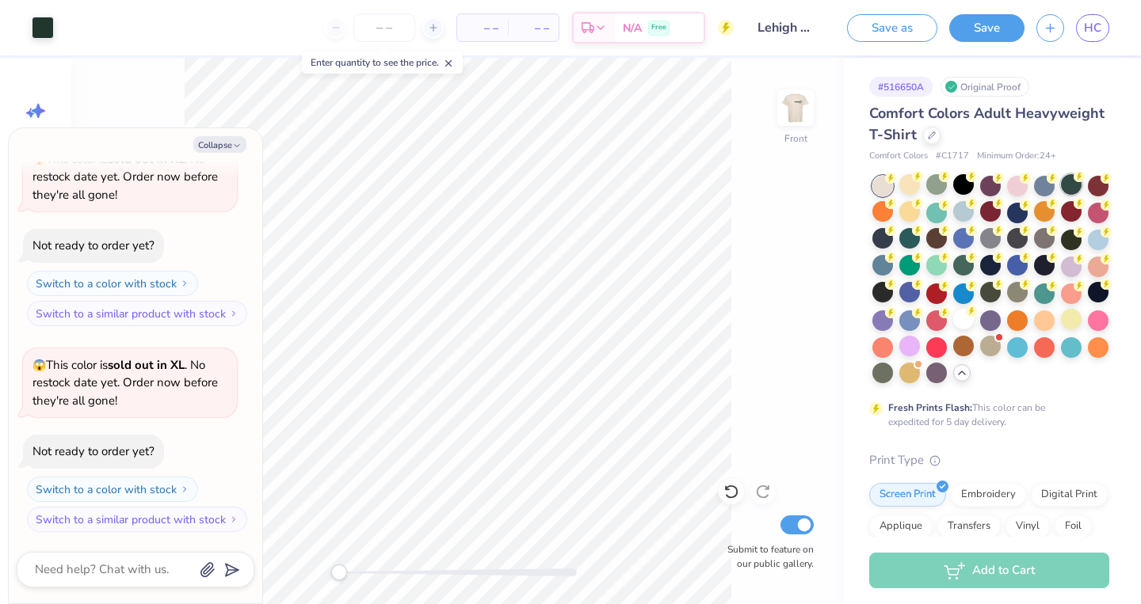
click at [1072, 184] on div at bounding box center [1071, 184] width 21 height 21
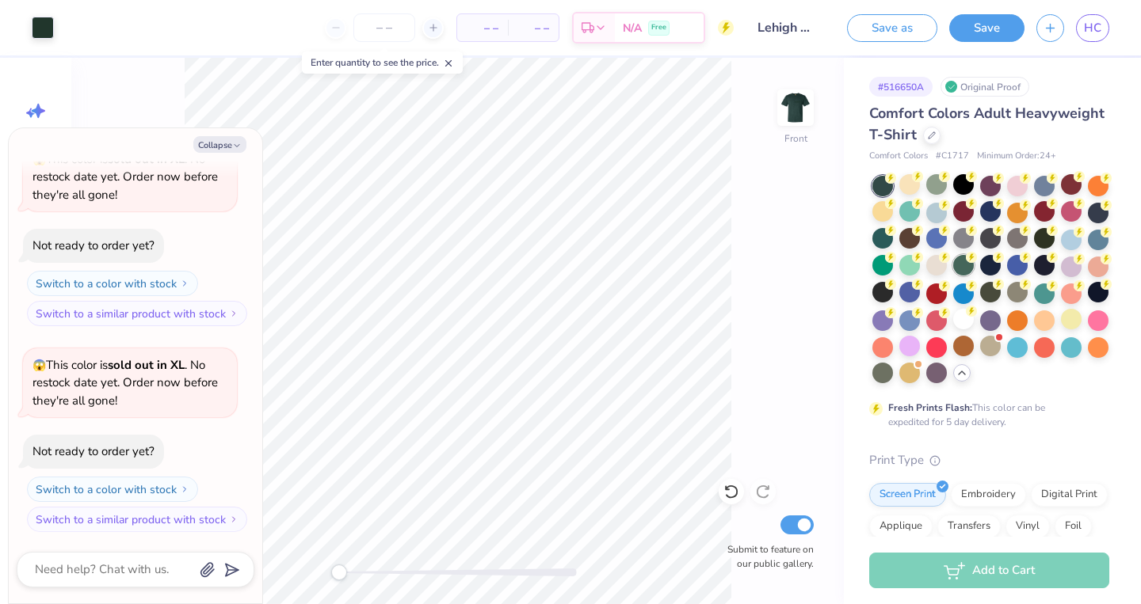
click at [965, 271] on div at bounding box center [963, 265] width 21 height 21
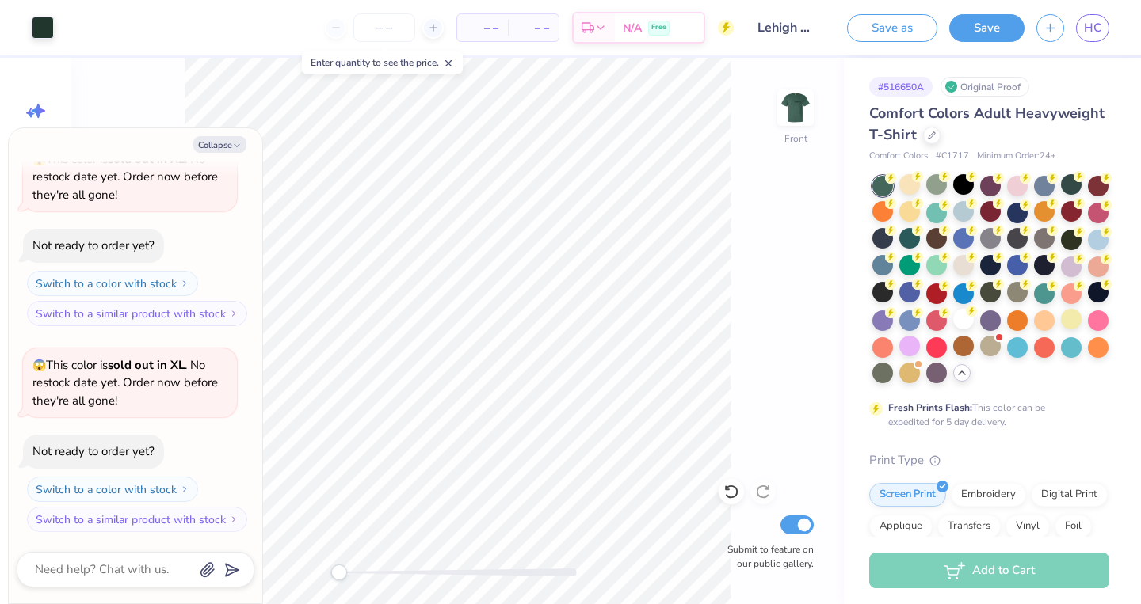
click at [982, 279] on div at bounding box center [990, 280] width 237 height 209
click at [983, 288] on div at bounding box center [990, 292] width 21 height 21
click at [1017, 294] on div at bounding box center [1017, 292] width 21 height 21
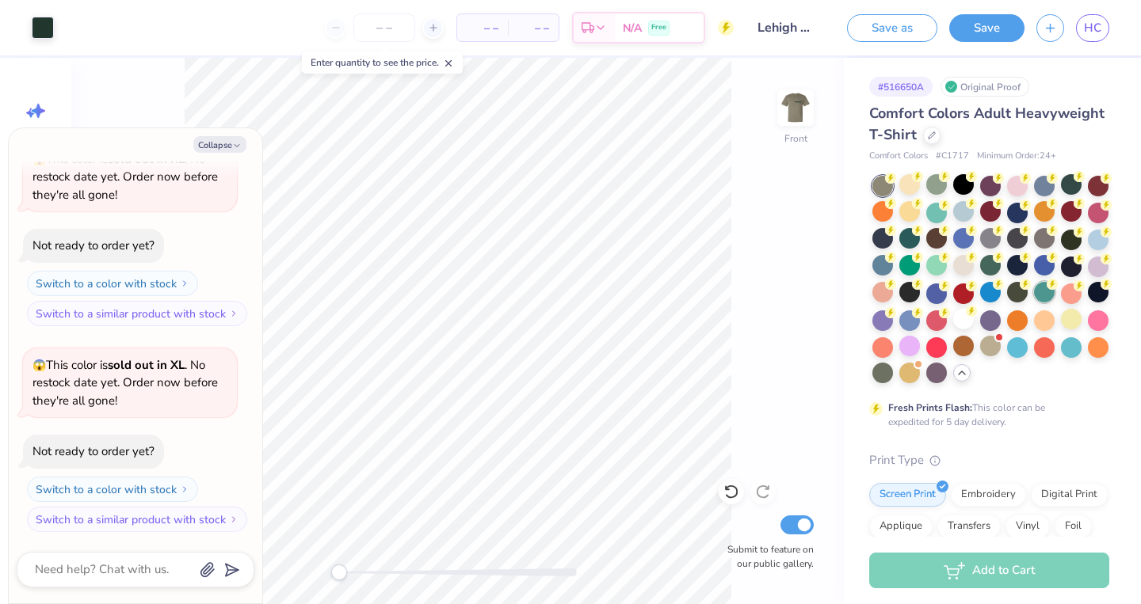
click at [1043, 299] on div at bounding box center [1044, 292] width 21 height 21
click at [1067, 270] on div at bounding box center [1071, 265] width 21 height 21
click at [1074, 191] on div at bounding box center [1071, 184] width 21 height 21
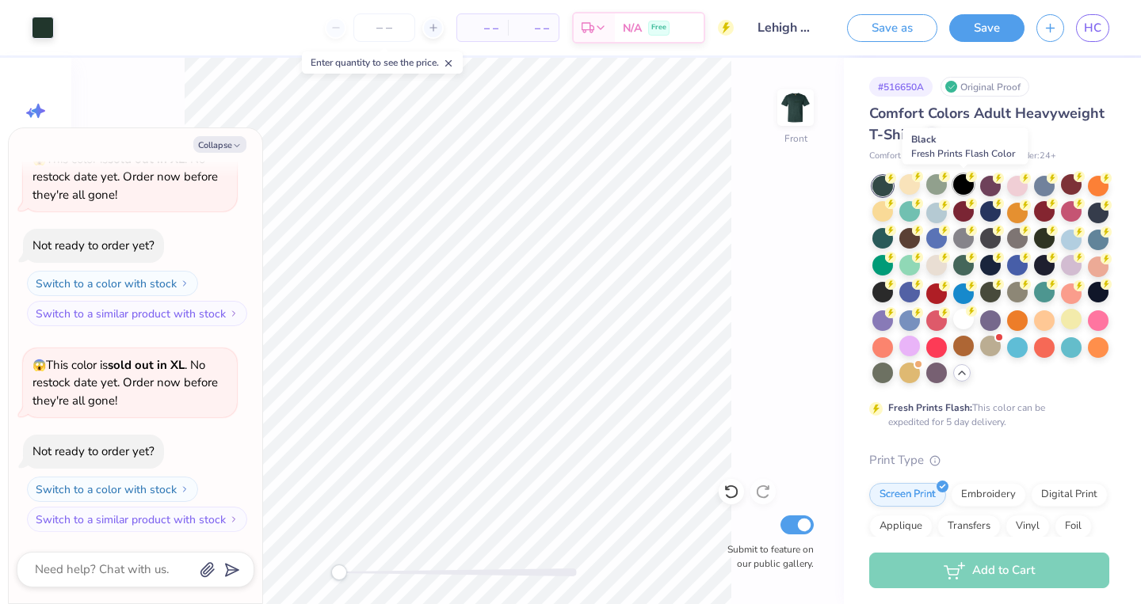
click at [961, 185] on div at bounding box center [963, 184] width 21 height 21
click at [914, 187] on div at bounding box center [909, 184] width 21 height 21
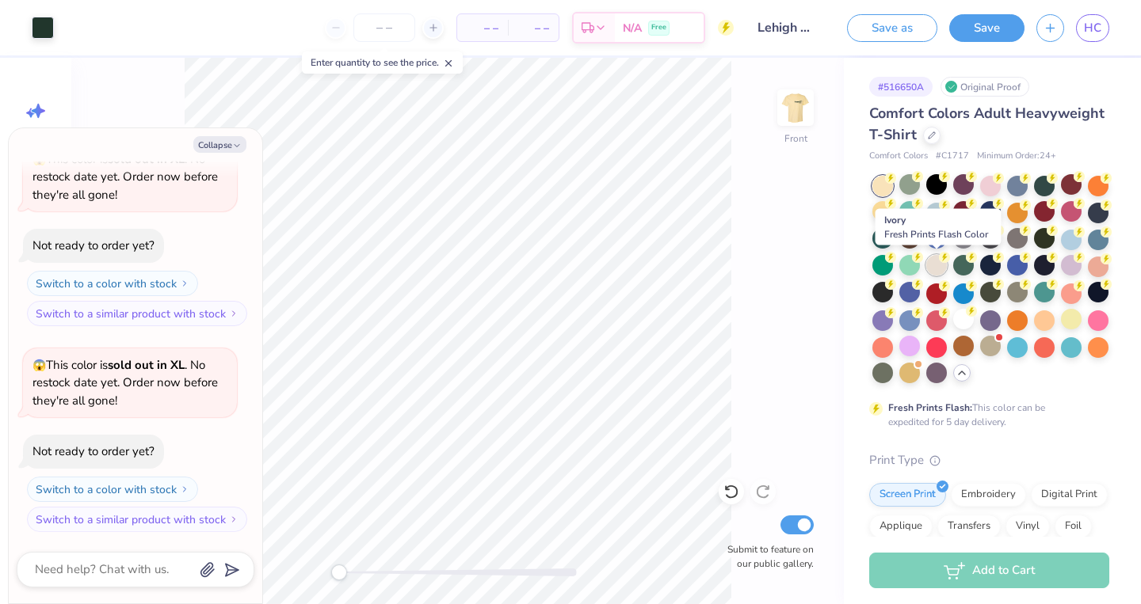
click at [943, 268] on div at bounding box center [936, 265] width 21 height 21
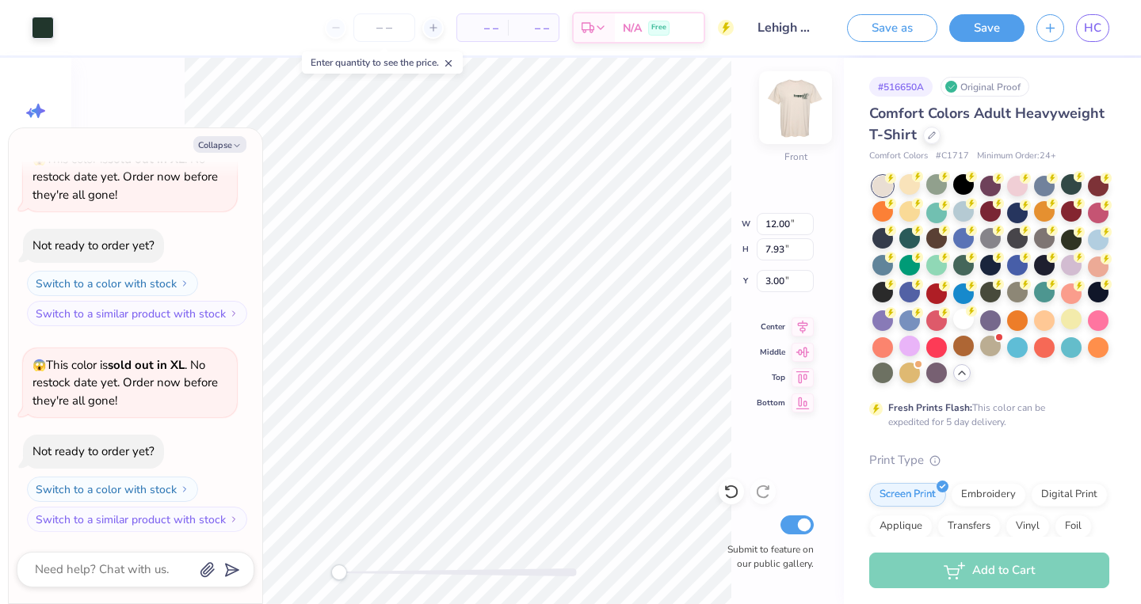
click at [787, 120] on img at bounding box center [795, 107] width 63 height 63
type textarea "x"
type input "11.80"
type input "7.80"
type input "0.65"
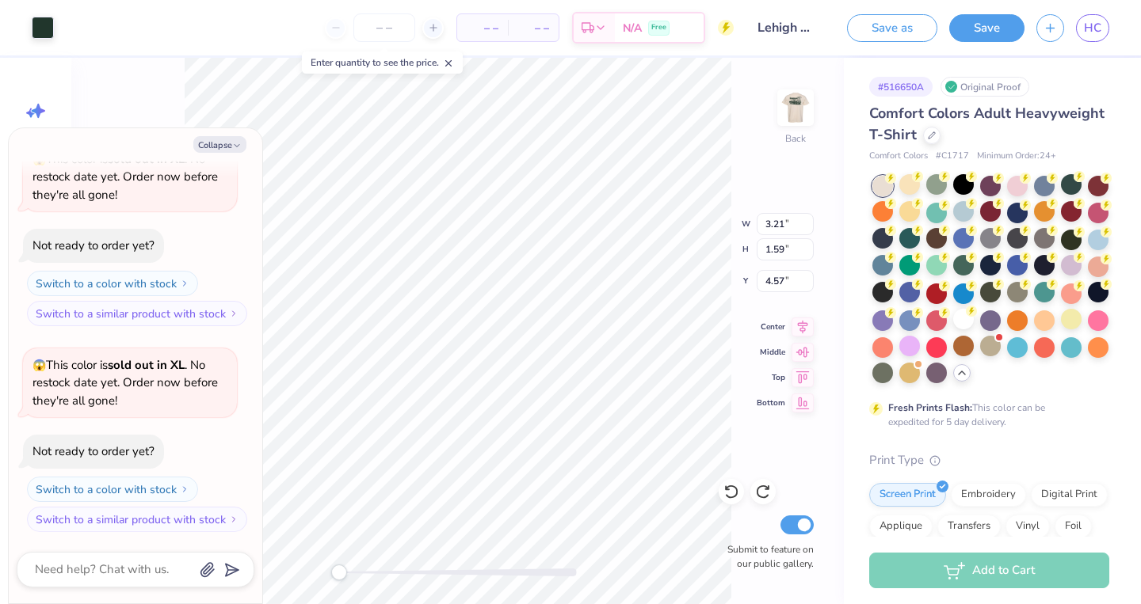
type textarea "x"
type input "0.92"
type input "1.08"
type input "5.06"
type textarea "x"
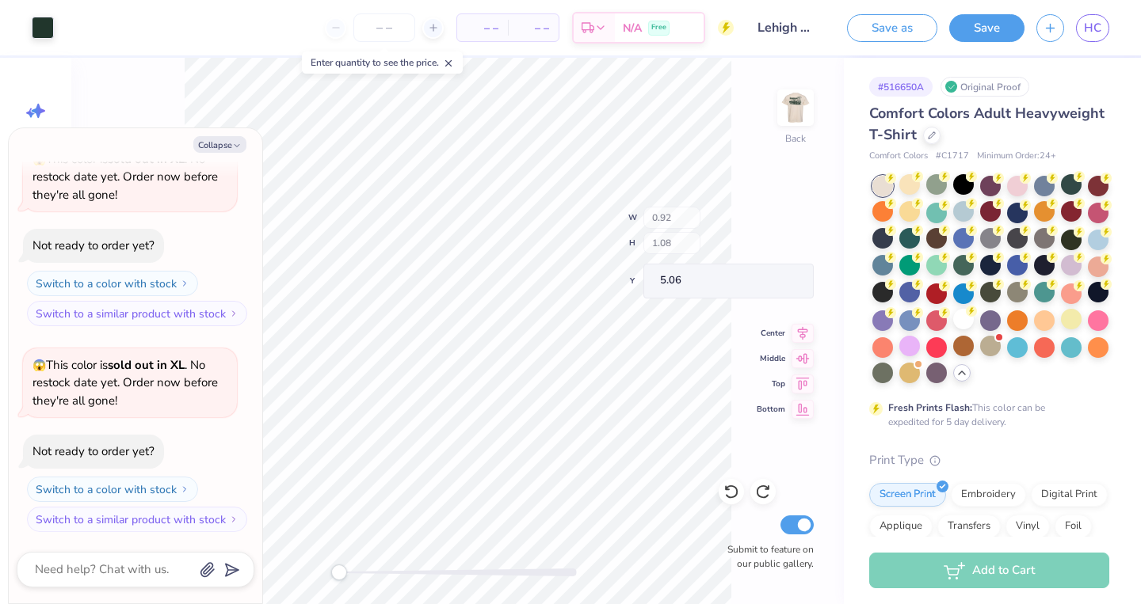
type input "0.85"
type input "0.83"
type input "5.32"
type textarea "x"
type input "1.75"
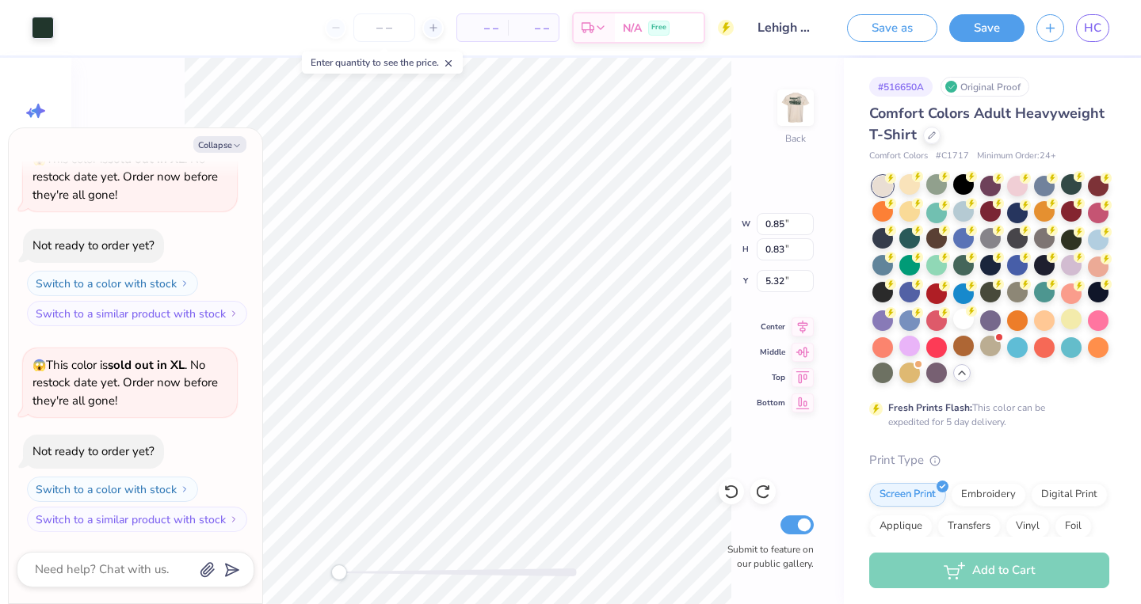
type input "1.10"
type input "5.06"
click at [229, 145] on button "Collapse" at bounding box center [219, 144] width 53 height 17
type textarea "x"
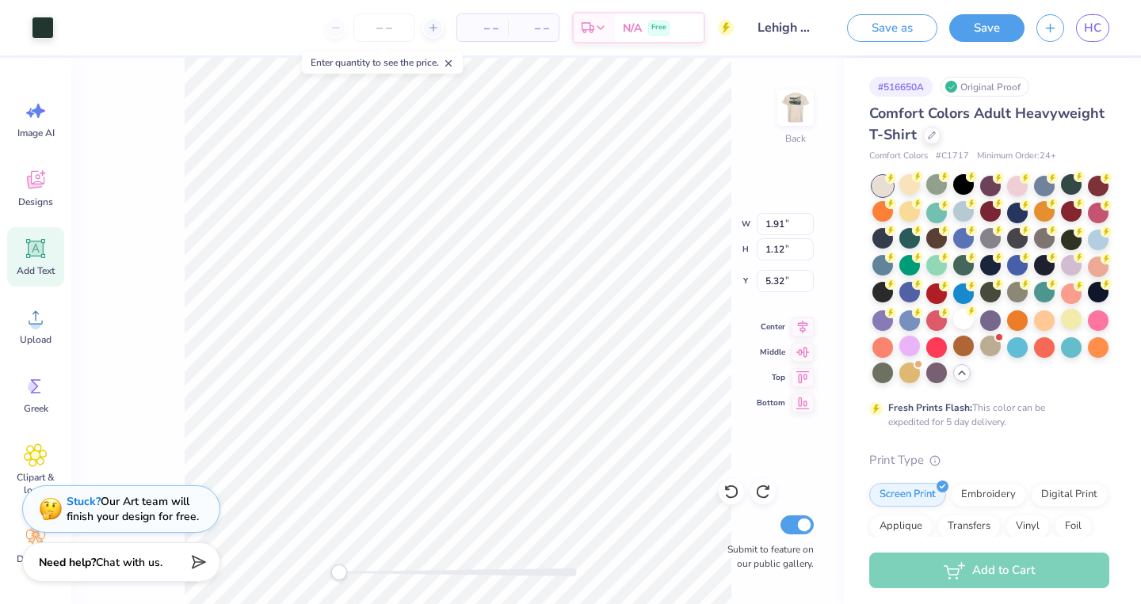
click at [42, 250] on icon at bounding box center [35, 248] width 19 height 19
type input "5.59"
type input "1.62"
type input "11.69"
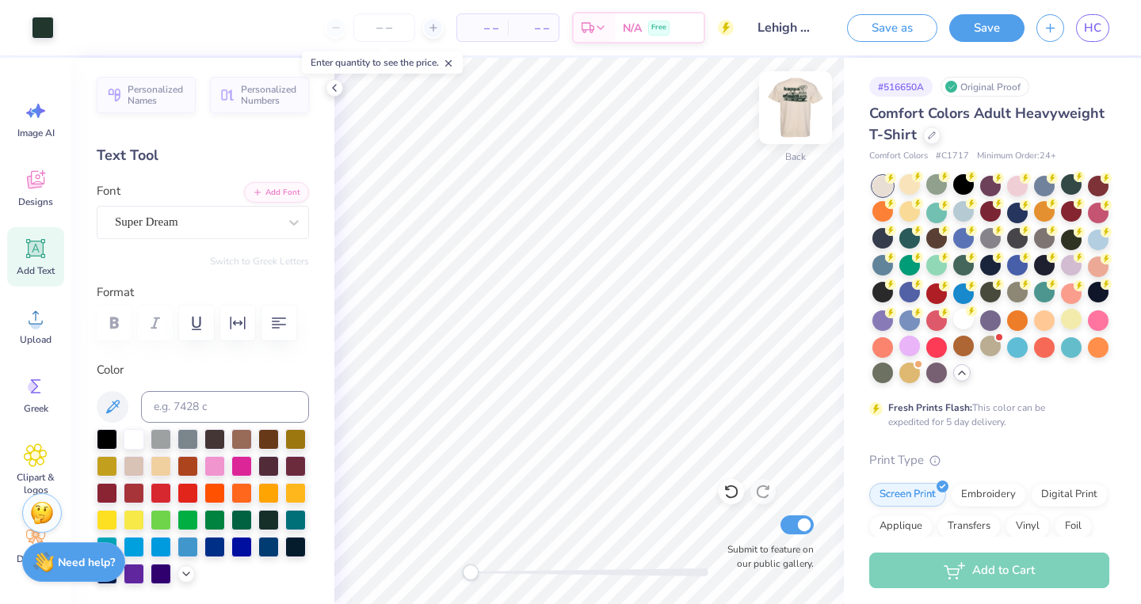
click at [791, 101] on img at bounding box center [795, 107] width 63 height 63
click at [803, 351] on icon at bounding box center [802, 350] width 13 height 10
type input "3.10"
click at [802, 324] on icon at bounding box center [802, 324] width 22 height 19
click at [802, 97] on img at bounding box center [795, 107] width 63 height 63
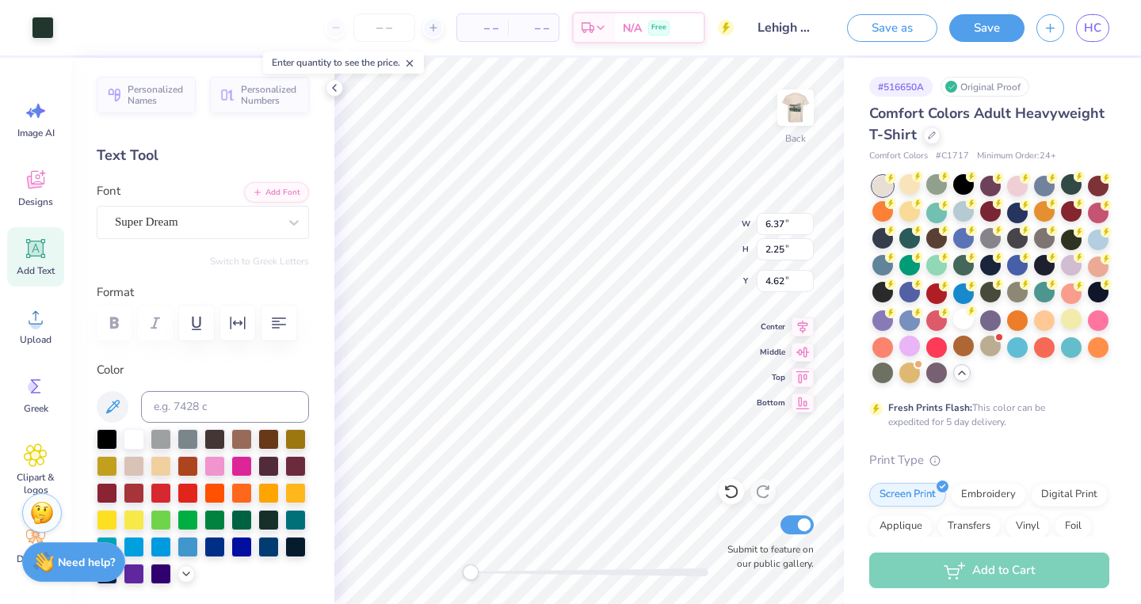
type input "6.37"
type input "2.25"
type input "4.62"
type input "6.13"
type input "2.17"
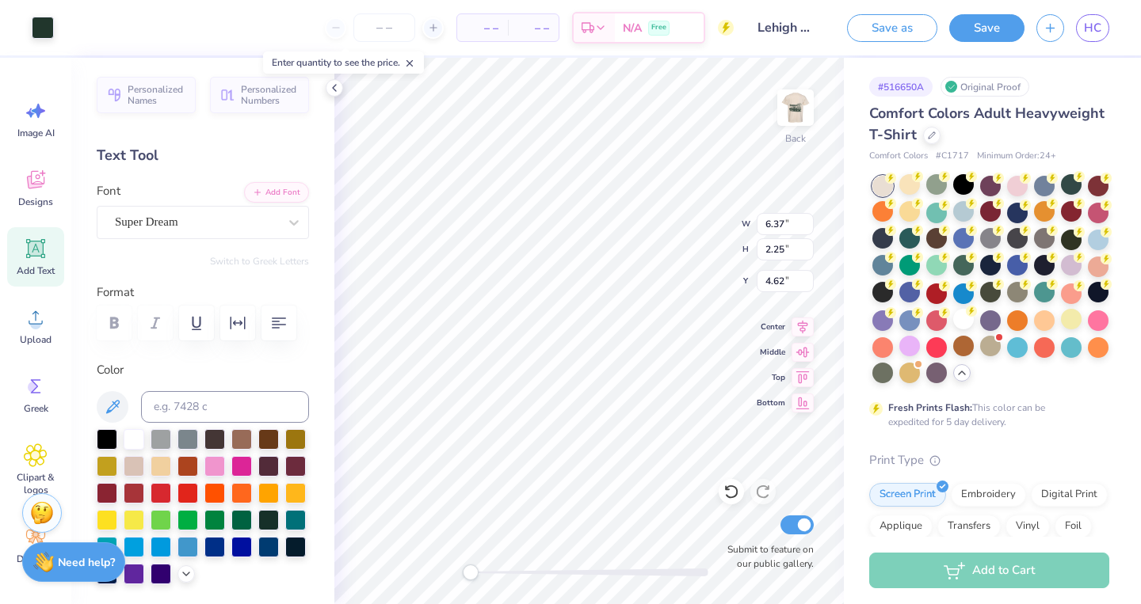
type input "4.64"
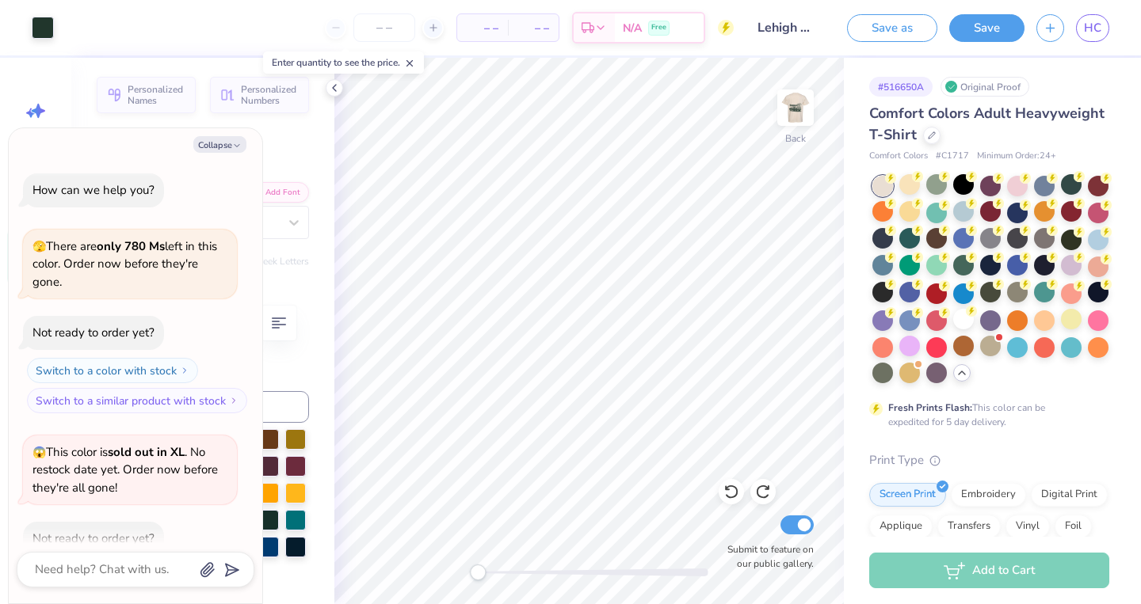
scroll to position [390, 0]
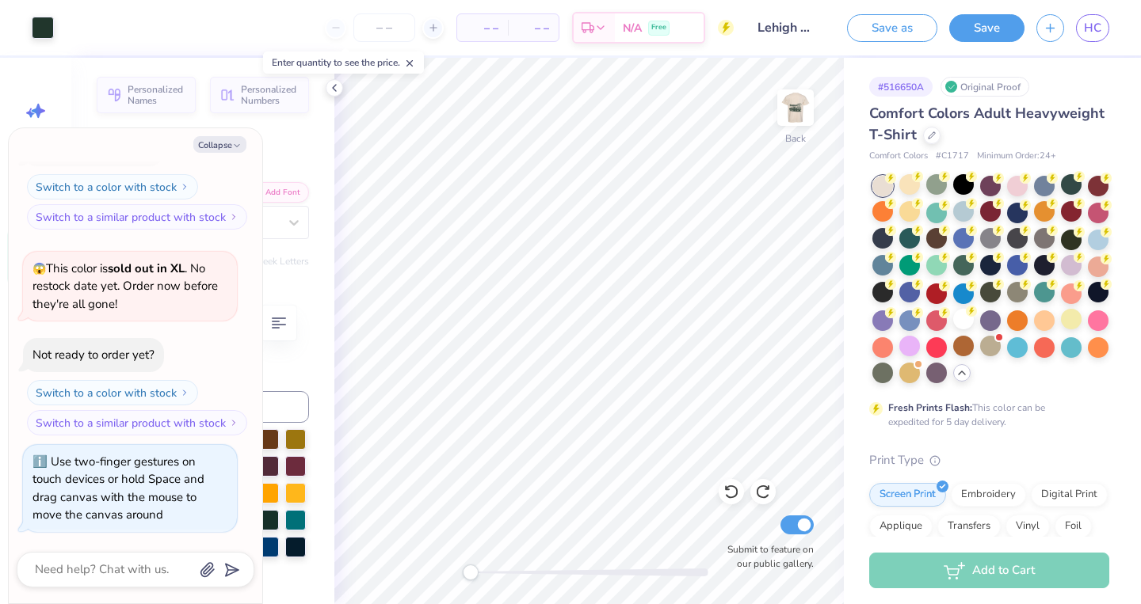
click at [456, 573] on div "Back Submit to feature on our public gallery." at bounding box center [588, 331] width 509 height 547
click at [806, 103] on img at bounding box center [795, 107] width 63 height 63
click at [734, 495] on icon at bounding box center [731, 492] width 16 height 16
click at [791, 109] on img at bounding box center [795, 107] width 63 height 63
click at [803, 379] on icon at bounding box center [802, 375] width 22 height 19
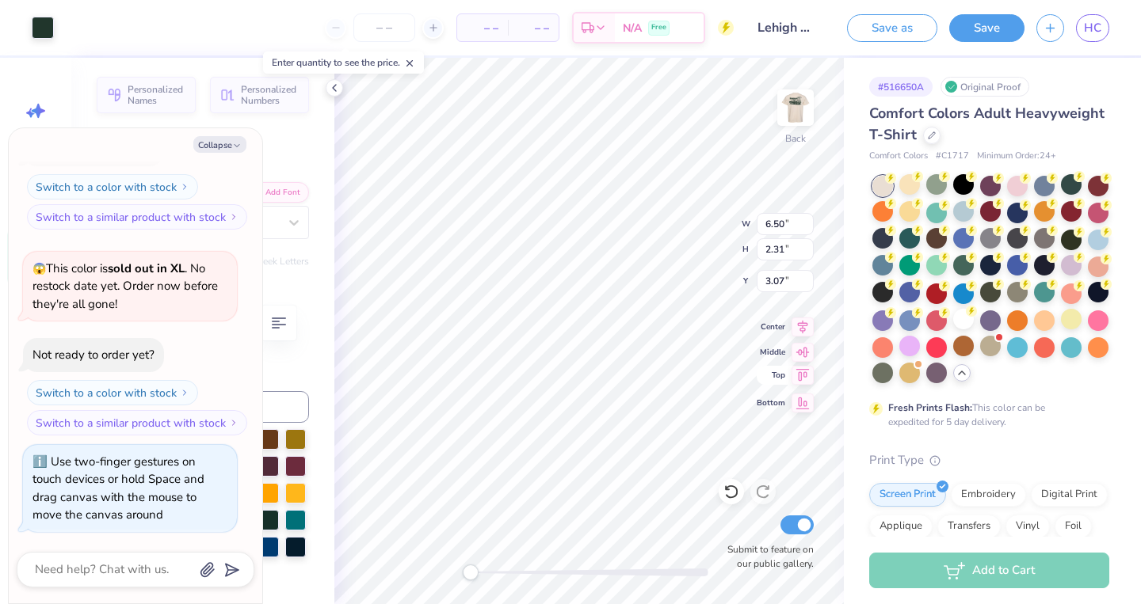
type textarea "x"
type input "0.50"
click at [806, 406] on icon at bounding box center [802, 400] width 22 height 19
type textarea "x"
type input "22.19"
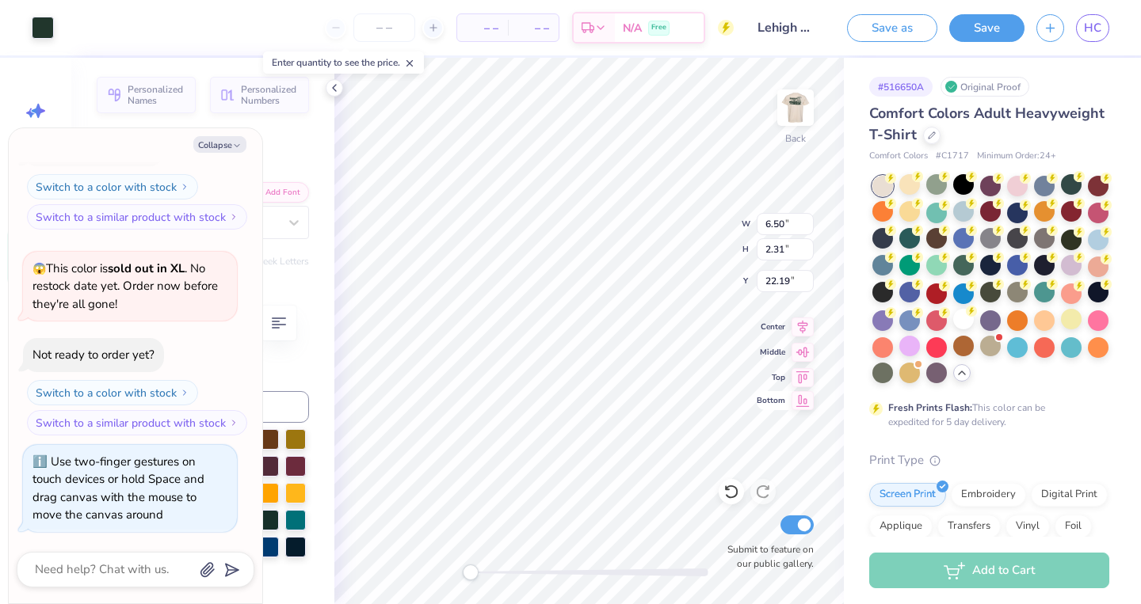
type textarea "x"
type input "0.50"
type textarea "x"
type input "3.07"
type textarea "x"
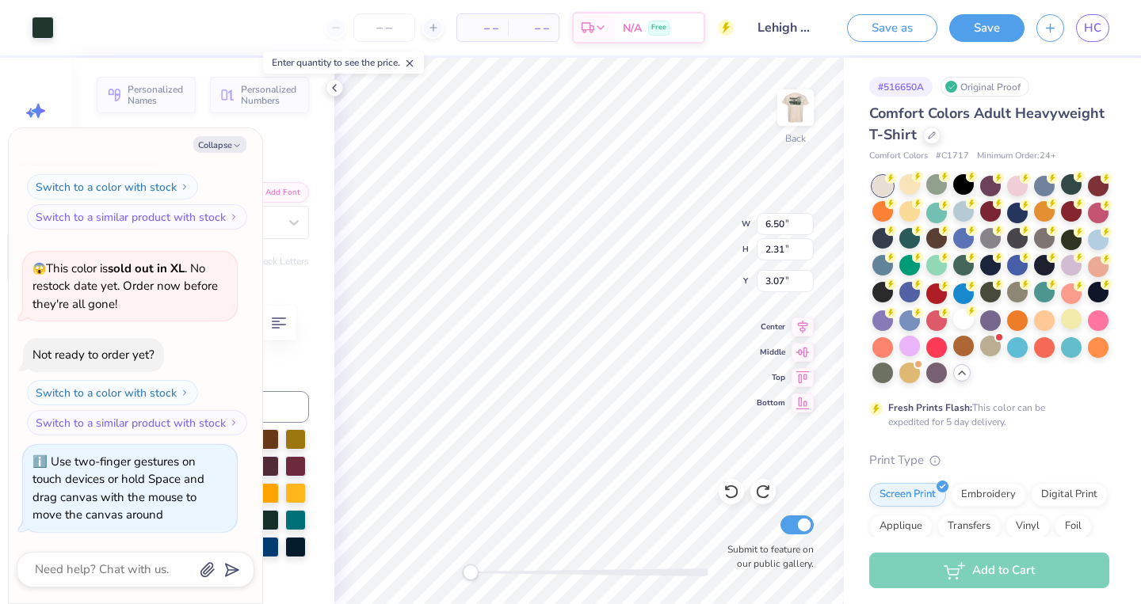
type input "3.00"
click at [791, 120] on img at bounding box center [795, 107] width 63 height 63
click at [239, 145] on icon "button" at bounding box center [237, 146] width 10 height 10
type textarea "x"
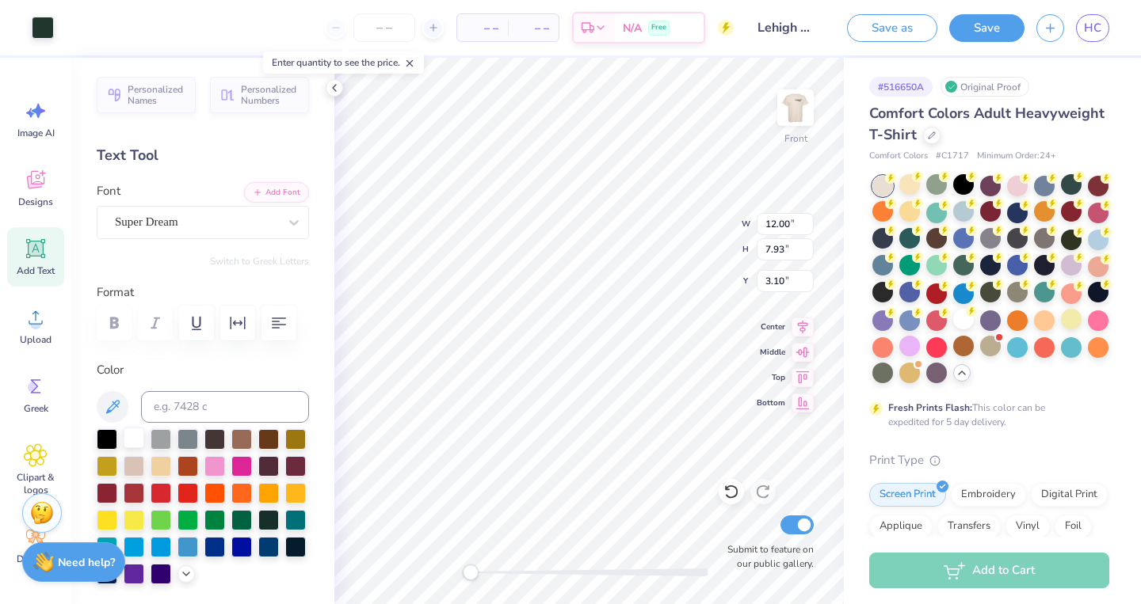
click at [129, 444] on div at bounding box center [134, 438] width 21 height 21
click at [158, 466] on div at bounding box center [161, 465] width 21 height 21
click at [134, 445] on div at bounding box center [134, 438] width 21 height 21
click at [246, 440] on div at bounding box center [241, 438] width 21 height 21
click at [137, 436] on div at bounding box center [134, 438] width 21 height 21
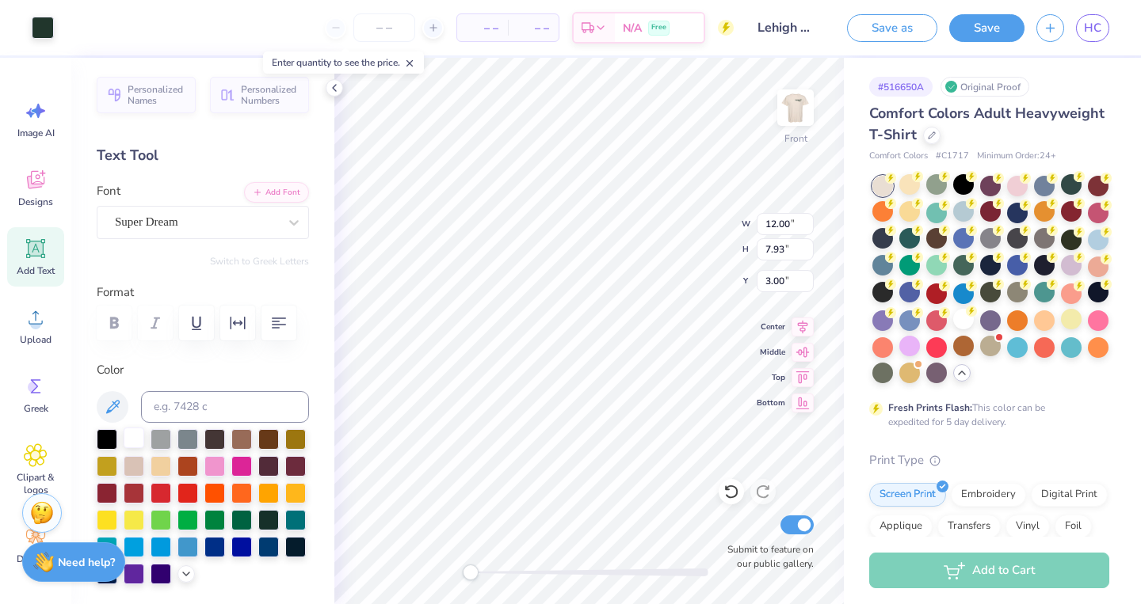
click at [142, 440] on div at bounding box center [134, 438] width 21 height 21
click at [141, 437] on div at bounding box center [134, 438] width 21 height 21
click at [134, 436] on div at bounding box center [134, 438] width 21 height 21
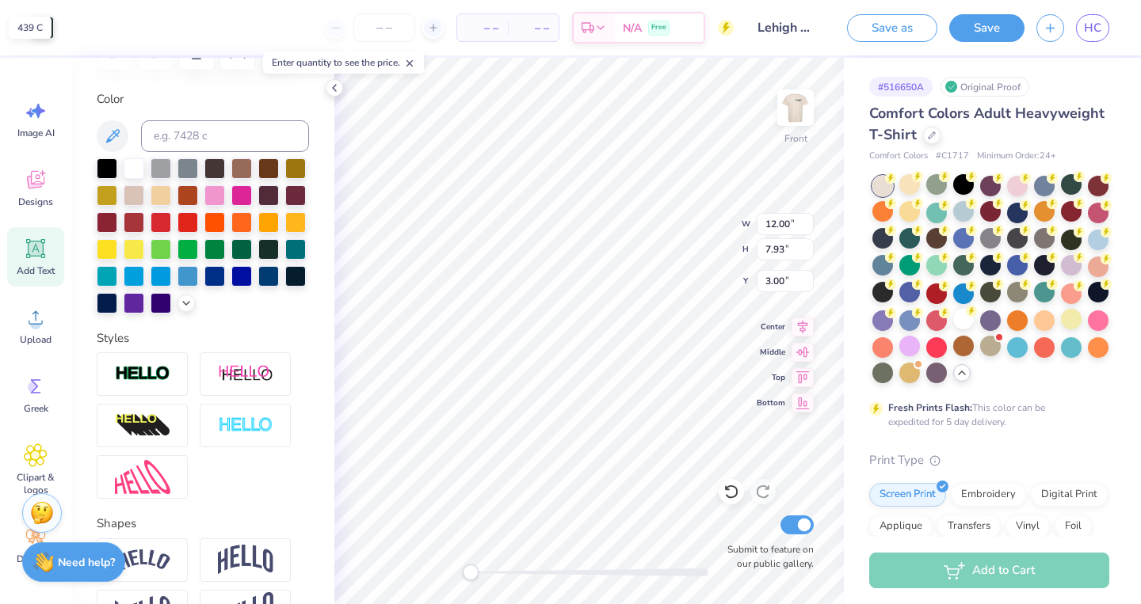
scroll to position [379, 0]
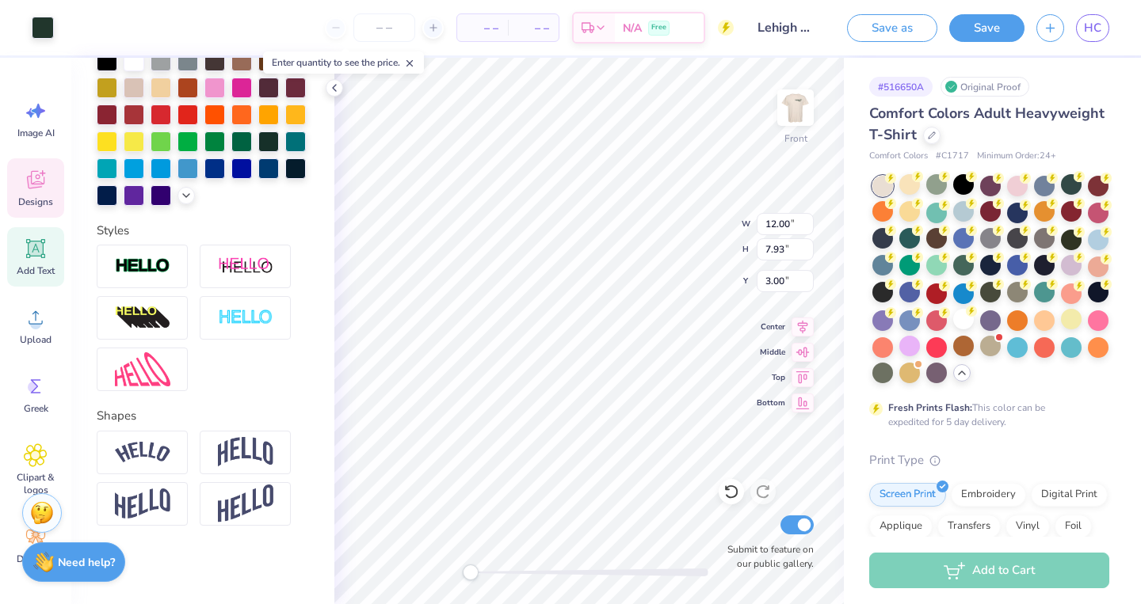
click at [50, 204] on span "Designs" at bounding box center [35, 202] width 35 height 13
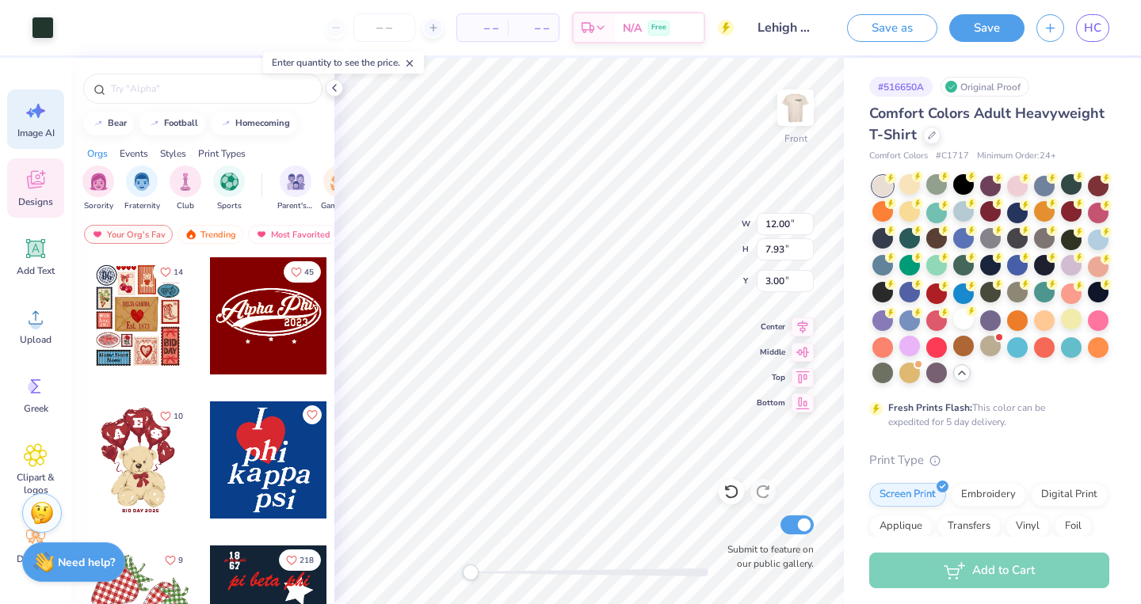
click at [41, 114] on icon at bounding box center [36, 111] width 24 height 24
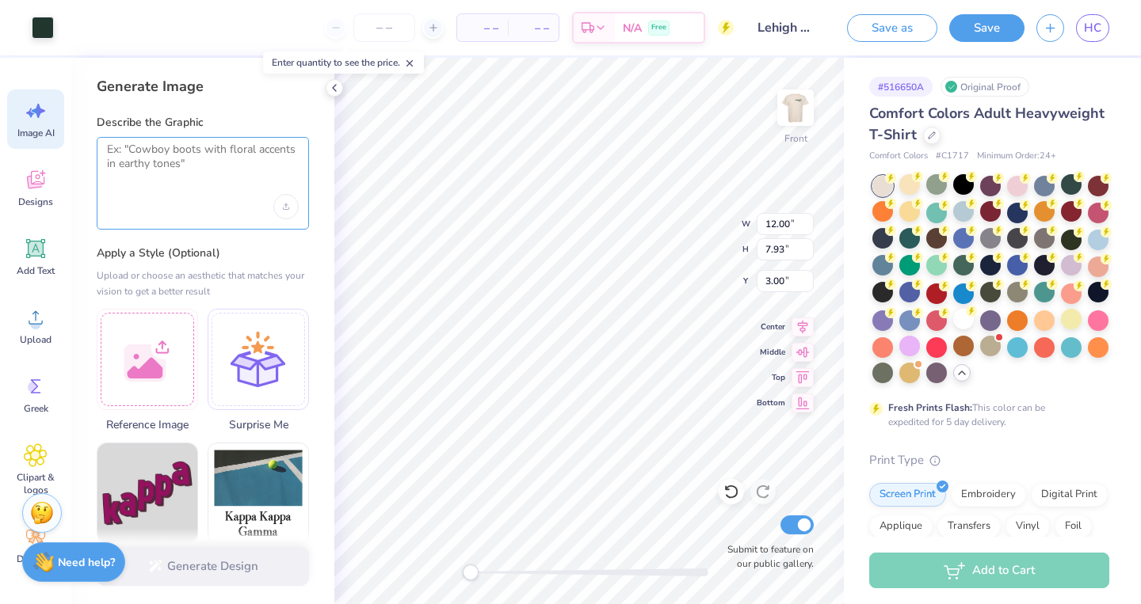
click at [159, 177] on textarea at bounding box center [203, 163] width 192 height 40
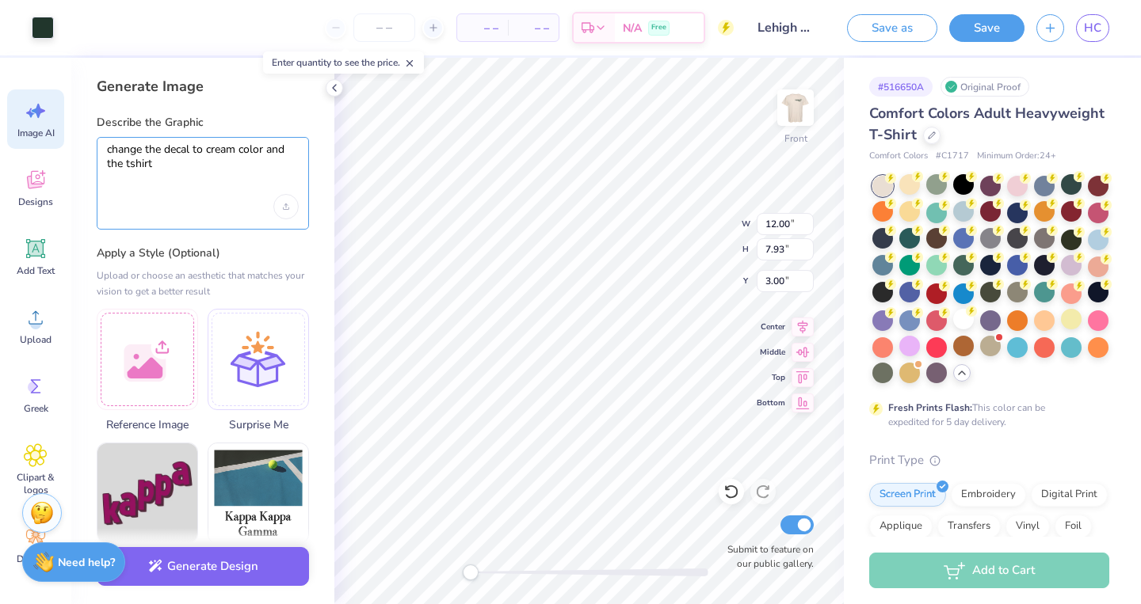
click at [193, 154] on textarea "change the decal to cream color and the tshirt" at bounding box center [203, 163] width 192 height 40
click at [200, 166] on textarea "change the decals to cream color and the tshirt" at bounding box center [203, 163] width 192 height 40
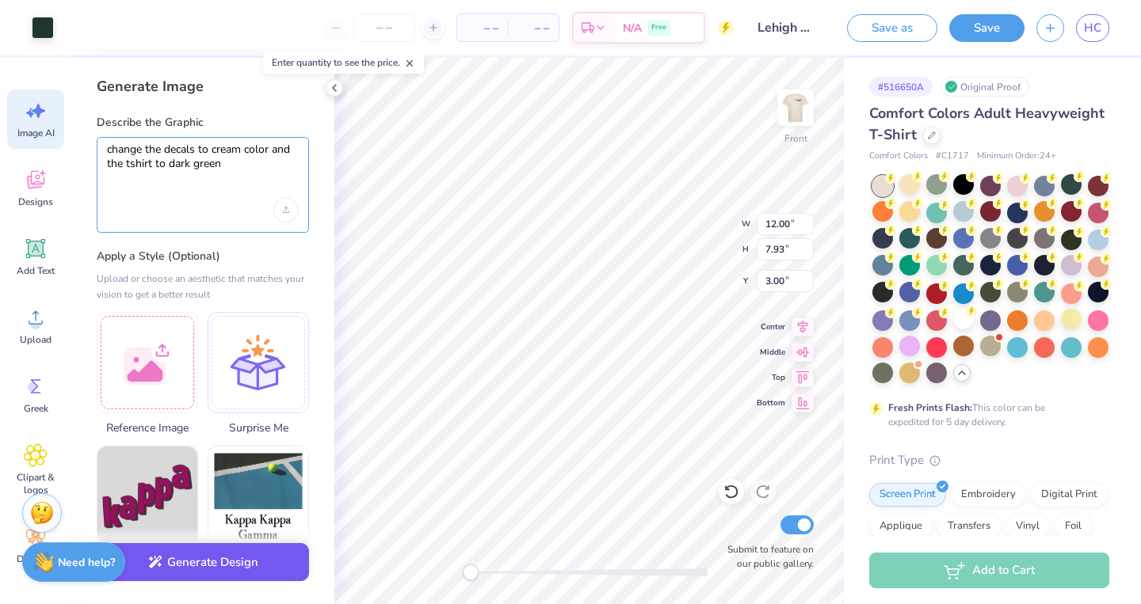
type textarea "change the decals to cream color and the tshirt to dark green"
click at [221, 551] on button "Generate Design" at bounding box center [203, 562] width 212 height 39
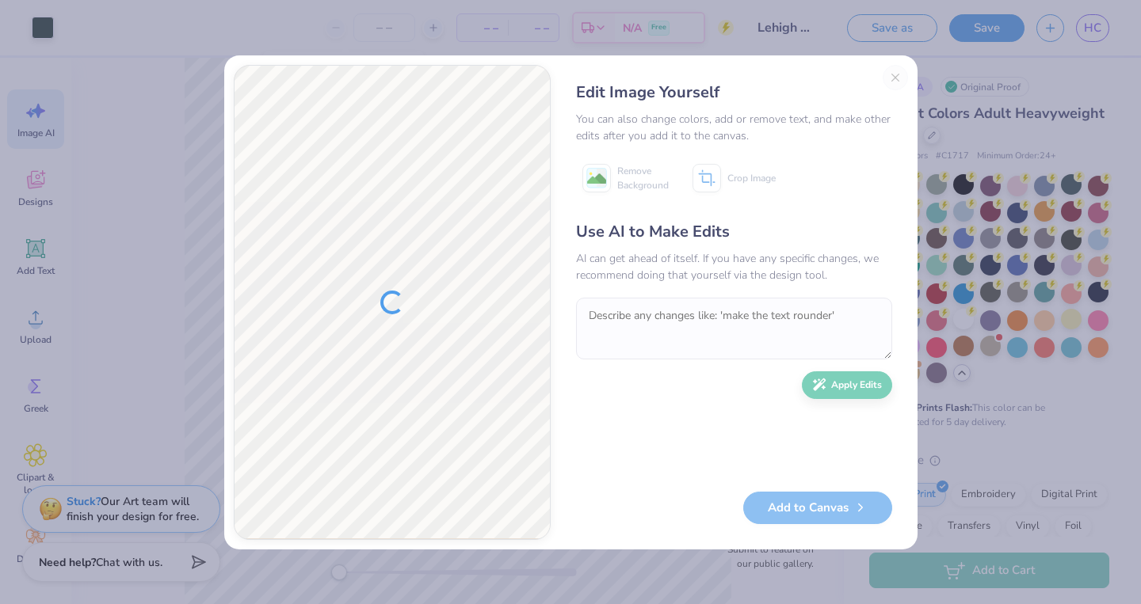
click at [897, 78] on div "Edit Image Yourself You can also change colors, add or remove text, and make ot…" at bounding box center [734, 302] width 348 height 475
click at [965, 398] on div "Edit Image Yourself You can also change colors, add or remove text, and make ot…" at bounding box center [570, 302] width 1141 height 604
click at [894, 71] on div "Edit Image Yourself You can also change colors, add or remove text, and make ot…" at bounding box center [734, 302] width 348 height 475
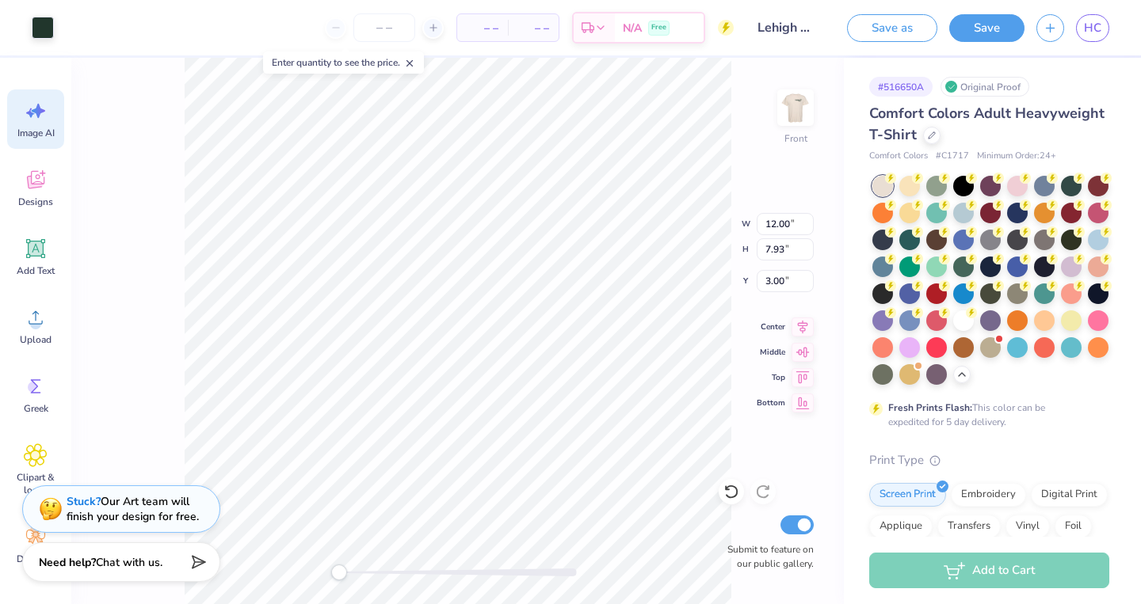
scroll to position [0, 36]
